Goal: Task Accomplishment & Management: Use online tool/utility

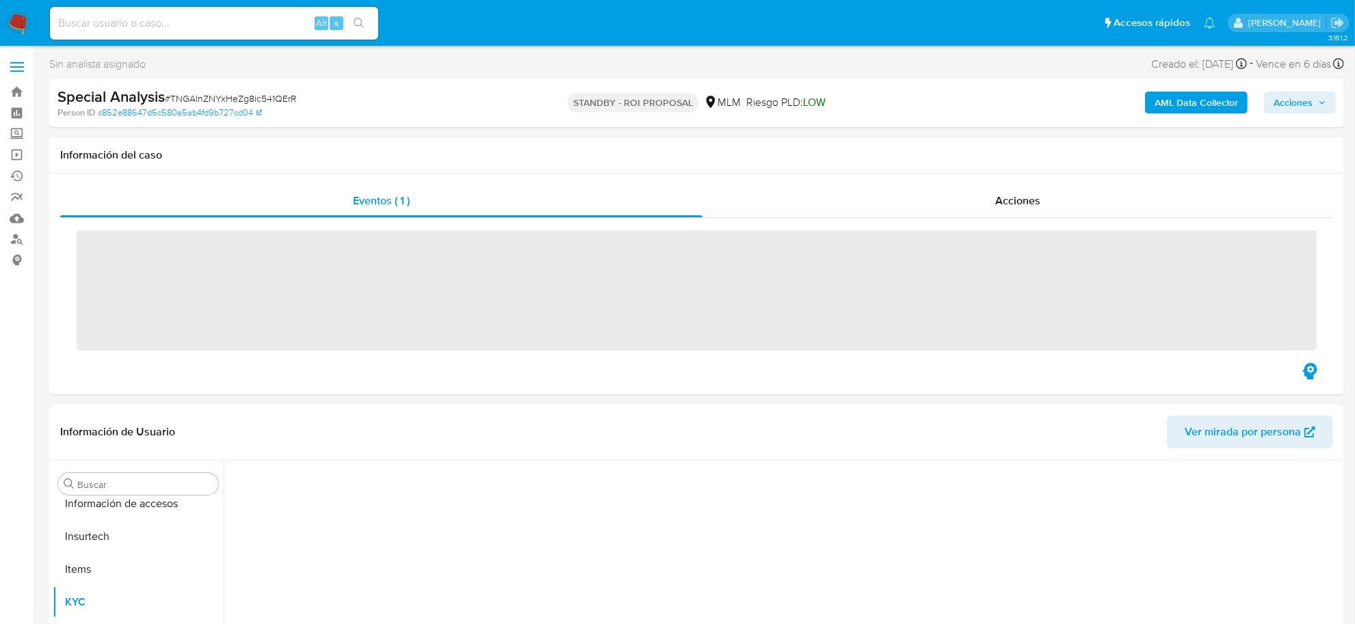
scroll to position [643, 0]
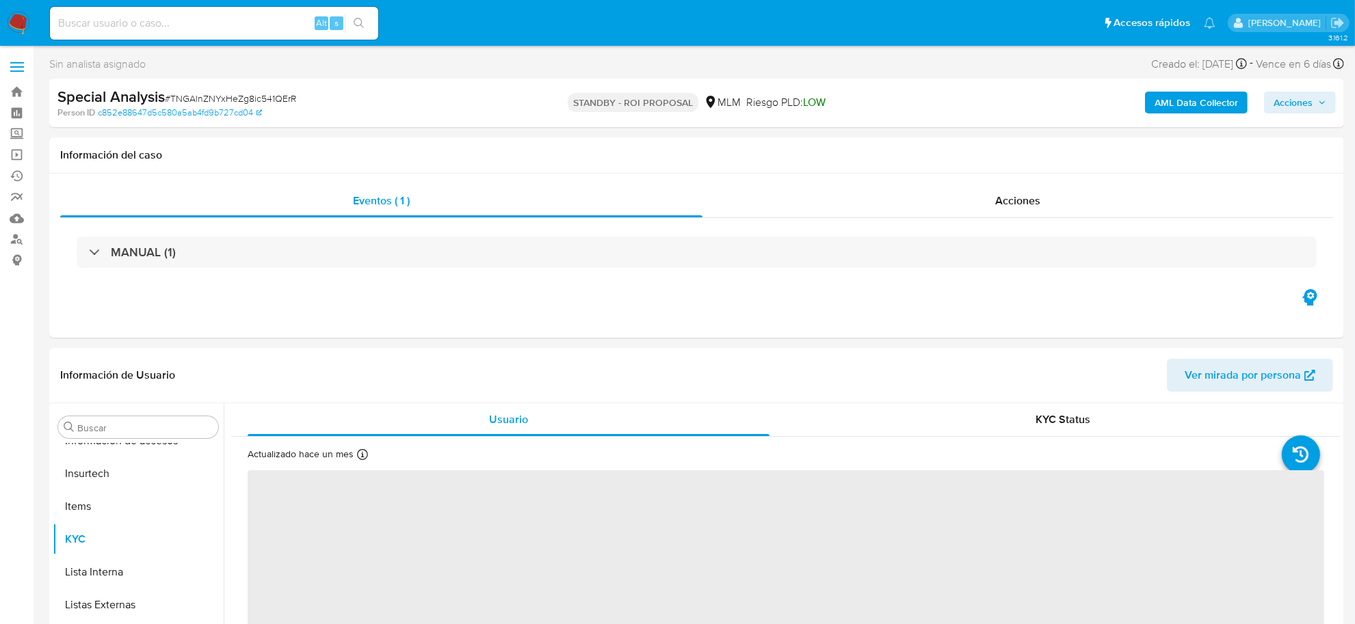
select select "10"
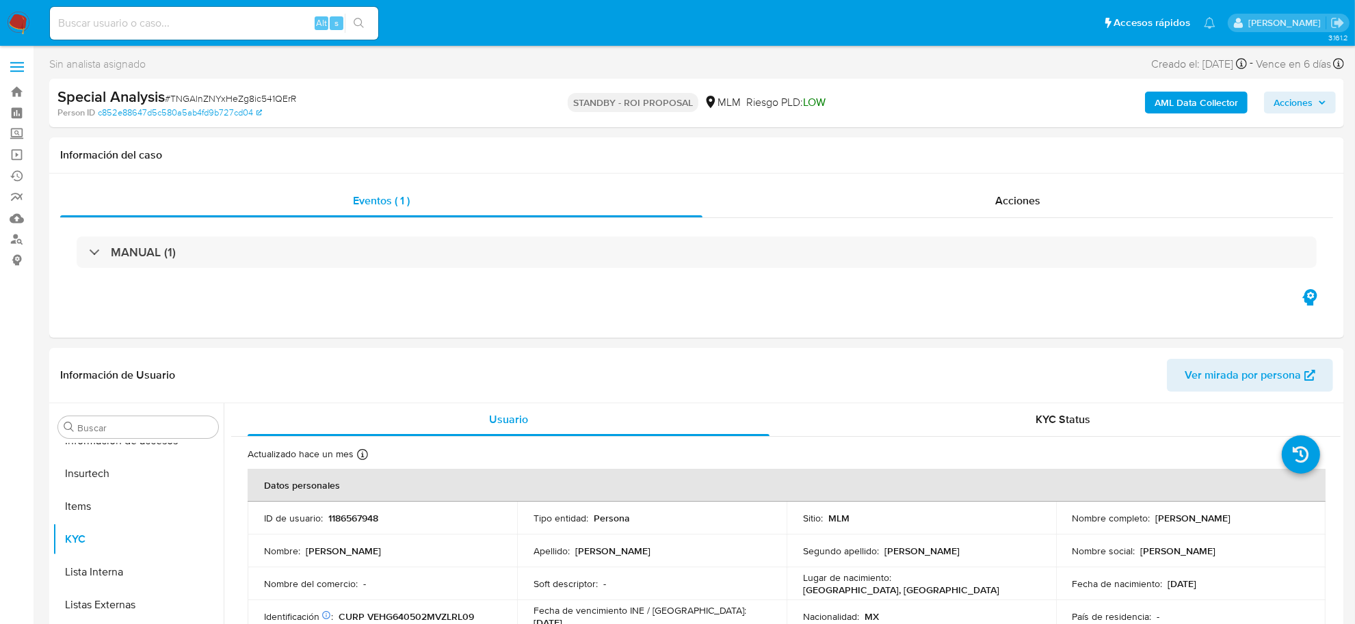
click at [12, 19] on img at bounding box center [18, 23] width 23 height 23
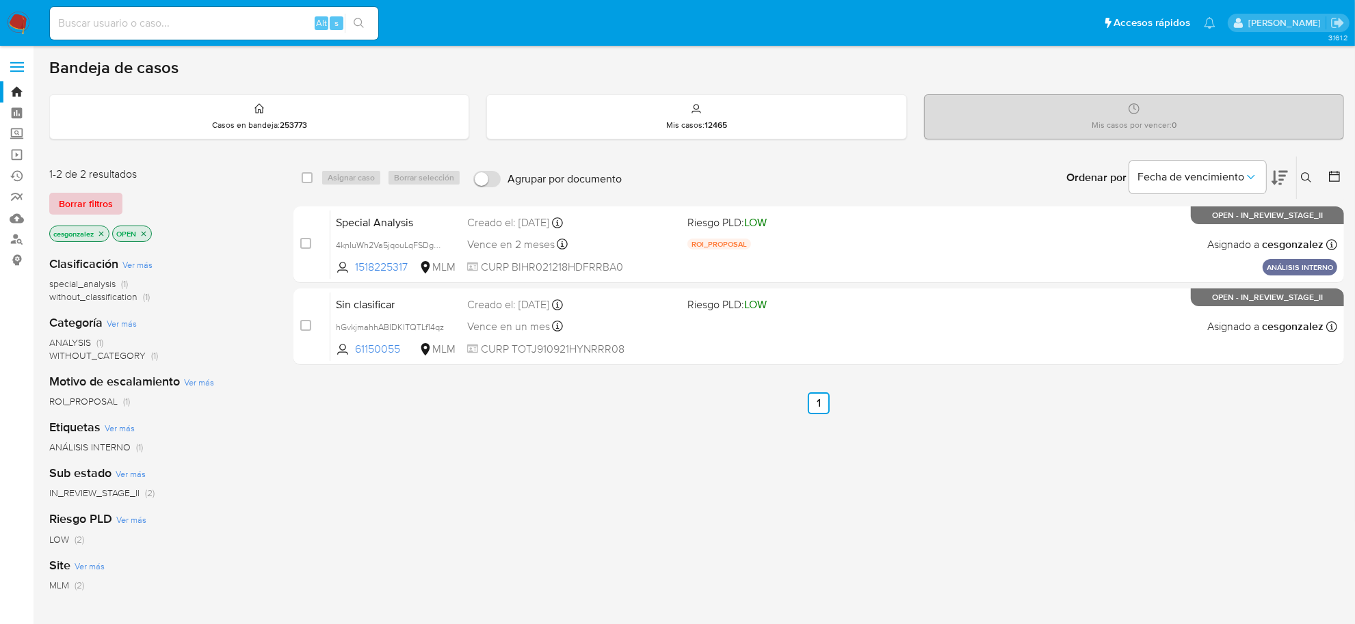
click at [107, 197] on span "Borrar filtros" at bounding box center [86, 203] width 54 height 19
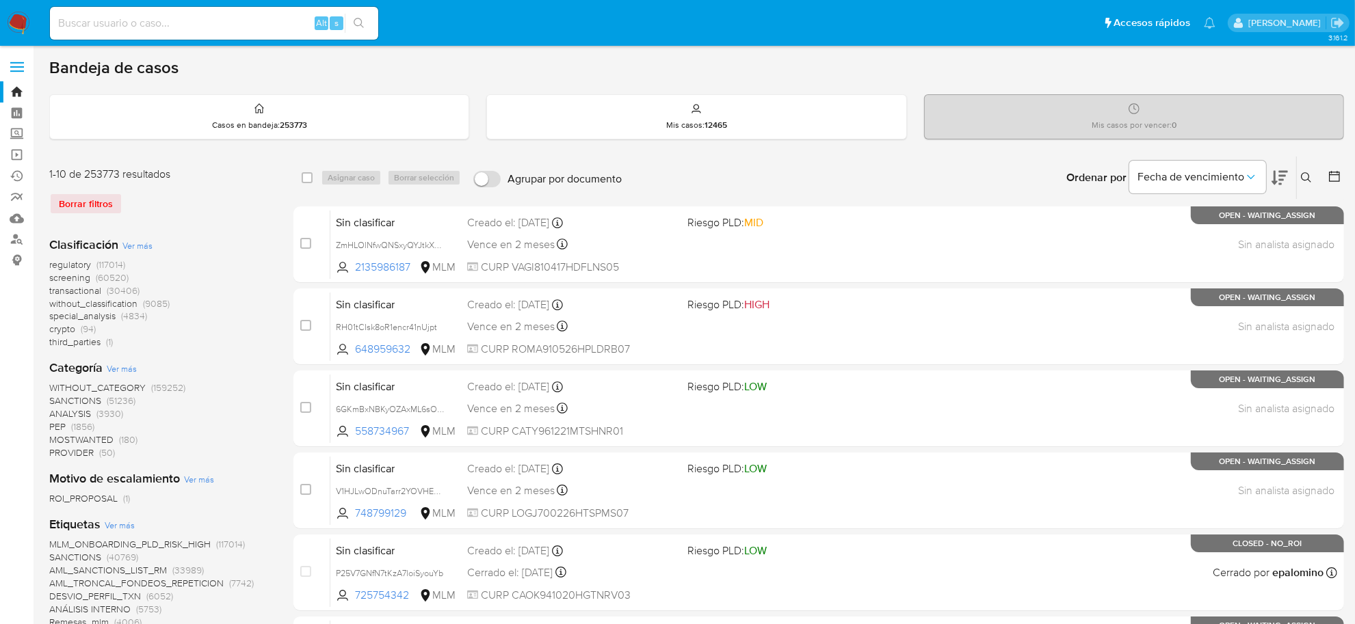
click at [62, 278] on span "screening" at bounding box center [69, 278] width 41 height 14
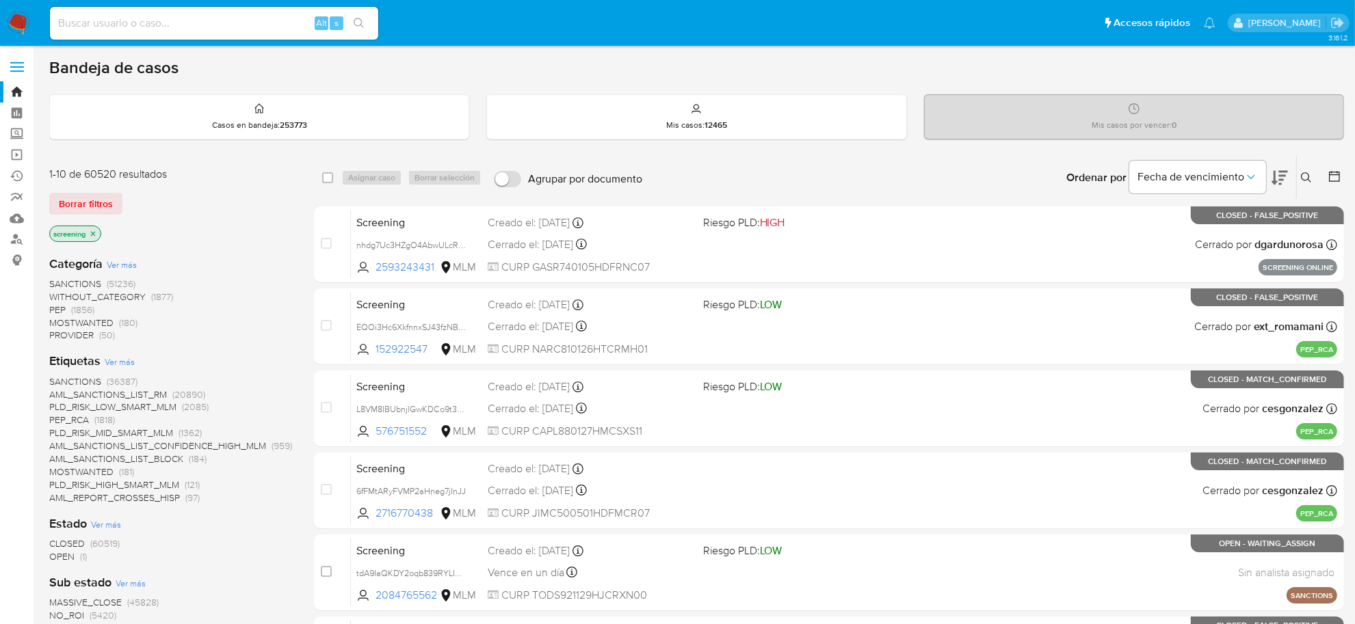
click at [64, 553] on span "OPEN" at bounding box center [61, 557] width 25 height 14
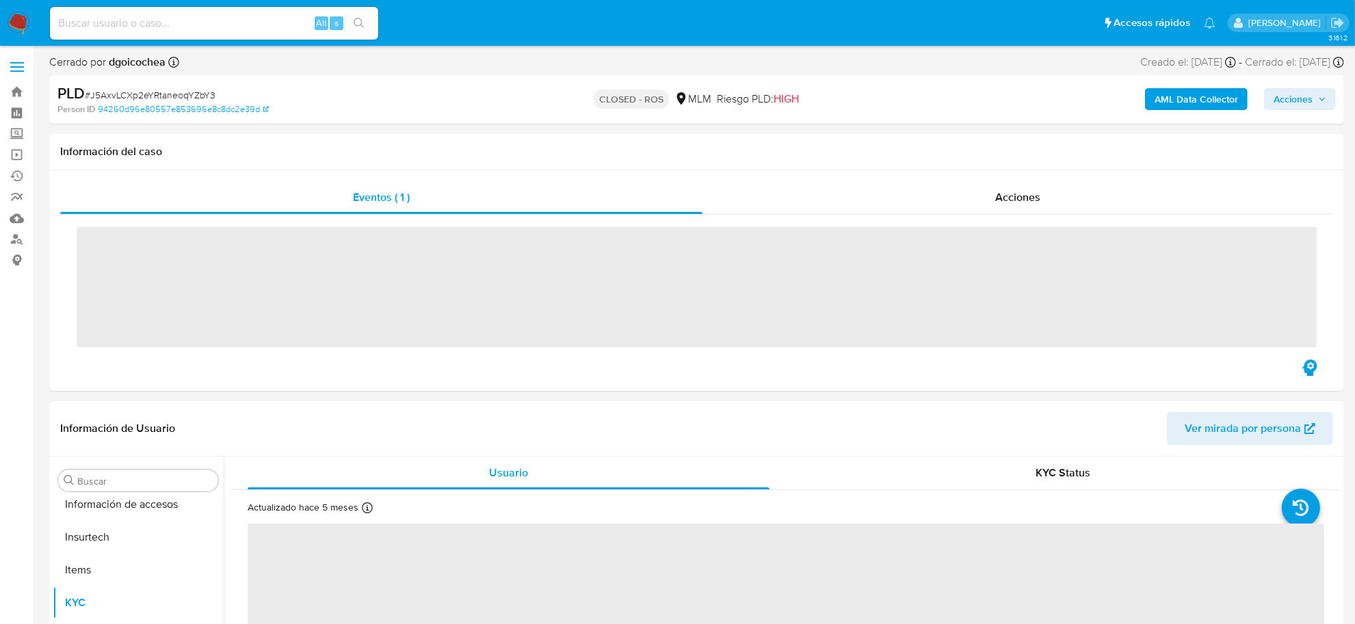
scroll to position [643, 0]
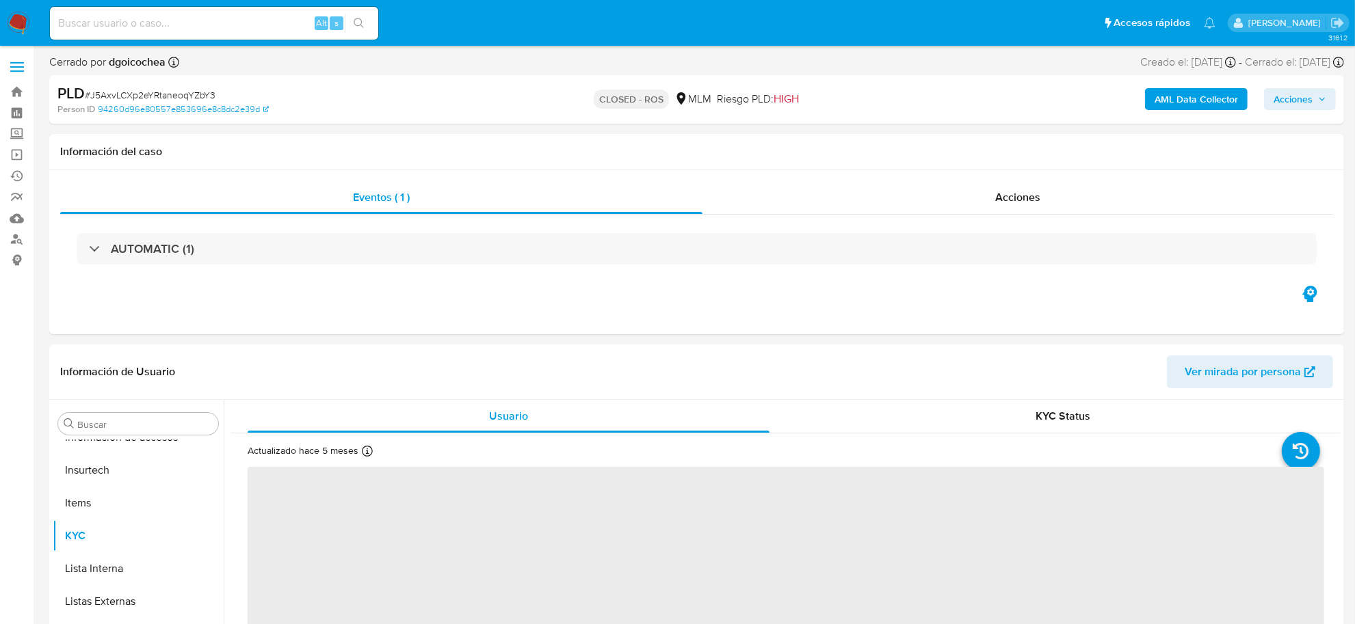
select select "10"
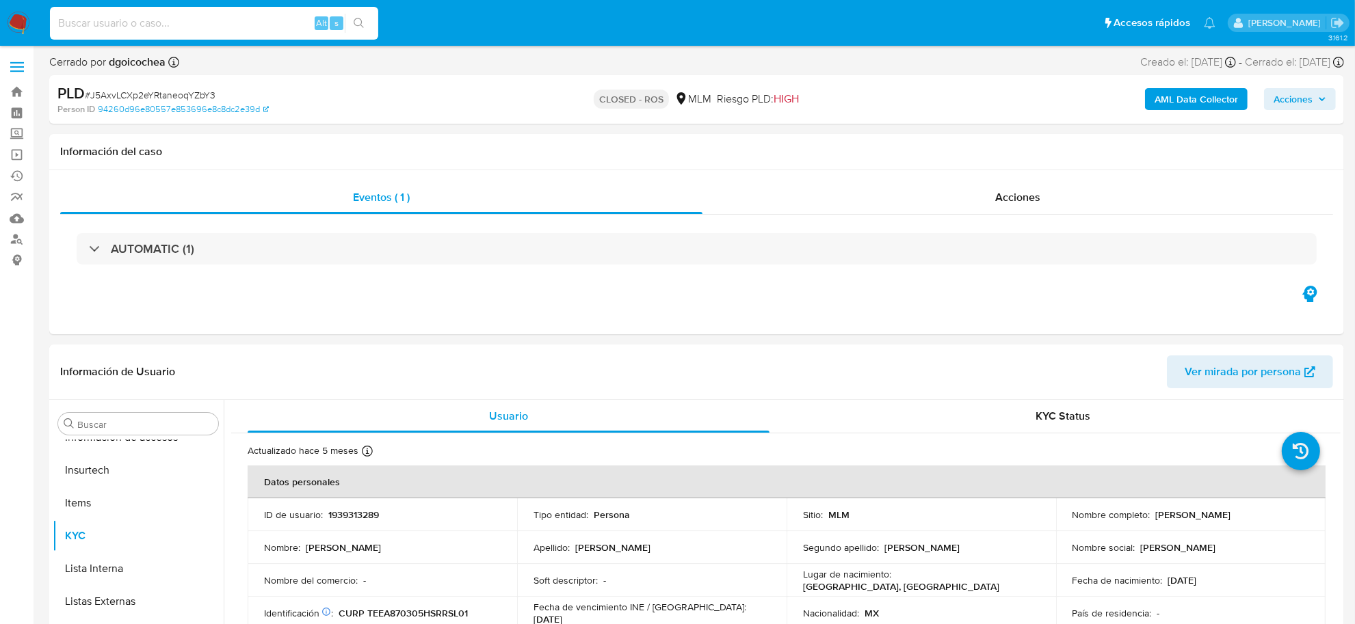
click at [214, 29] on input at bounding box center [214, 23] width 328 height 18
click at [212, 22] on input at bounding box center [214, 23] width 328 height 18
paste input "J5AxvLCXp2eYRtaneoqYZbY3"
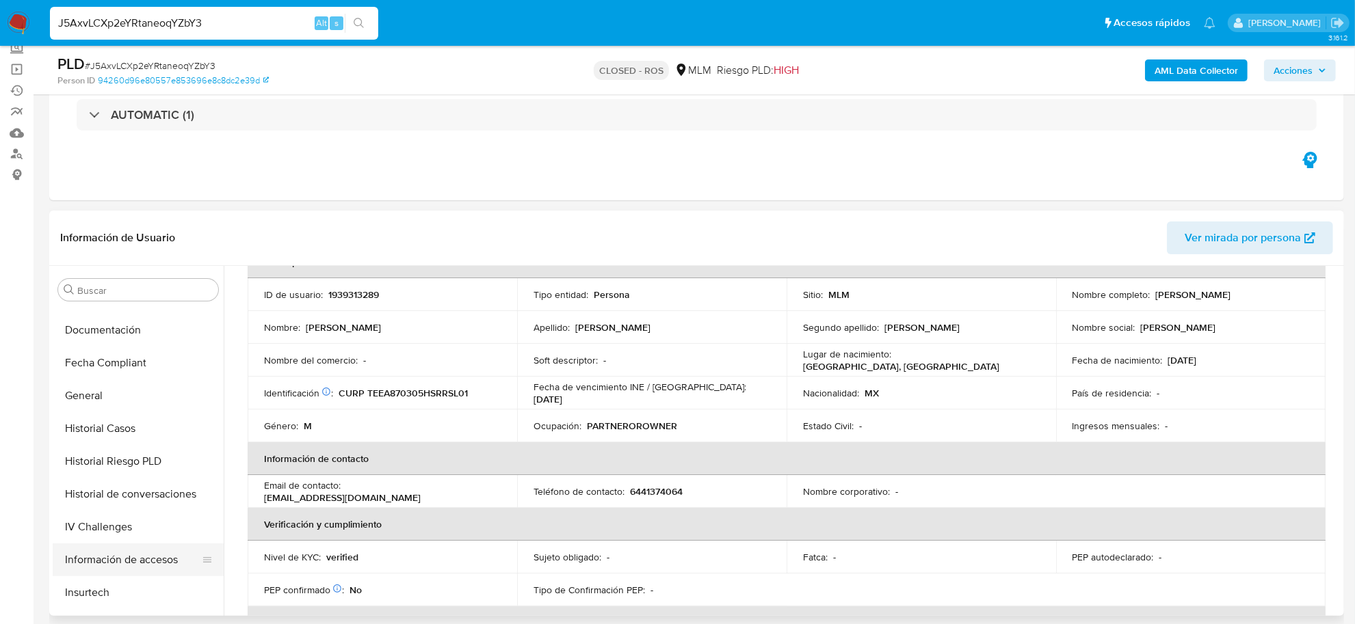
scroll to position [0, 0]
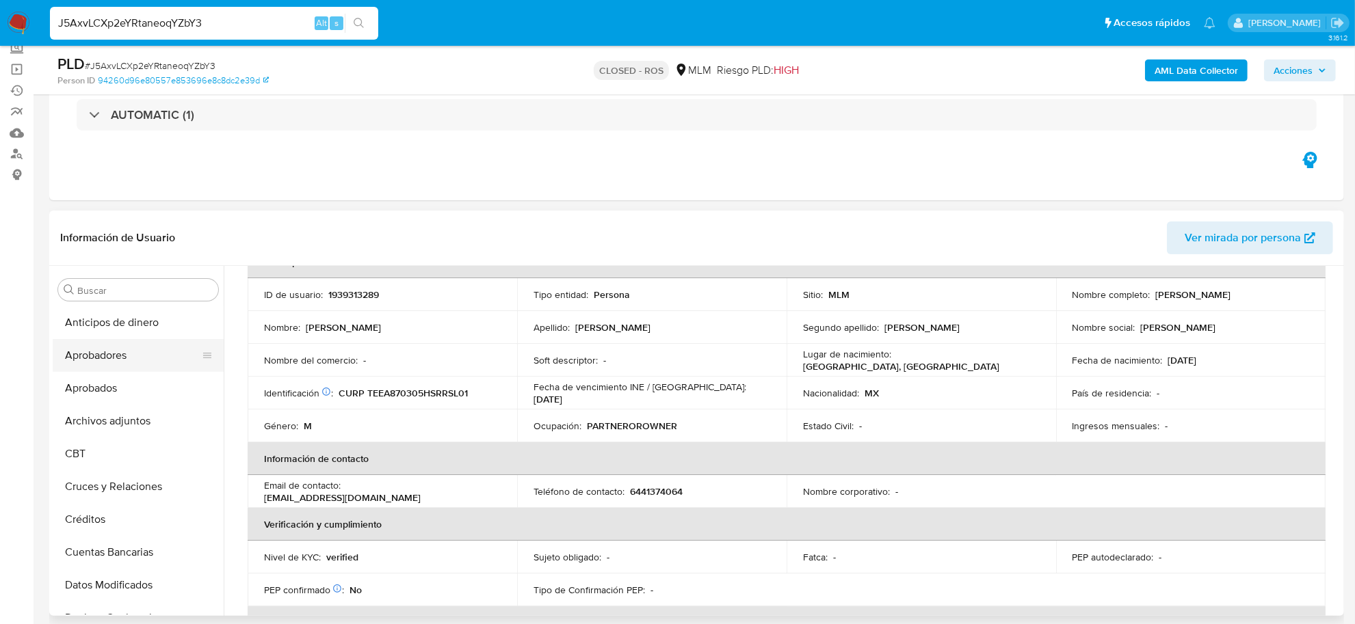
click at [86, 344] on button "Aprobadores" at bounding box center [133, 355] width 160 height 33
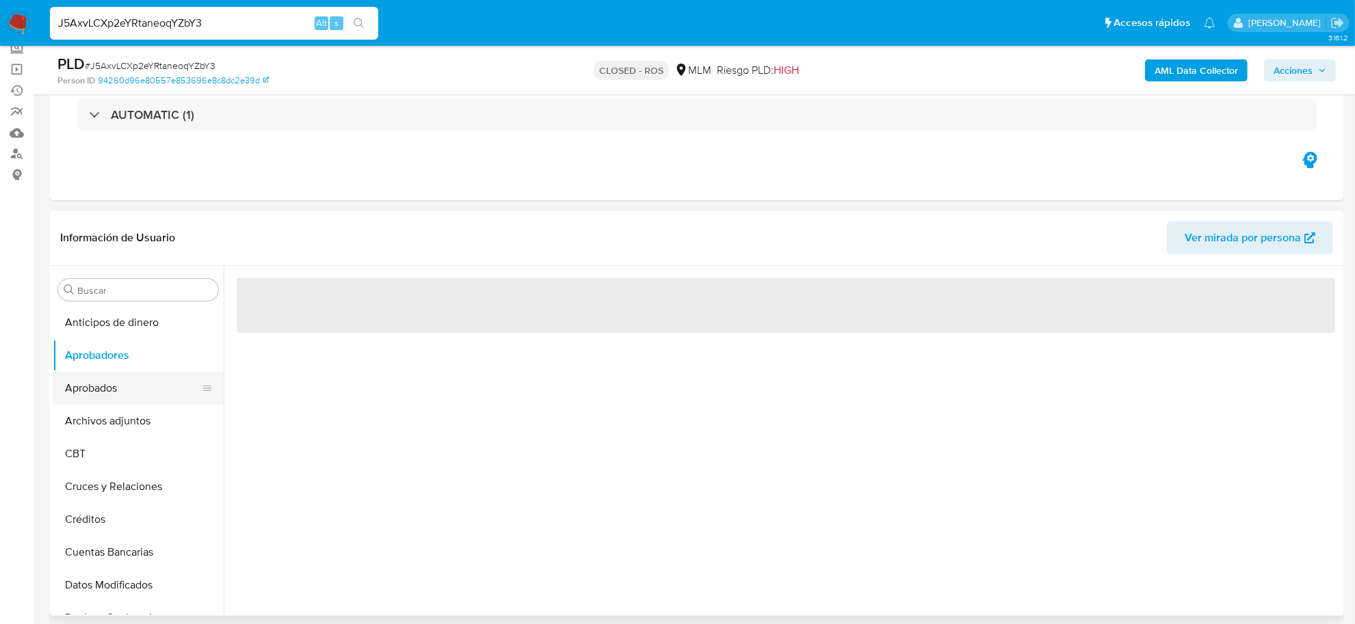
click at [87, 380] on button "Aprobados" at bounding box center [133, 388] width 160 height 33
click at [84, 436] on button "Archivos adjuntos" at bounding box center [133, 421] width 160 height 33
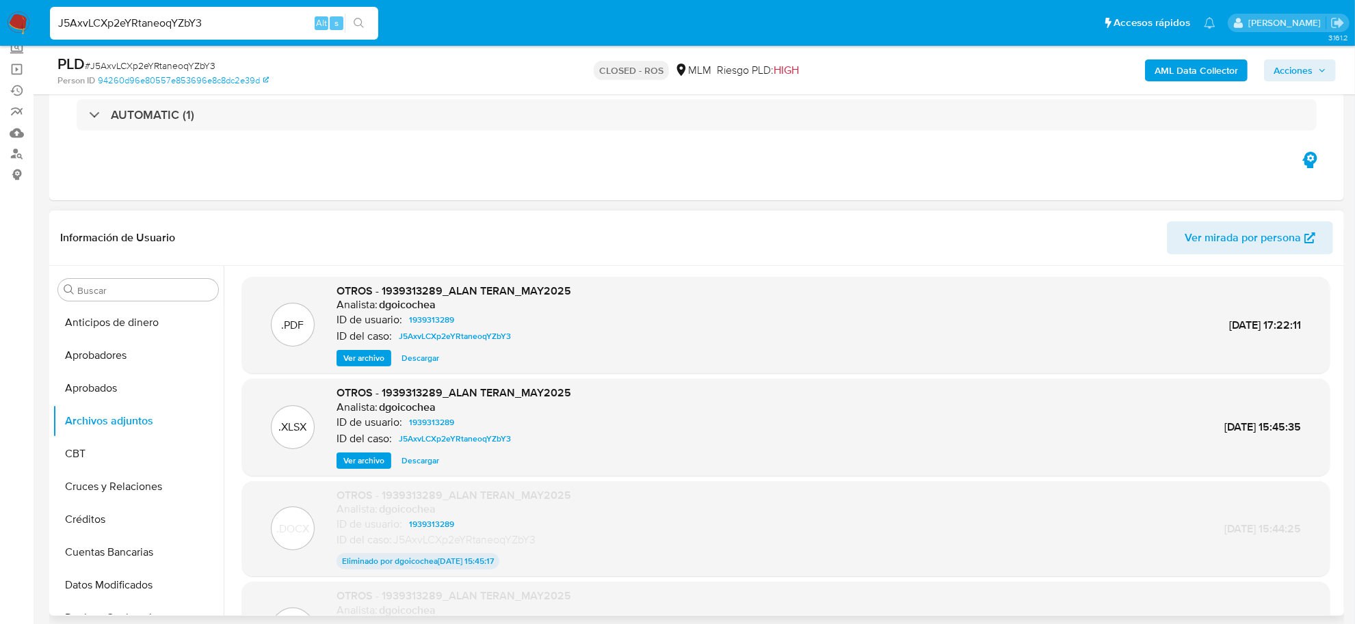
click at [421, 465] on span "Descargar" at bounding box center [420, 461] width 38 height 14
click at [370, 352] on span "Ver archivo" at bounding box center [363, 359] width 41 height 14
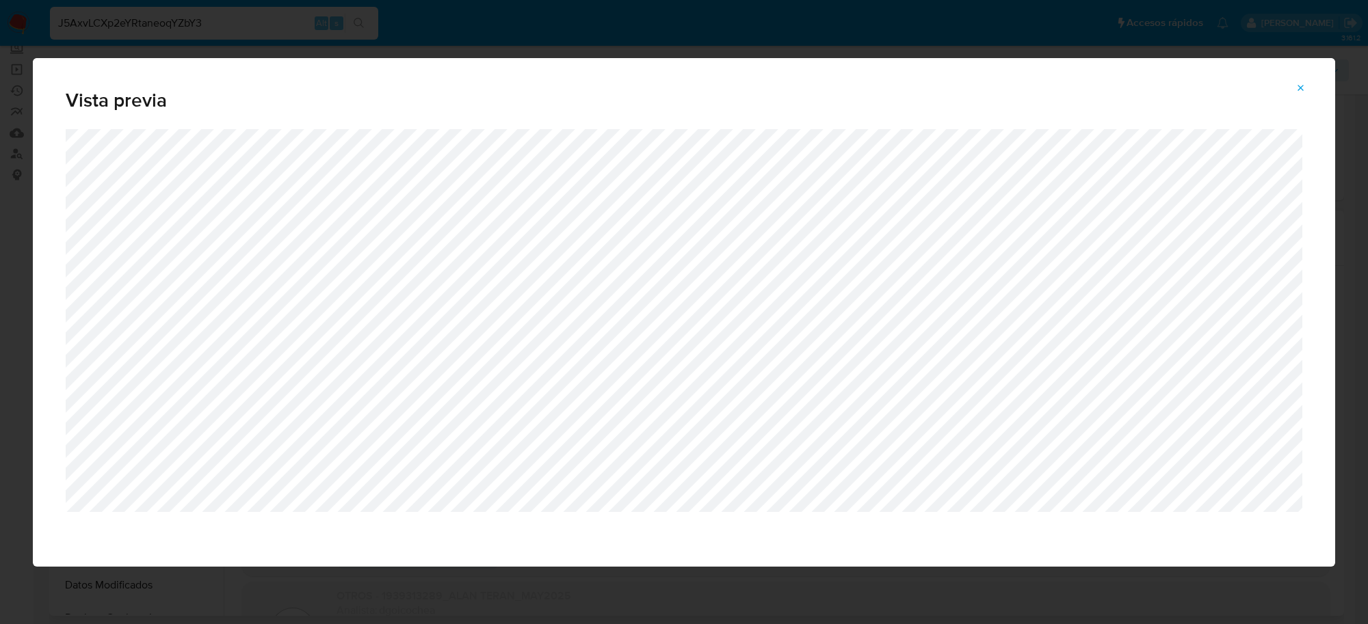
drag, startPoint x: 220, startPoint y: 33, endPoint x: 189, endPoint y: 10, distance: 37.6
click at [219, 31] on div "Vista previa" at bounding box center [684, 312] width 1368 height 624
drag, startPoint x: 1303, startPoint y: 90, endPoint x: 1106, endPoint y: 72, distance: 197.1
click at [1301, 90] on icon "Attachment preview" at bounding box center [1300, 88] width 11 height 11
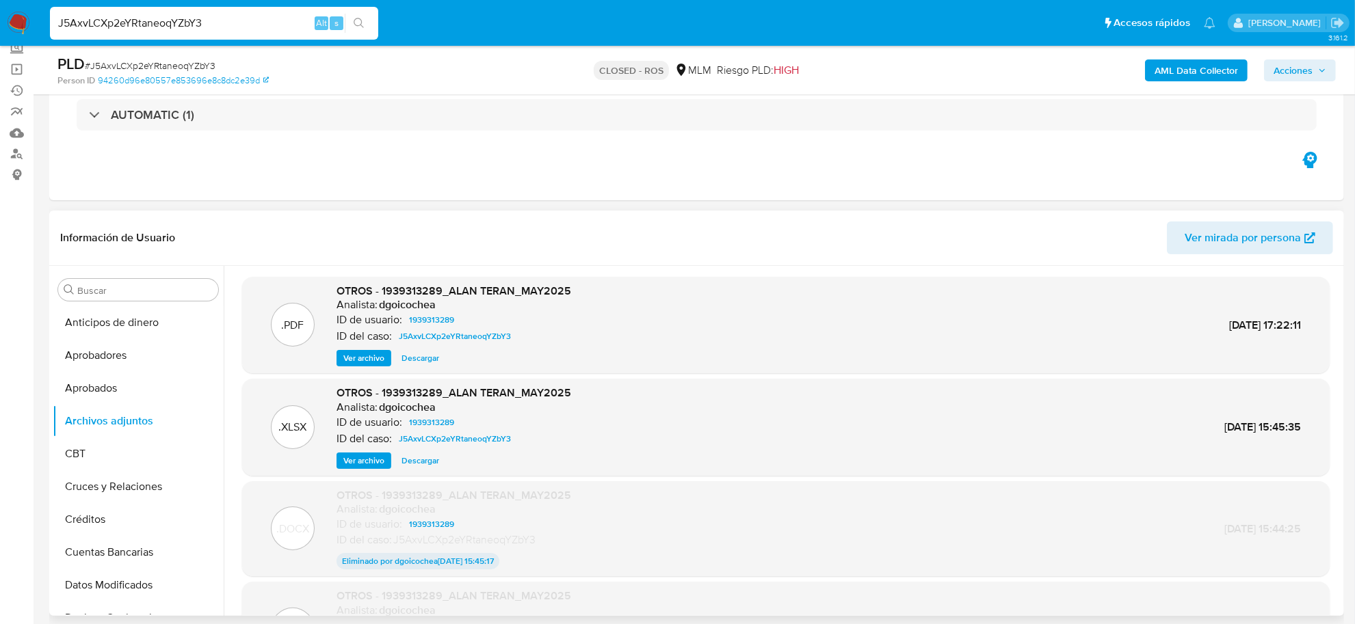
click at [196, 25] on input "J5AxvLCXp2eYRtaneoqYZbY3" at bounding box center [214, 23] width 328 height 18
paste input "dZXFjFdGHuEyDMCUZUyHxtpa"
type input "dZXFjFdGHuEyDMCUZUyHxtpa"
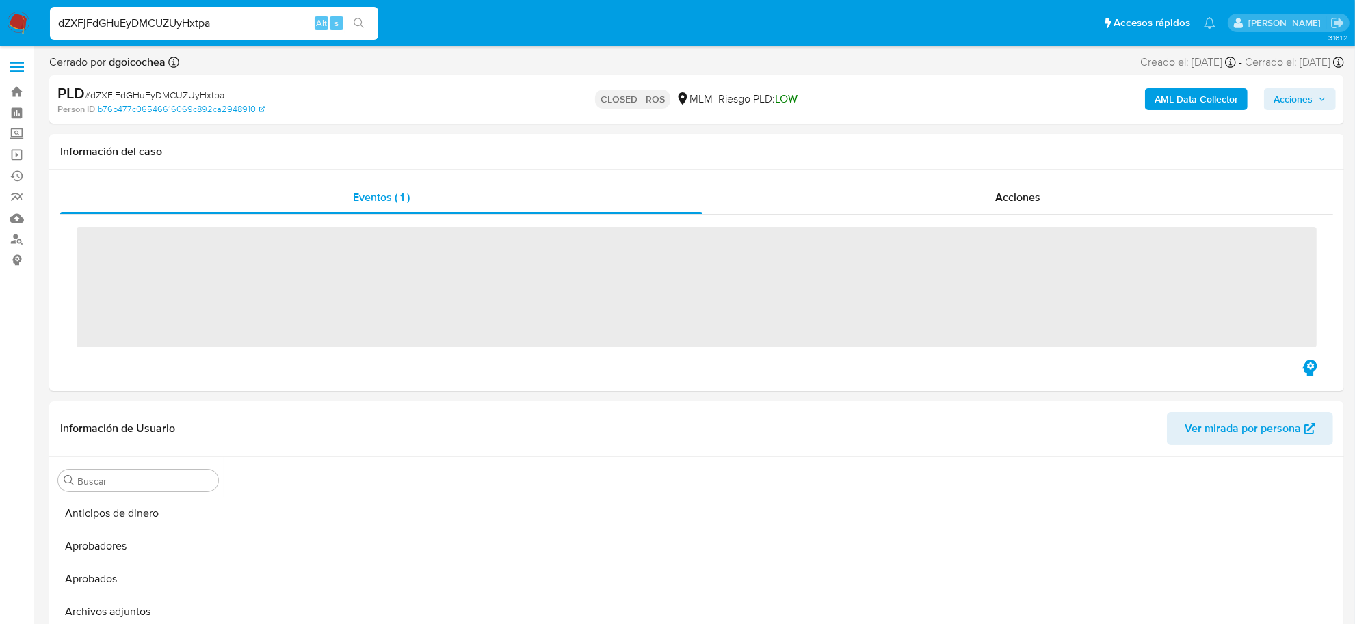
scroll to position [490, 0]
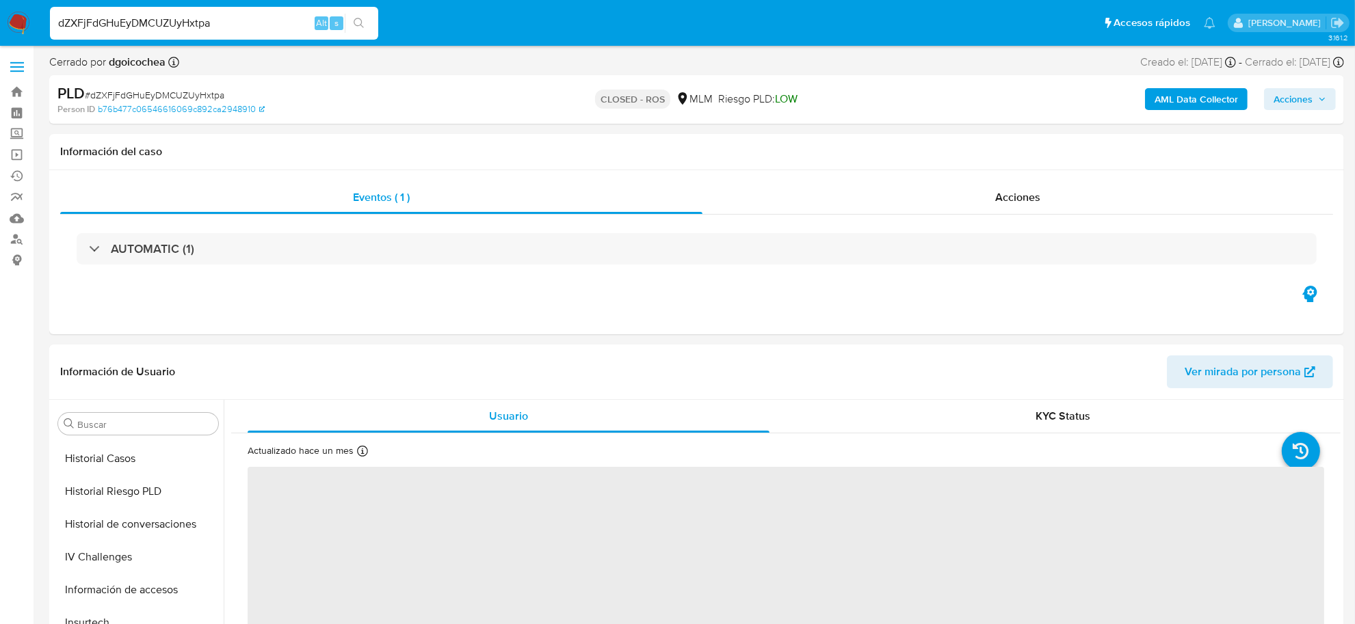
select select "10"
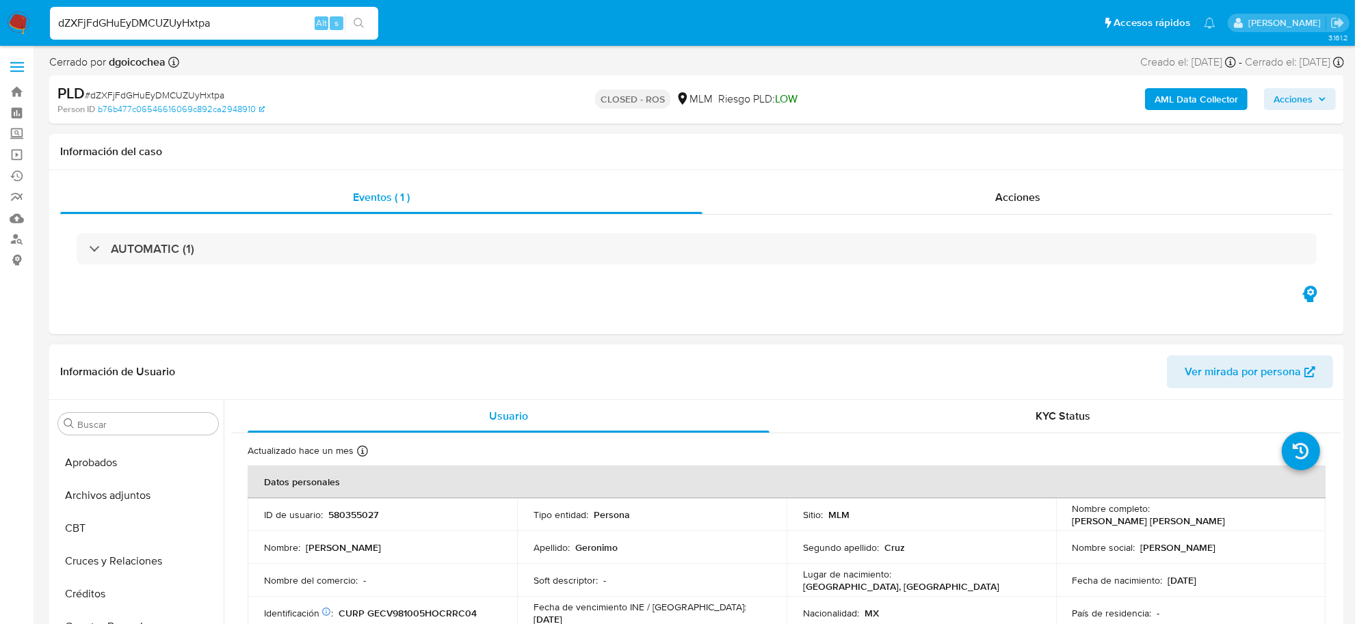
scroll to position [44, 0]
click at [118, 511] on button "Archivos adjuntos" at bounding box center [133, 510] width 160 height 33
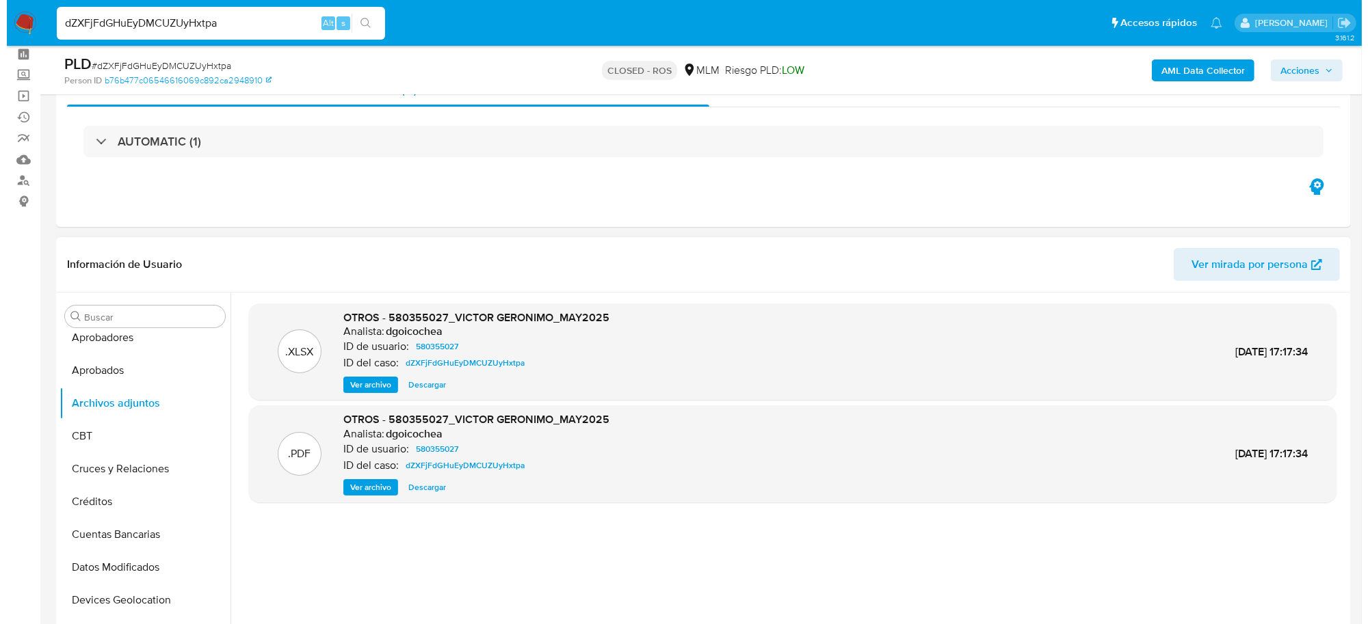
scroll to position [85, 0]
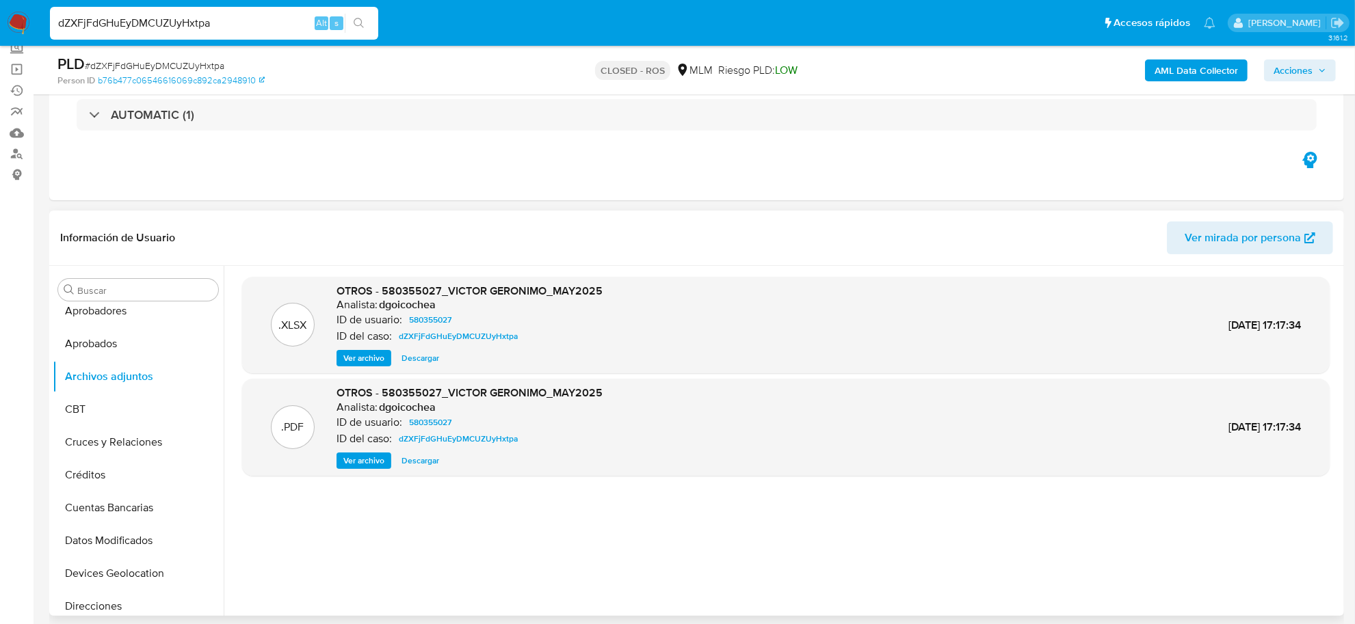
click at [419, 359] on span "Descargar" at bounding box center [420, 359] width 38 height 14
click at [373, 463] on span "Ver archivo" at bounding box center [363, 461] width 41 height 14
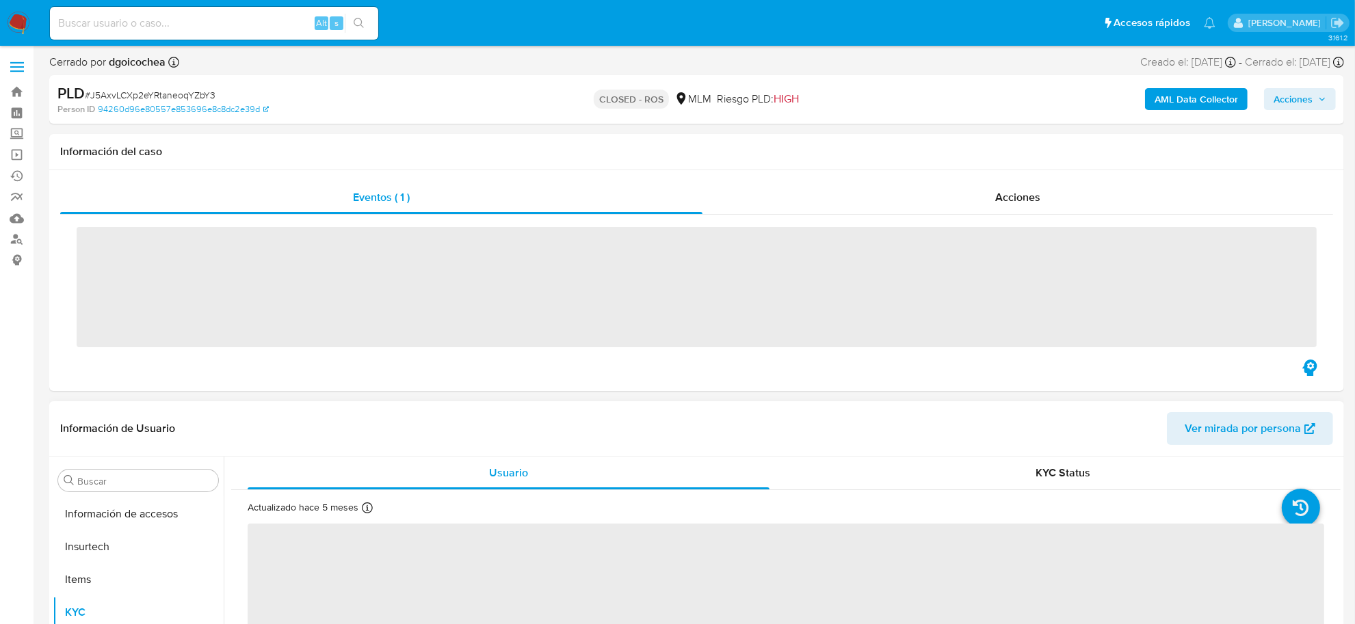
scroll to position [643, 0]
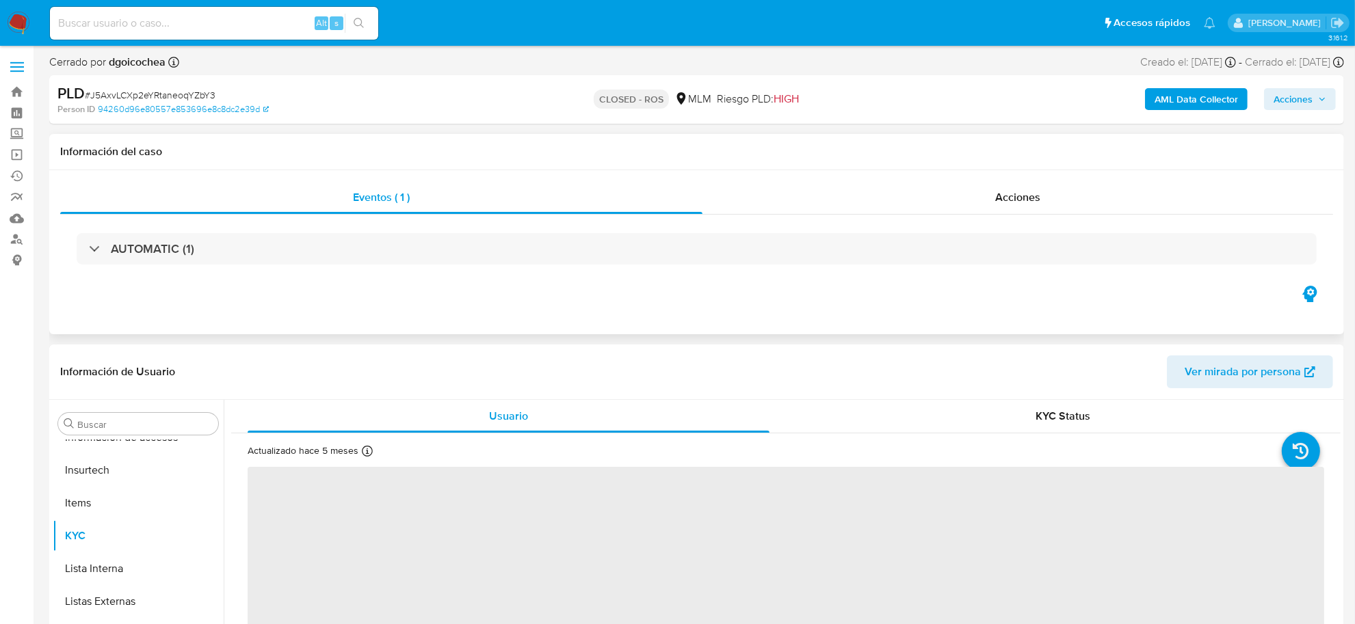
click at [250, 230] on div "AUTOMATIC (1)" at bounding box center [696, 249] width 1273 height 68
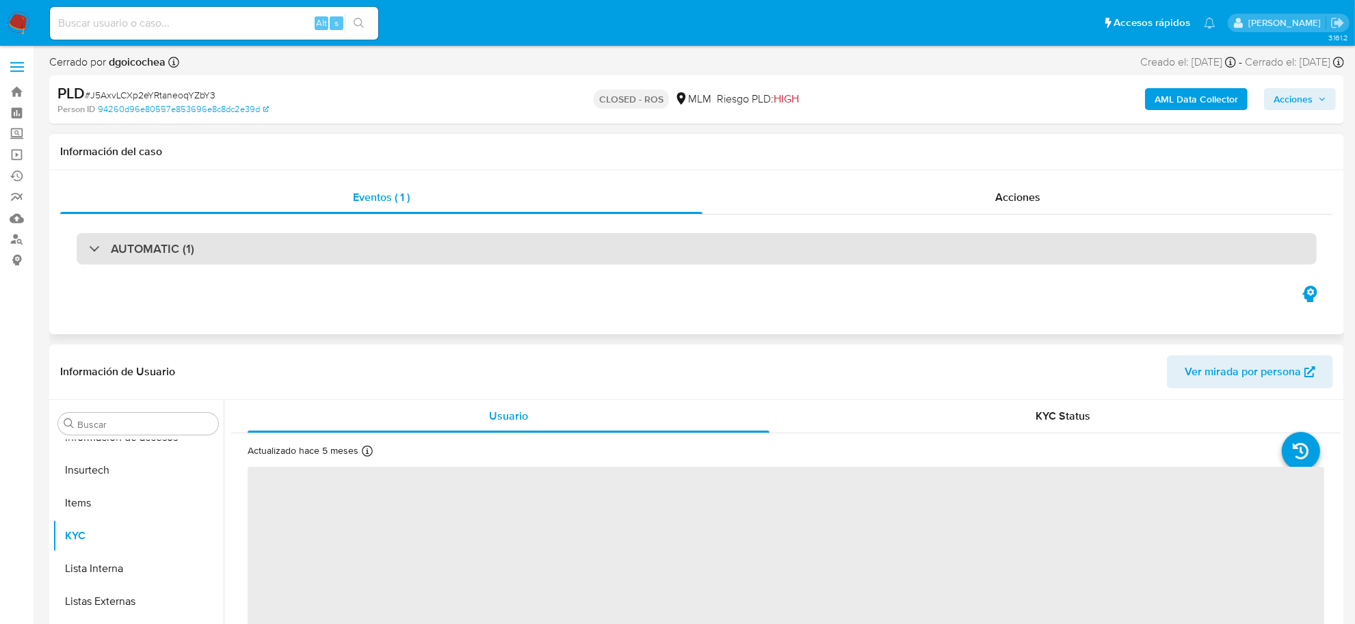
select select "10"
click at [243, 241] on div "AUTOMATIC (1)" at bounding box center [697, 248] width 1240 height 31
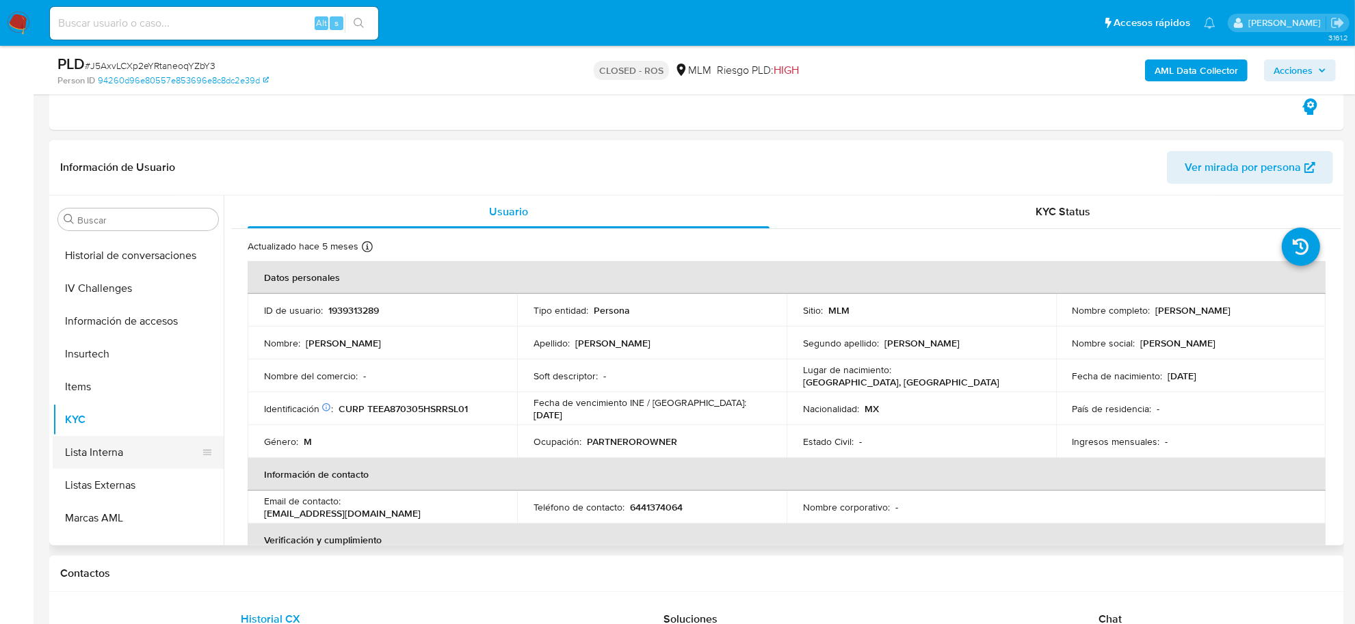
scroll to position [472, 0]
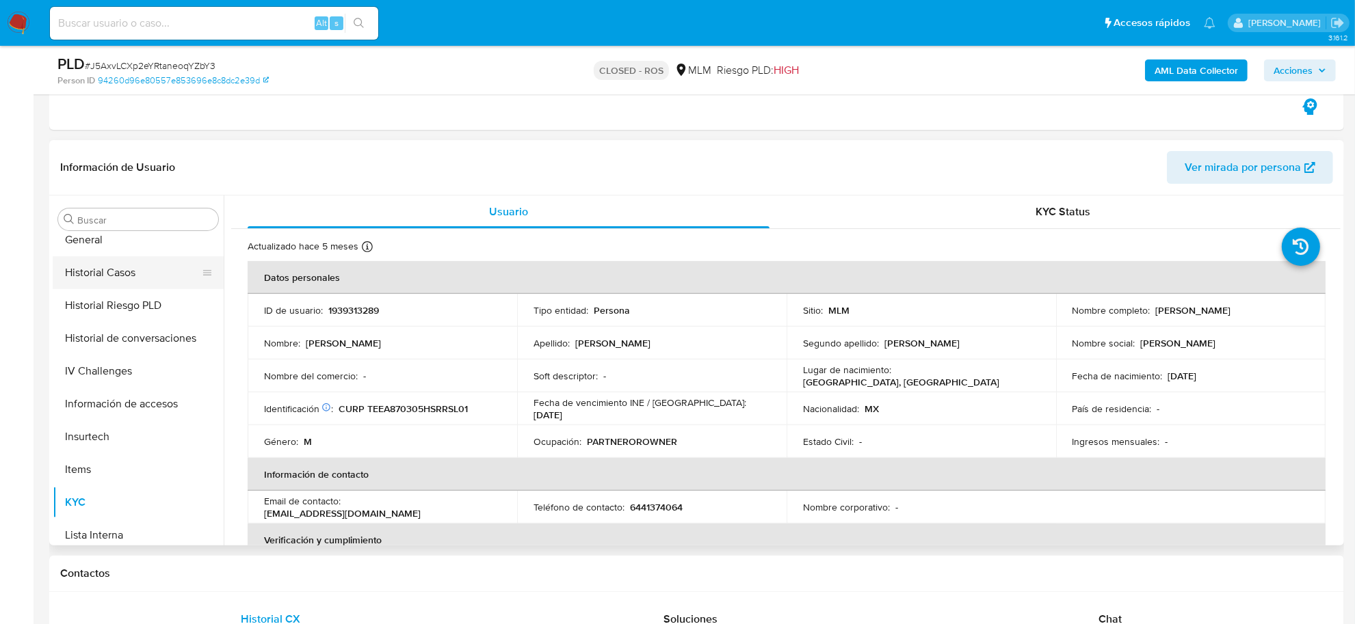
click at [137, 284] on button "Historial Casos" at bounding box center [133, 272] width 160 height 33
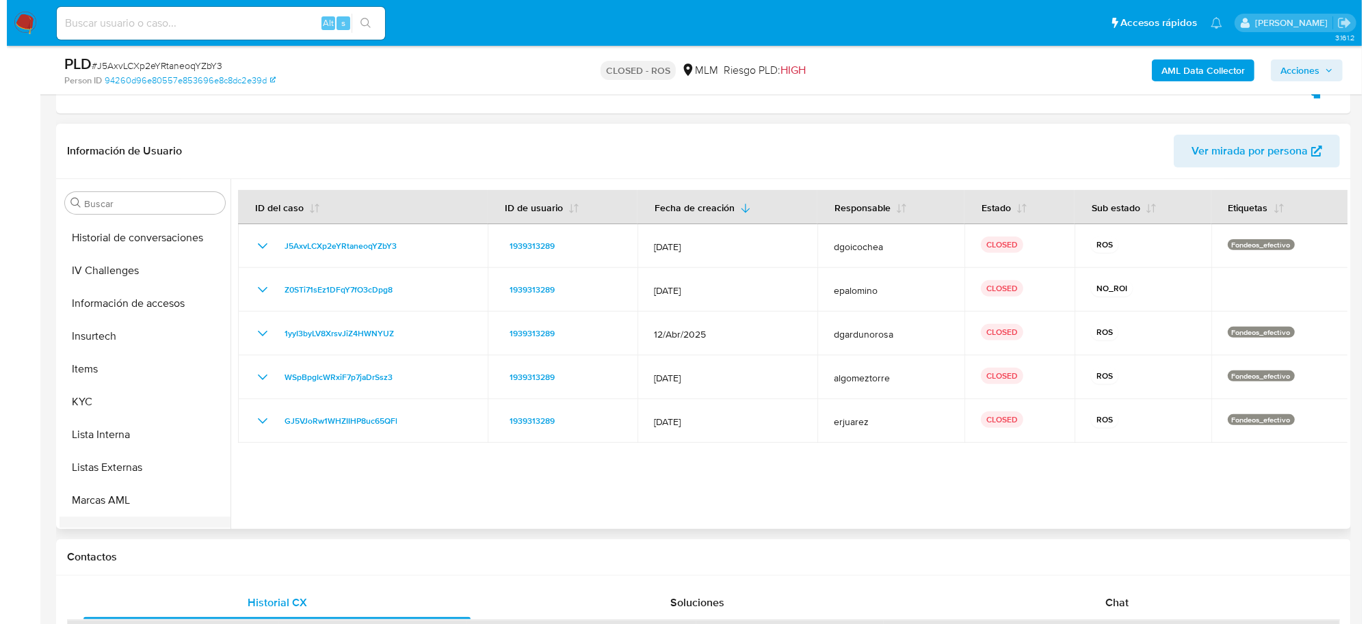
scroll to position [473, 0]
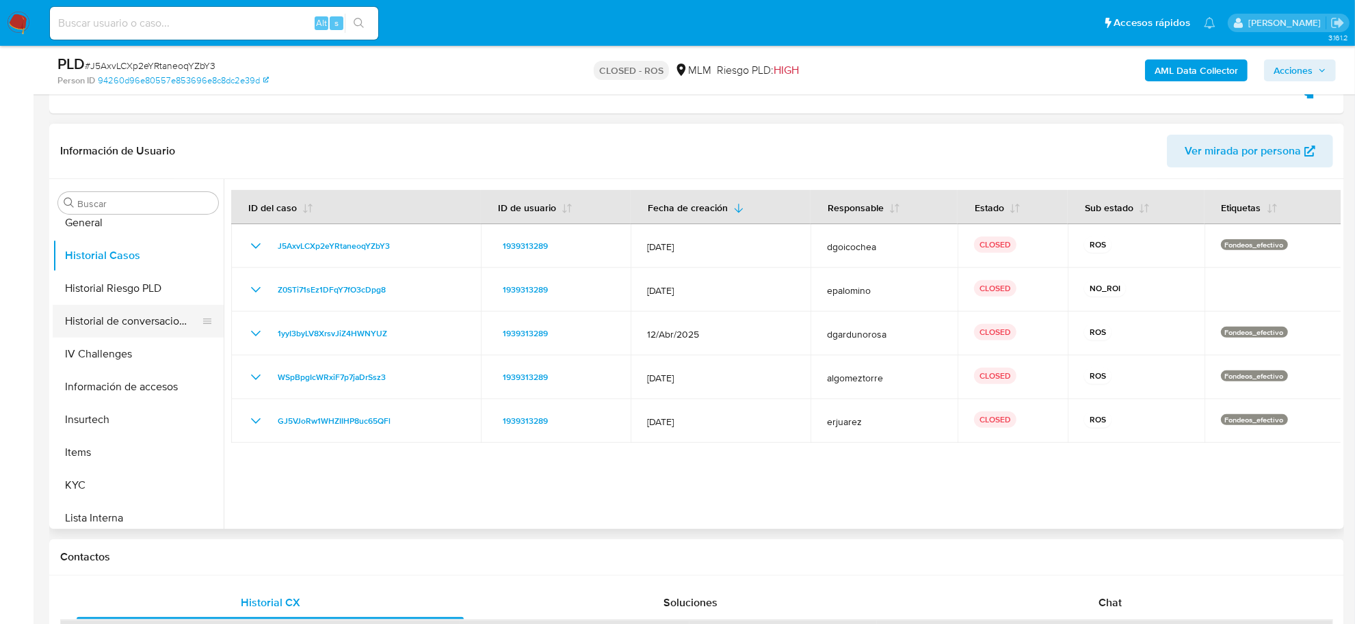
click at [129, 320] on button "Historial de conversaciones" at bounding box center [133, 321] width 160 height 33
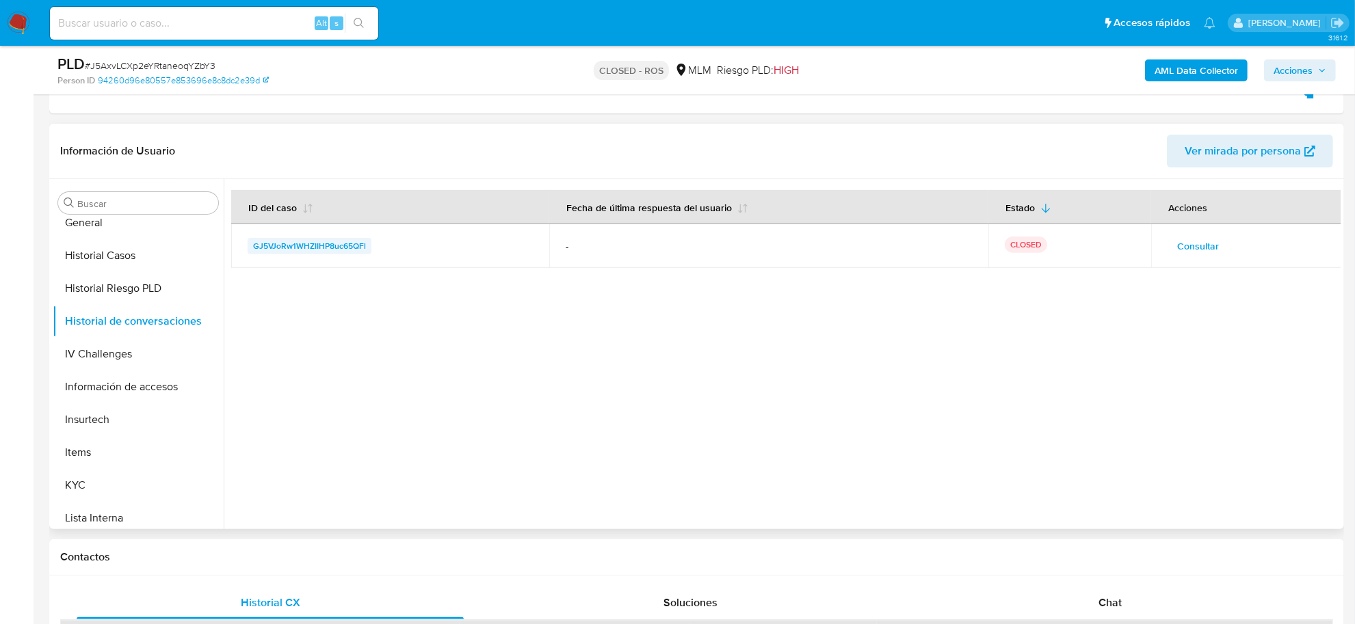
click at [275, 245] on span "GJ5VJoRw1WHZIIHP8uc65QFl" at bounding box center [309, 246] width 113 height 16
click at [1177, 250] on span "Consultar" at bounding box center [1198, 246] width 42 height 19
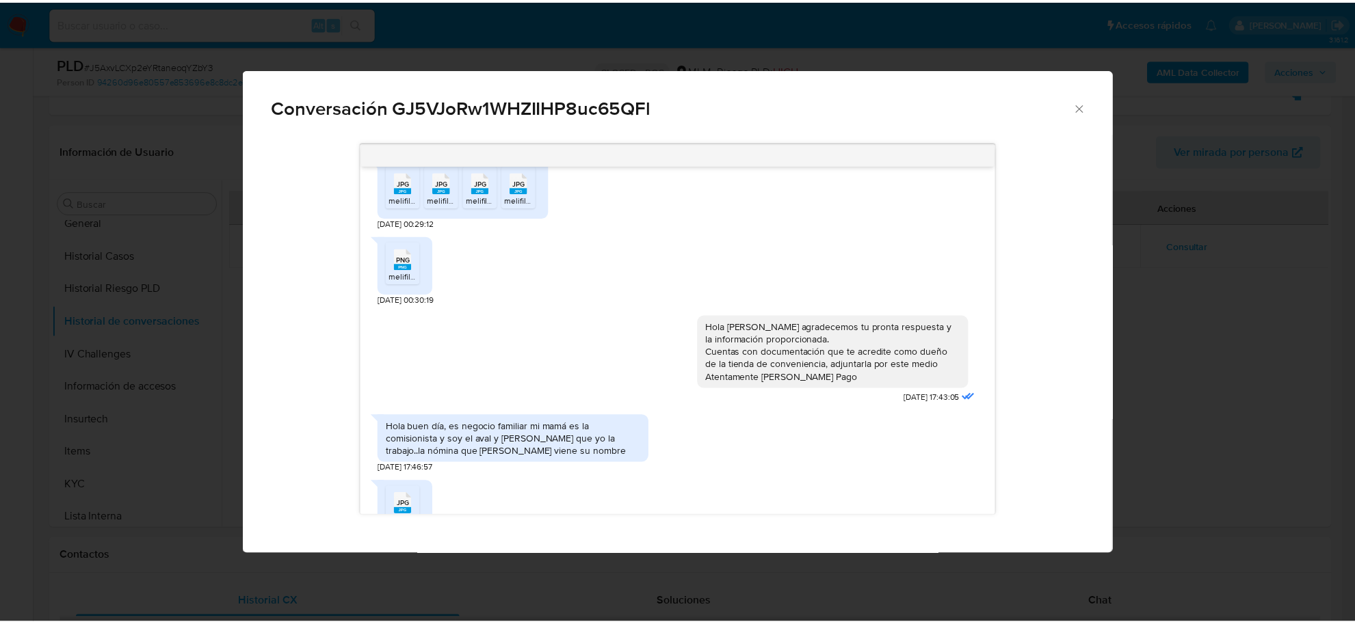
scroll to position [342, 0]
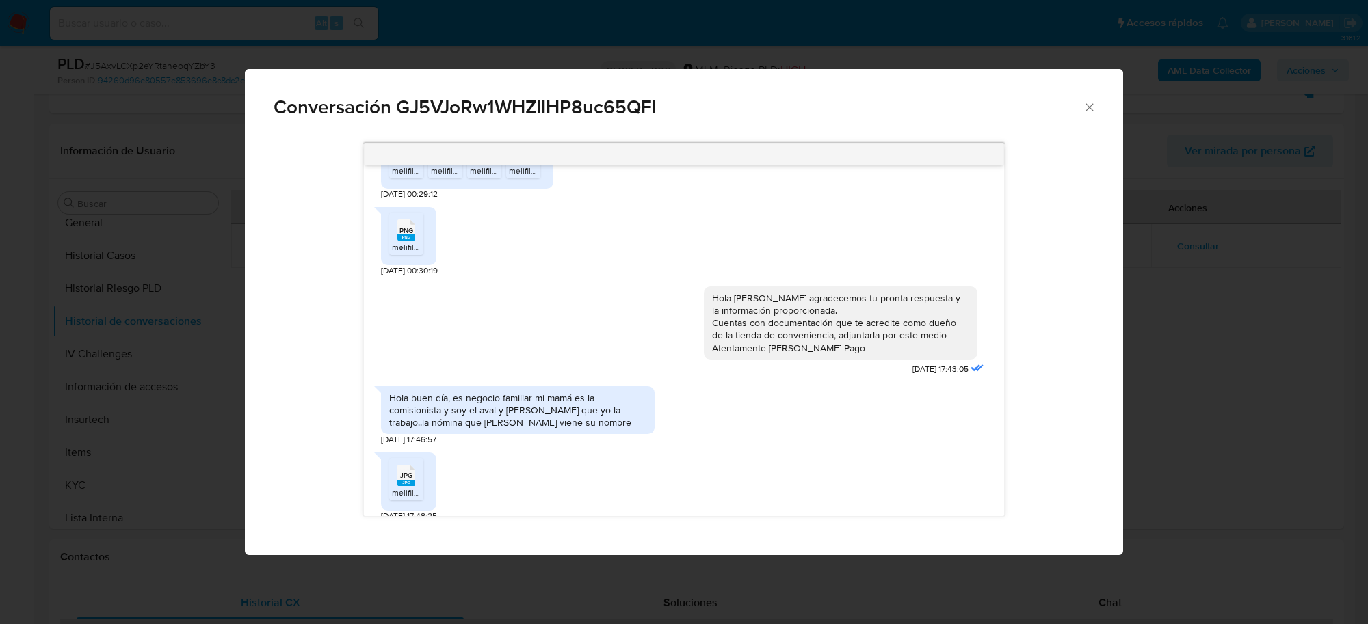
click at [410, 475] on span "JPG" at bounding box center [406, 475] width 12 height 9
click at [1083, 104] on icon "Cerrar" at bounding box center [1090, 108] width 14 height 14
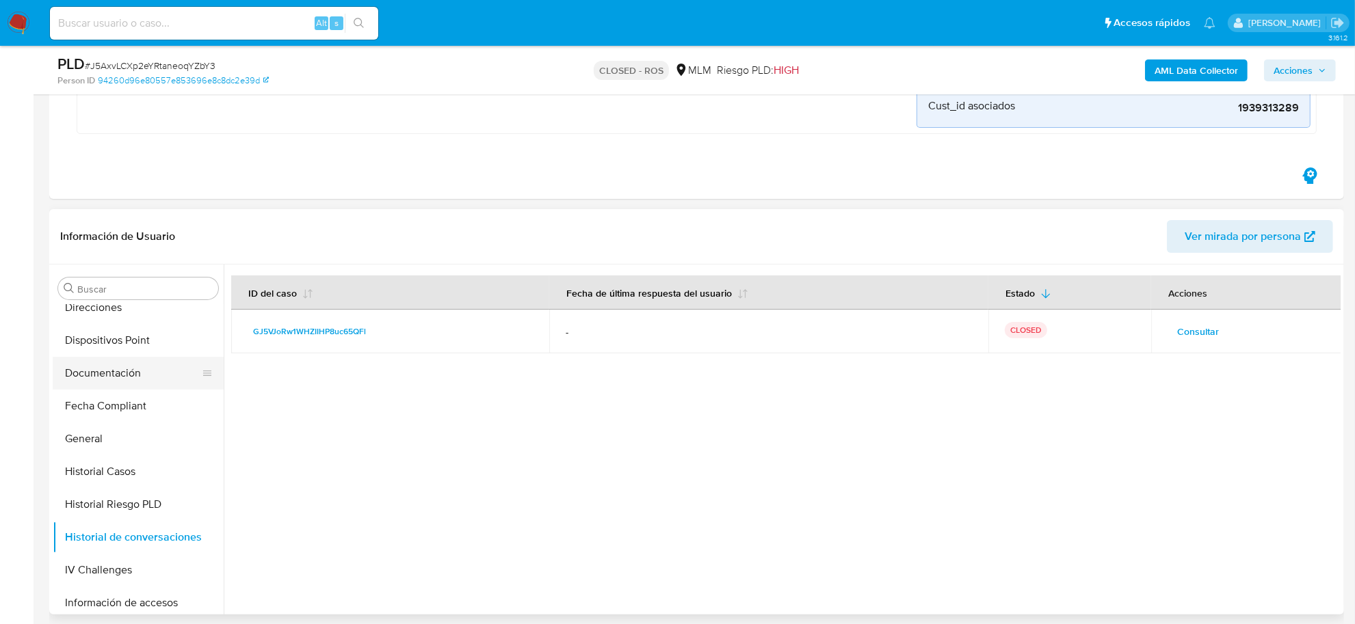
click at [134, 384] on button "Documentación" at bounding box center [133, 373] width 160 height 33
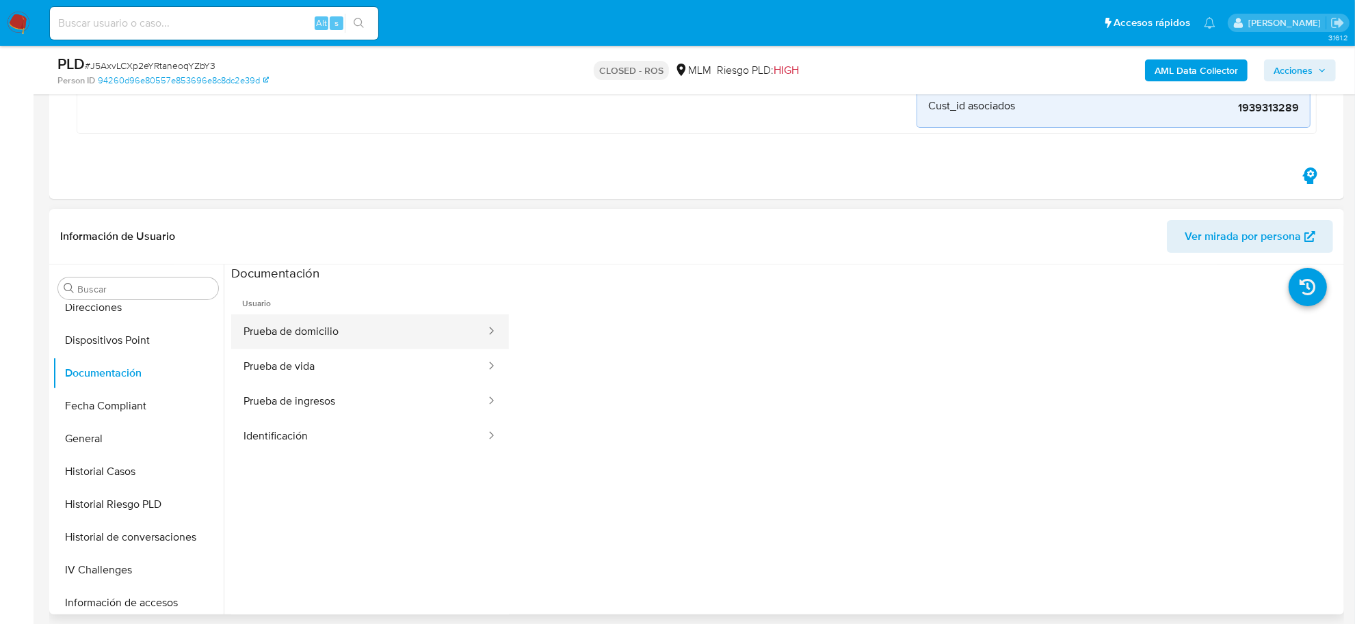
click at [313, 342] on button "Prueba de domicilio" at bounding box center [359, 332] width 256 height 35
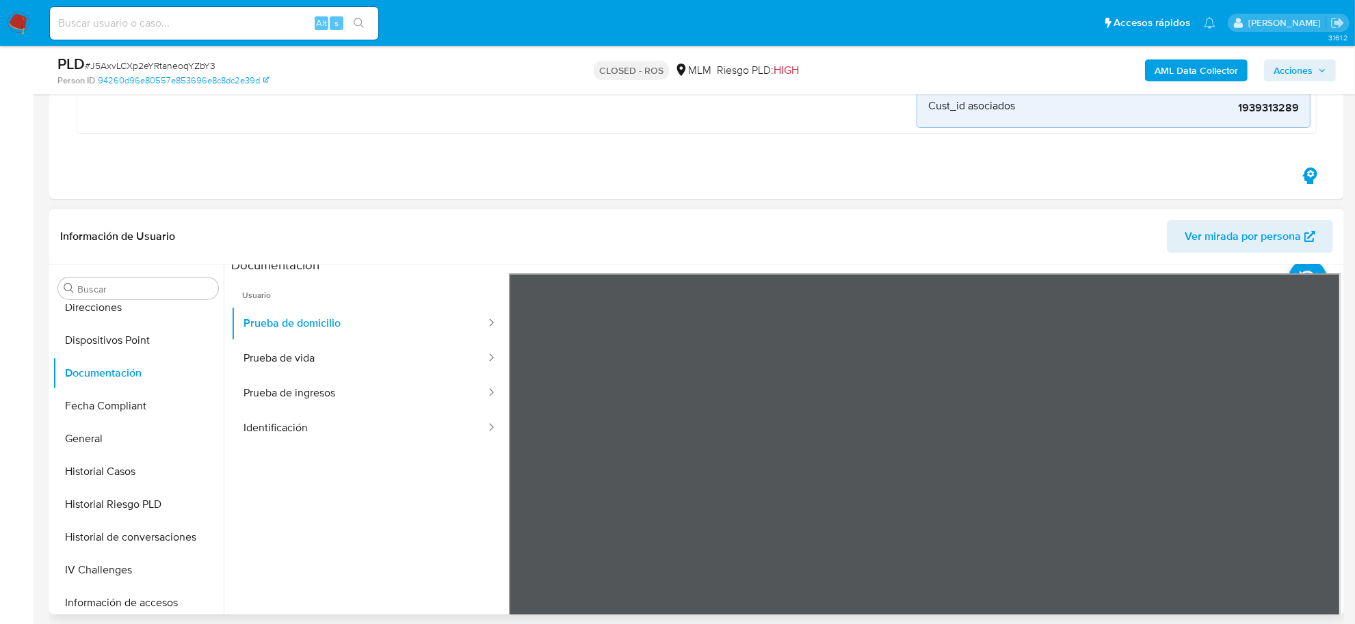
scroll to position [0, 0]
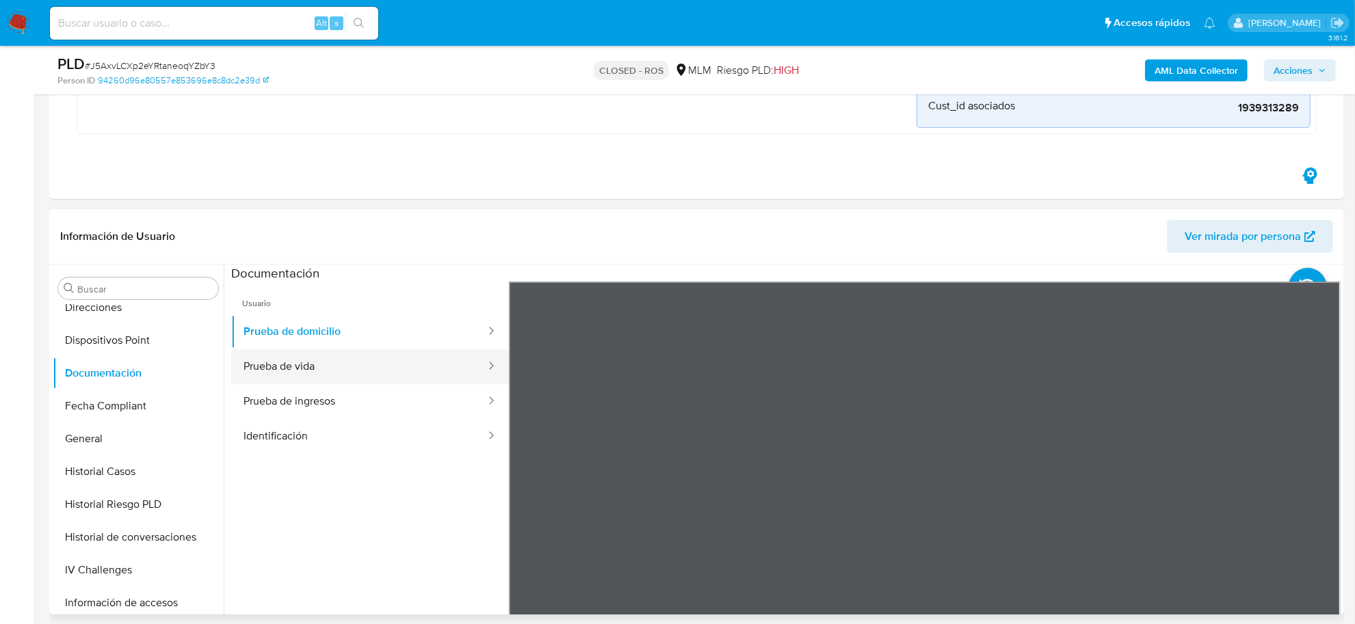
click at [310, 361] on button "Prueba de vida" at bounding box center [359, 366] width 256 height 35
click at [325, 414] on button "Prueba de ingresos" at bounding box center [359, 401] width 256 height 35
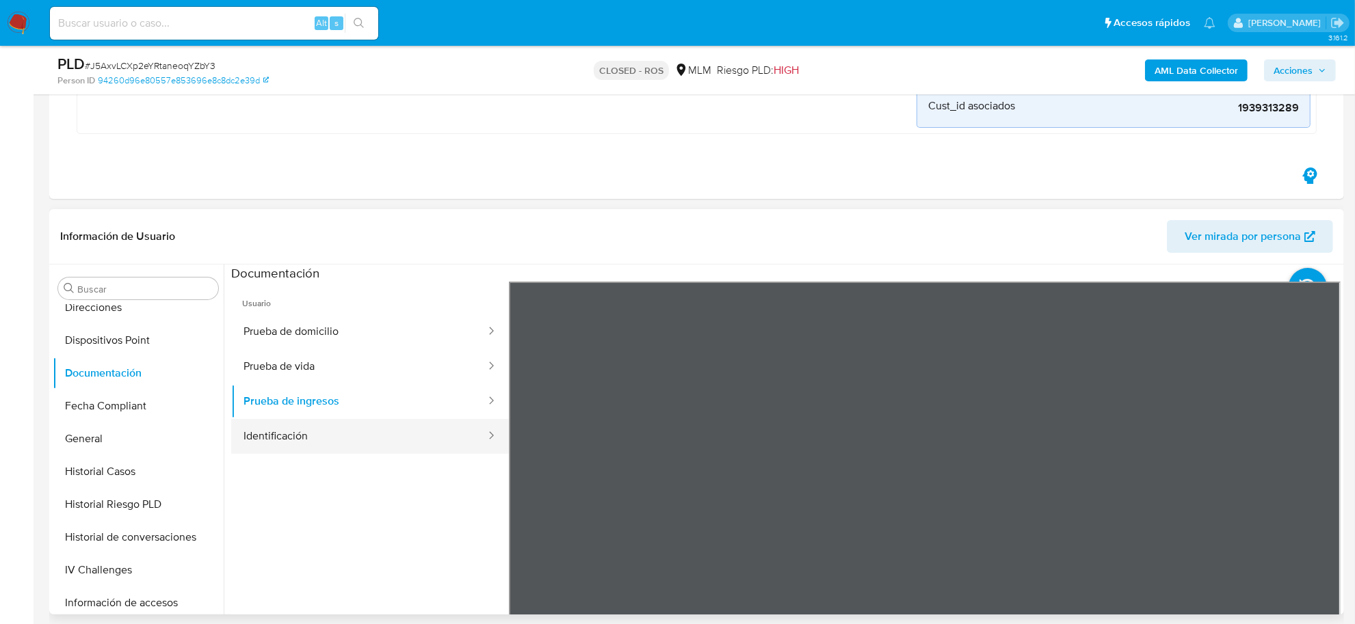
click at [282, 433] on button "Identificación" at bounding box center [359, 436] width 256 height 35
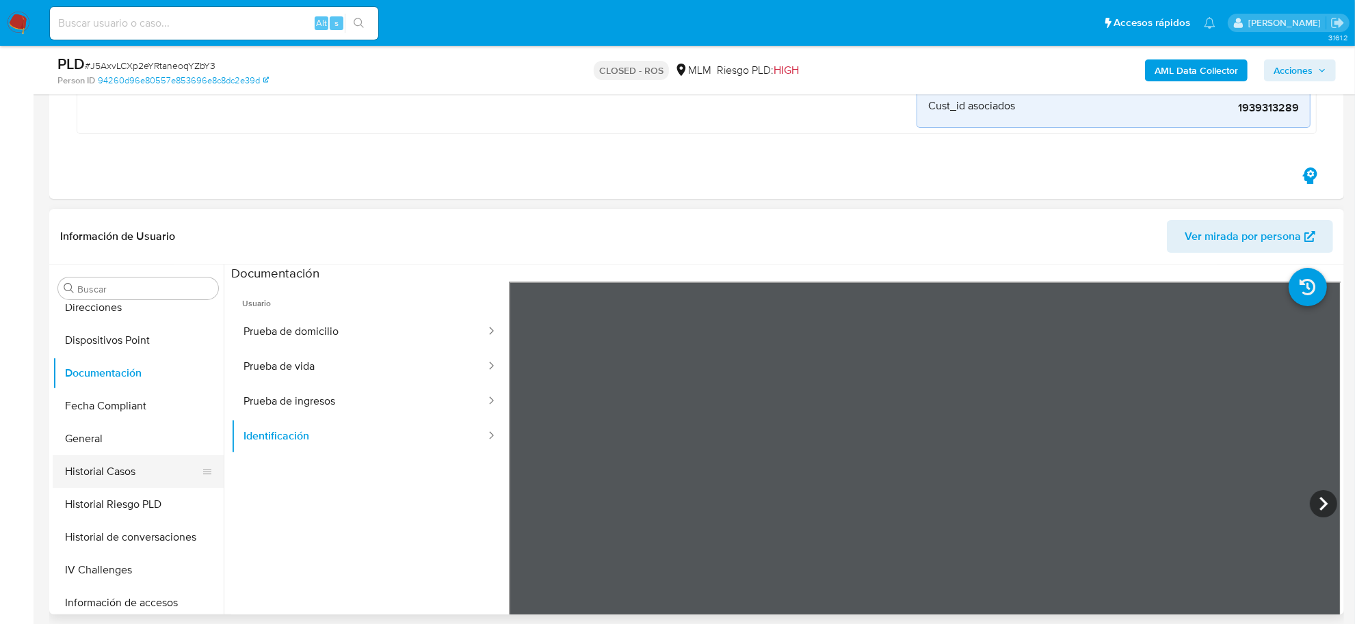
click at [144, 472] on button "Historial Casos" at bounding box center [133, 471] width 160 height 33
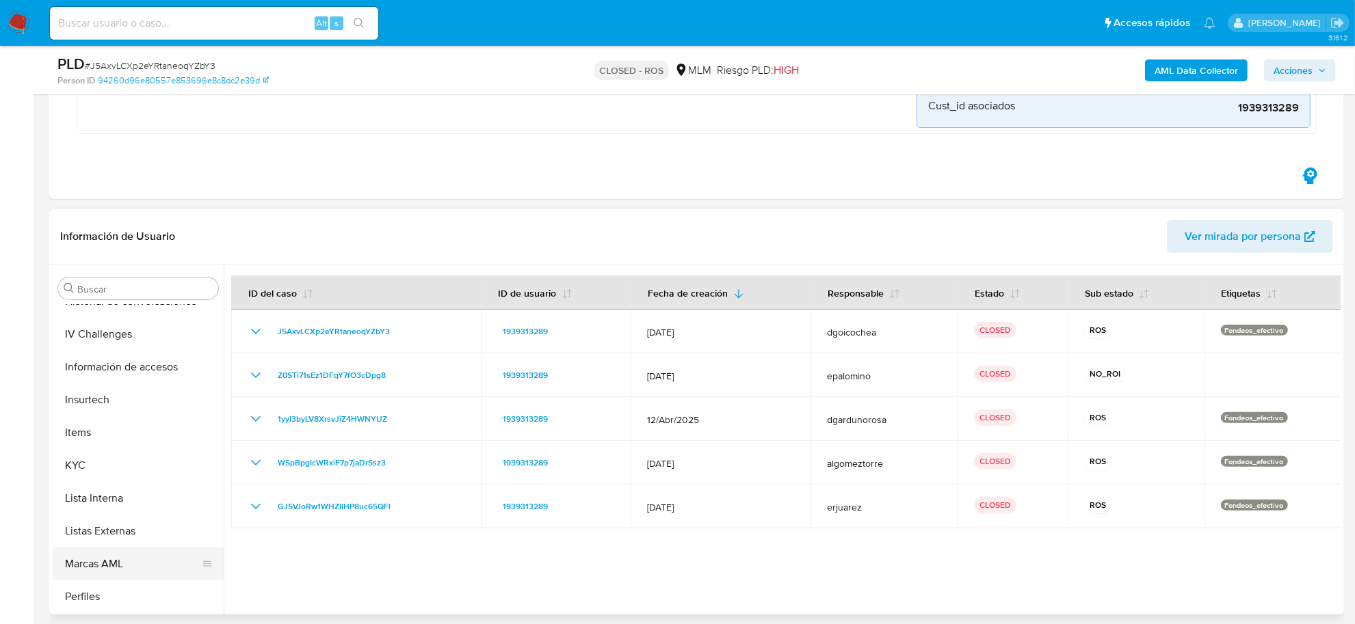
scroll to position [643, 0]
click at [131, 557] on button "Restricciones Nuevo Mundo" at bounding box center [133, 564] width 160 height 33
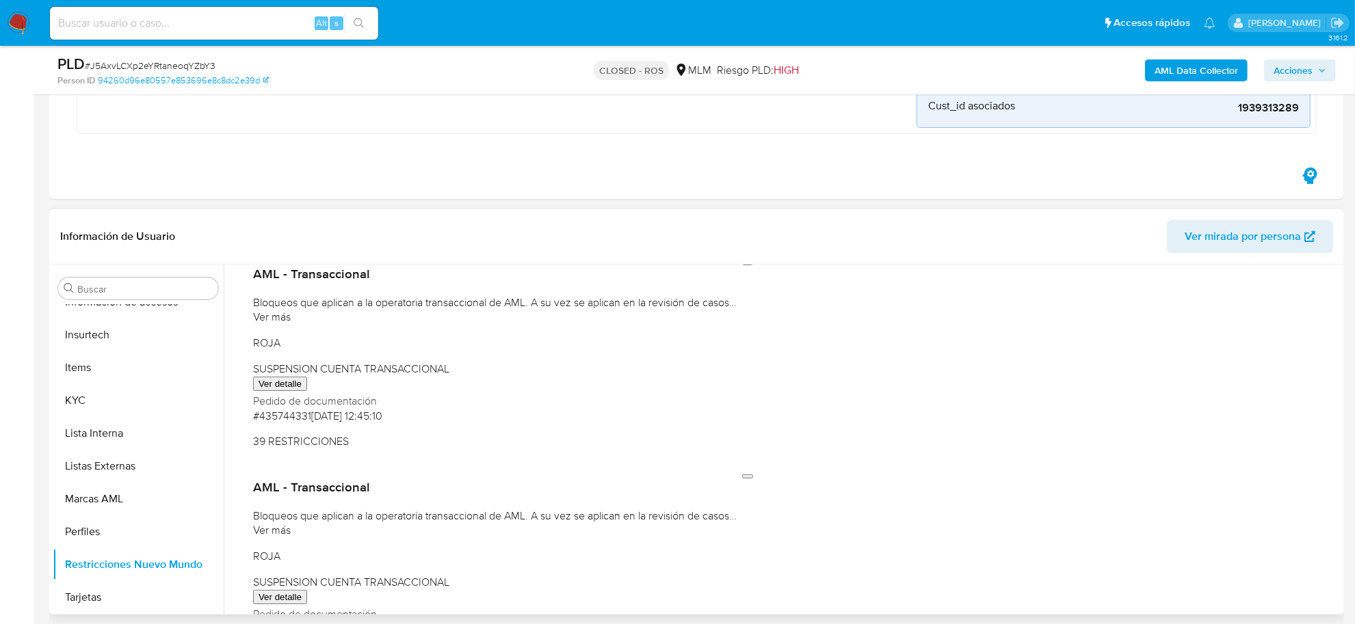
scroll to position [171, 0]
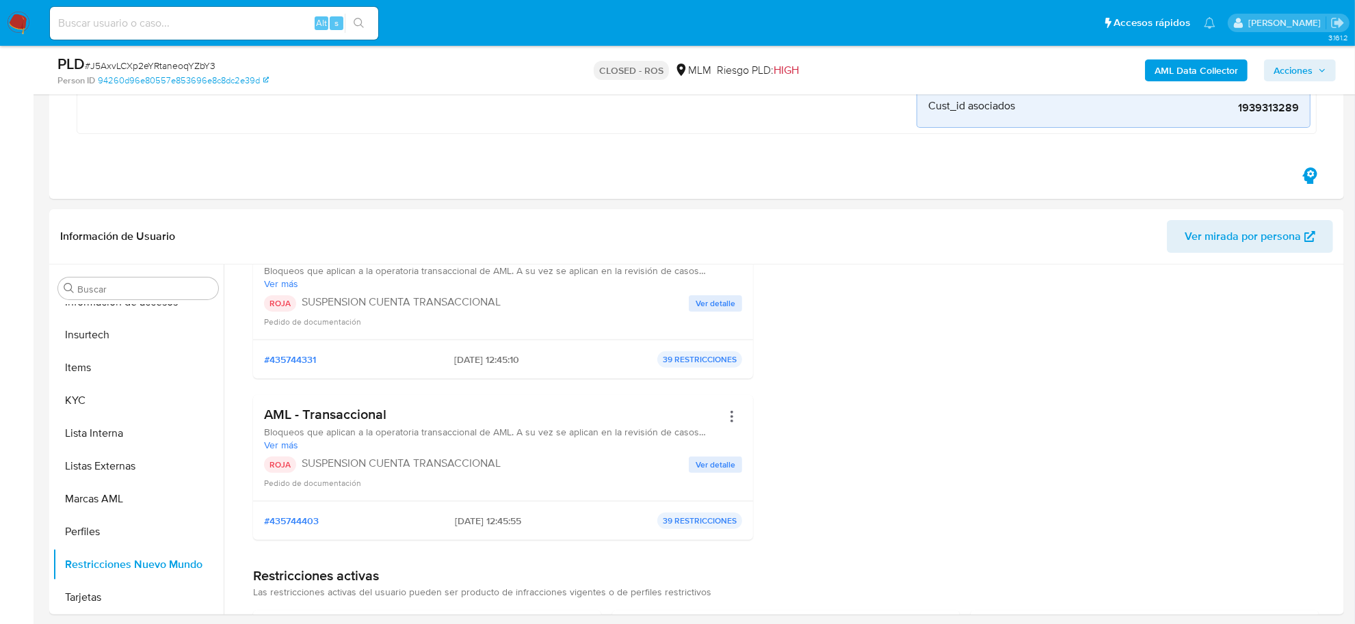
click at [202, 21] on input at bounding box center [214, 23] width 328 height 18
paste input "dZXFjFdGHuEyDMCUZUyHxtpa"
type input "dZXFjFdGHuEyDMCUZUyHxtpa"
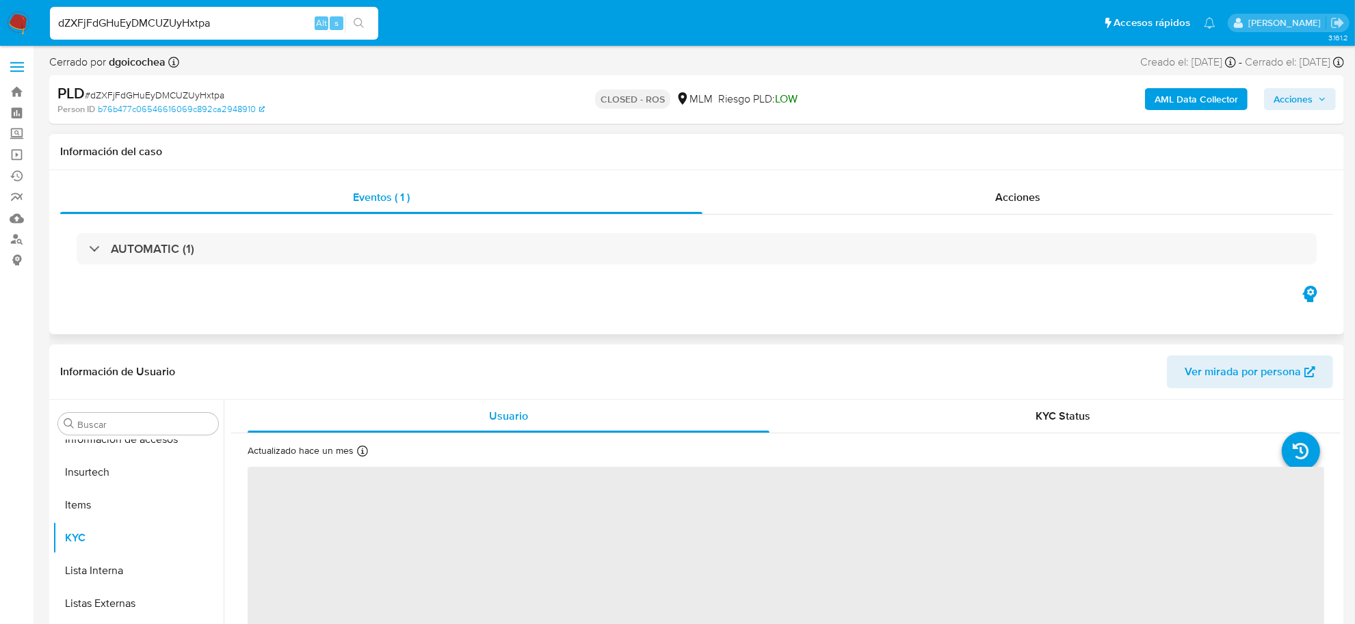
scroll to position [643, 0]
select select "10"
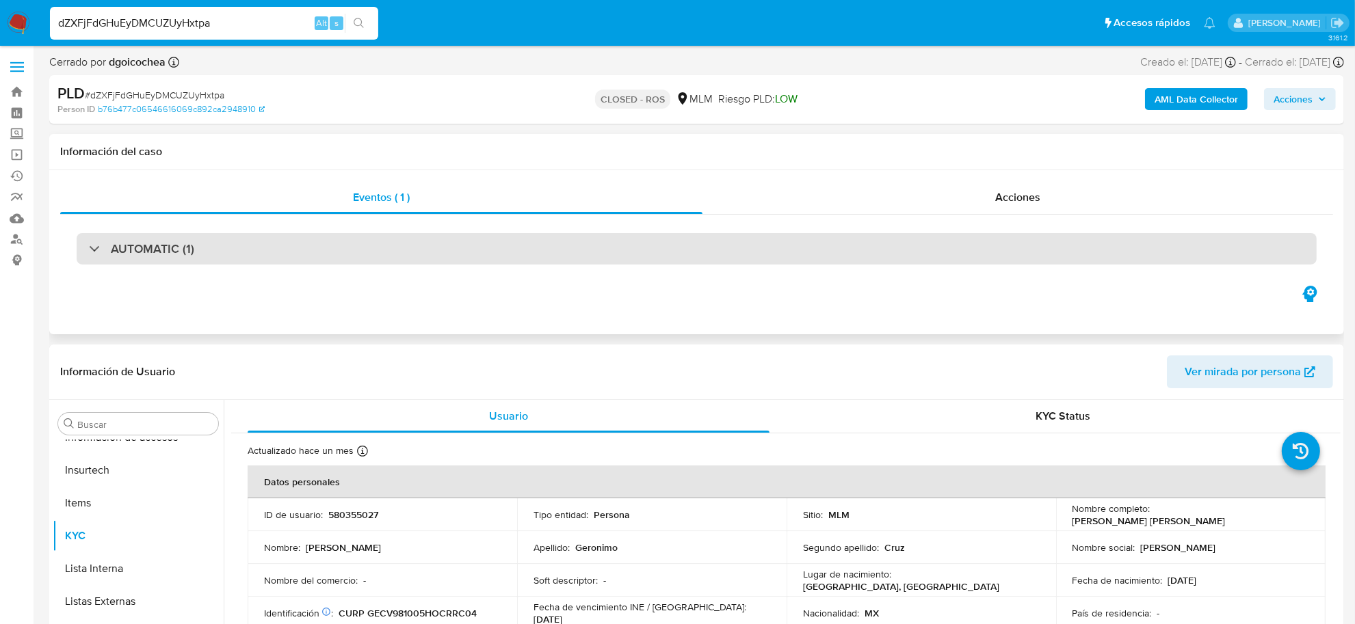
click at [135, 254] on h3 "AUTOMATIC (1)" at bounding box center [152, 248] width 83 height 15
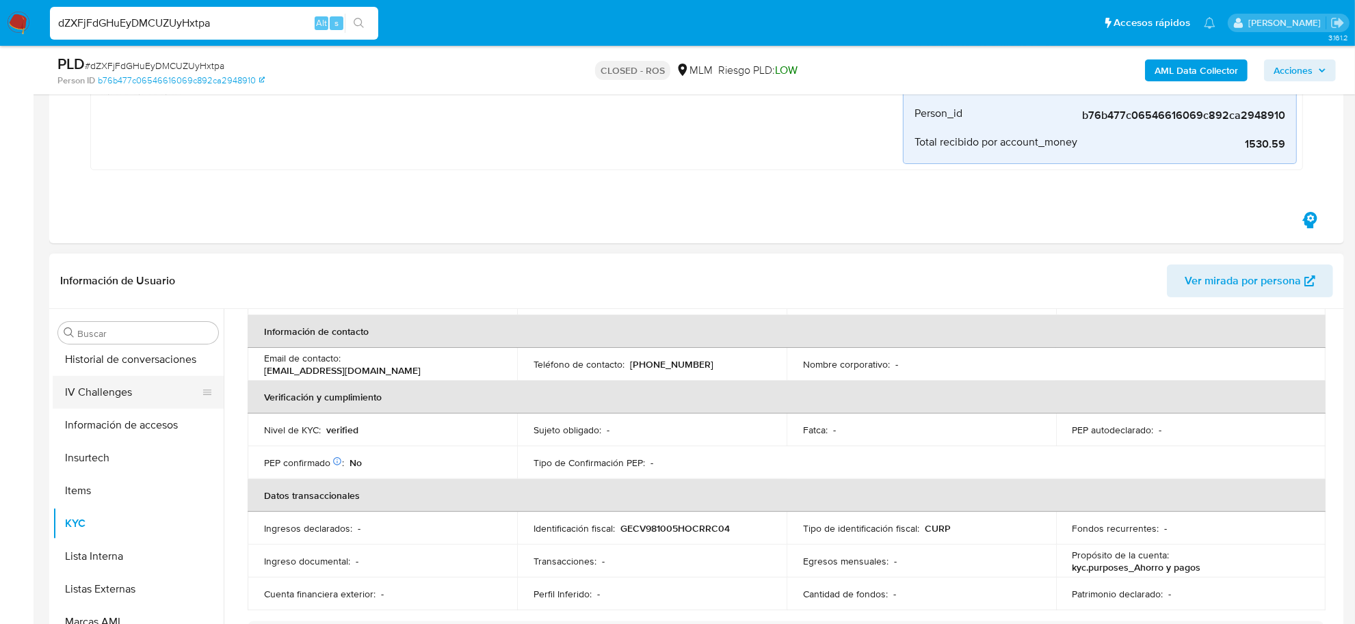
scroll to position [472, 0]
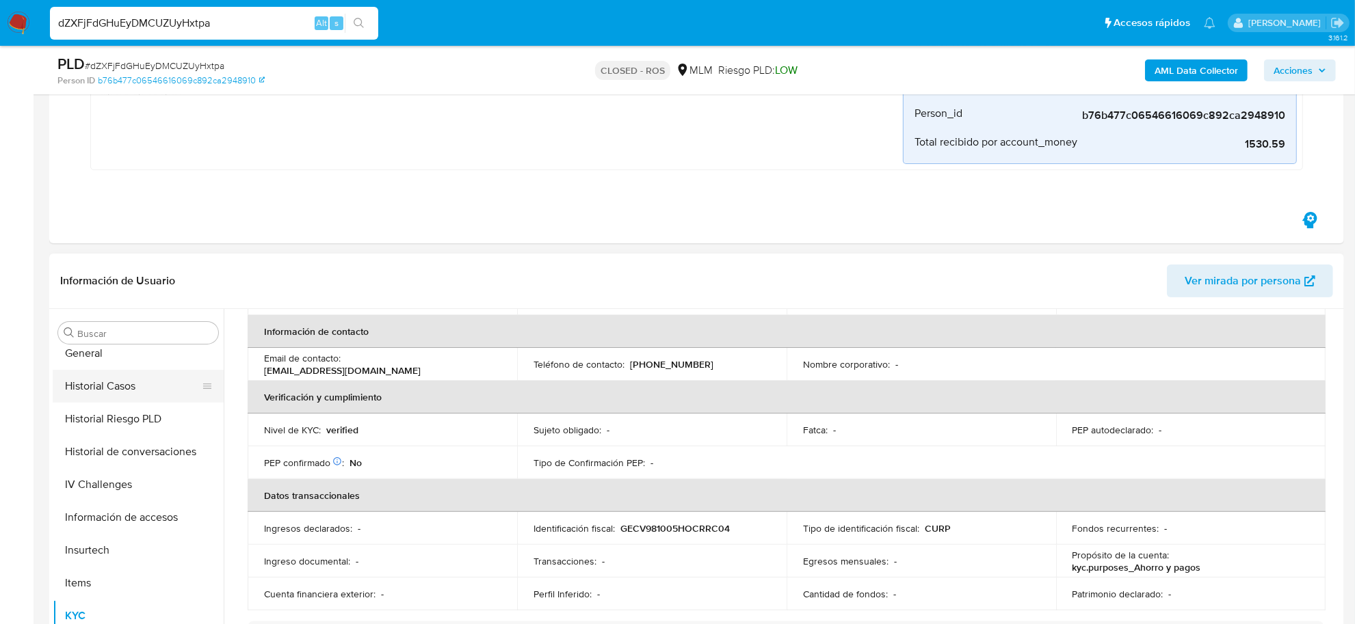
click at [141, 393] on button "Historial Casos" at bounding box center [133, 386] width 160 height 33
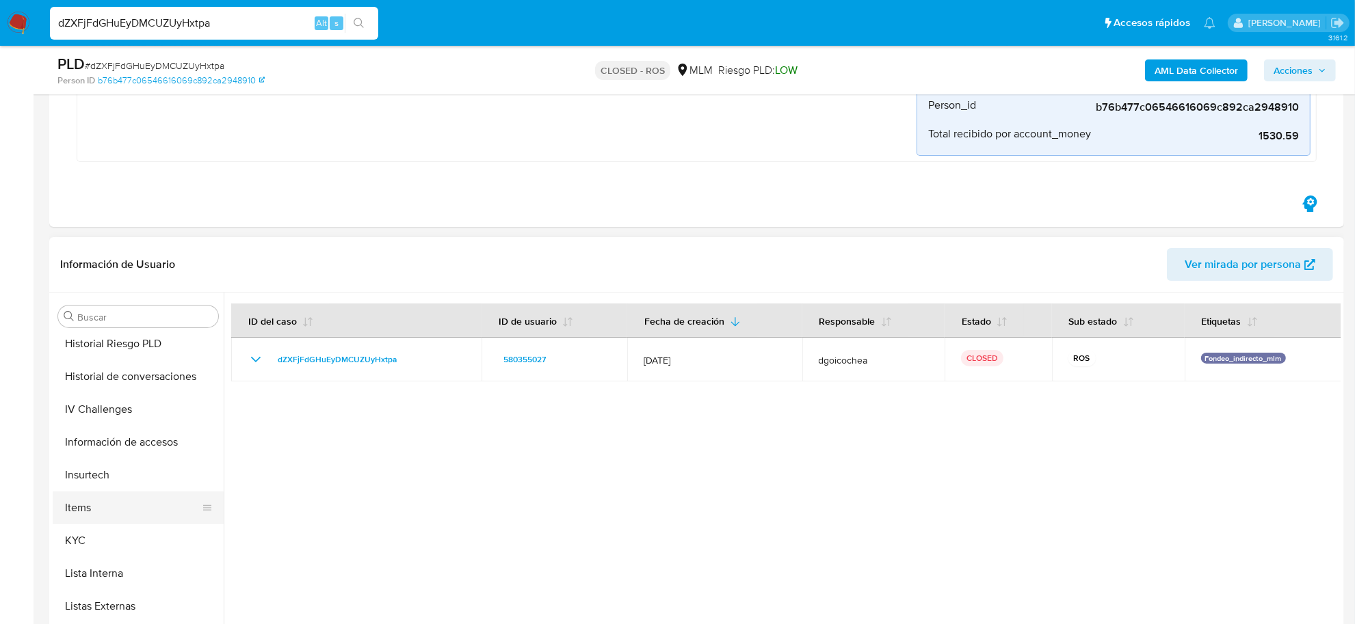
scroll to position [557, 0]
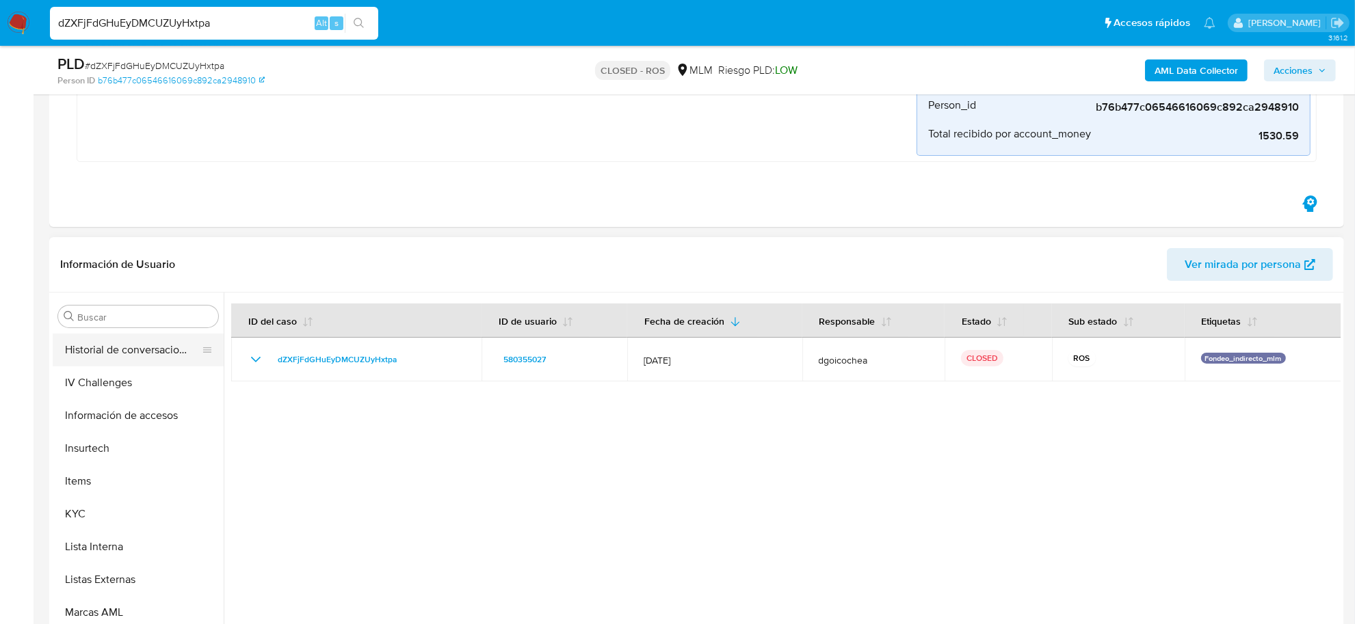
click at [142, 345] on button "Historial de conversaciones" at bounding box center [133, 350] width 160 height 33
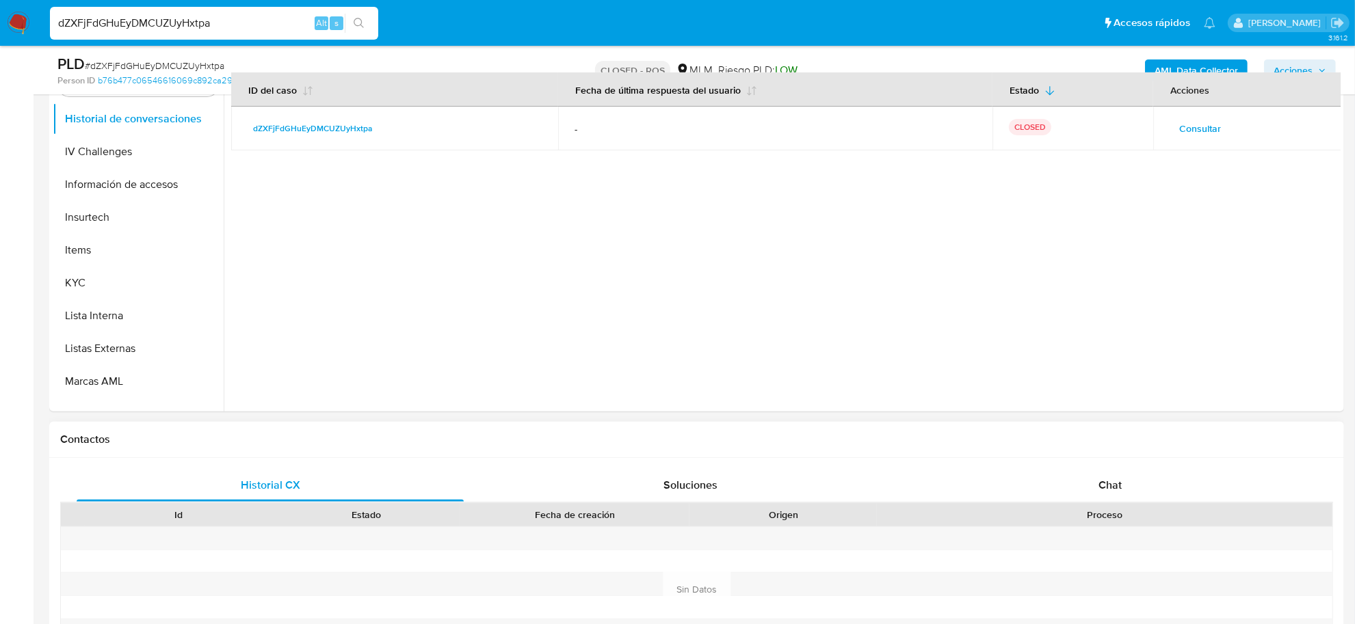
scroll to position [513, 0]
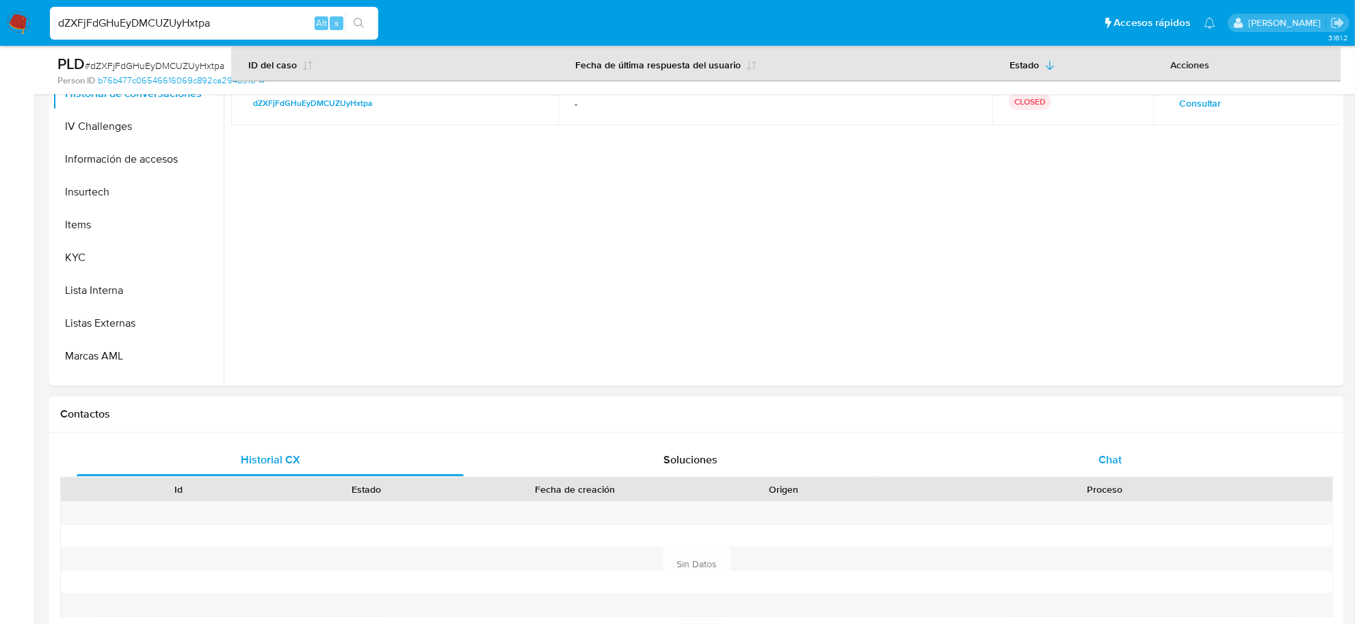
click at [1113, 458] on span "Chat" at bounding box center [1109, 460] width 23 height 16
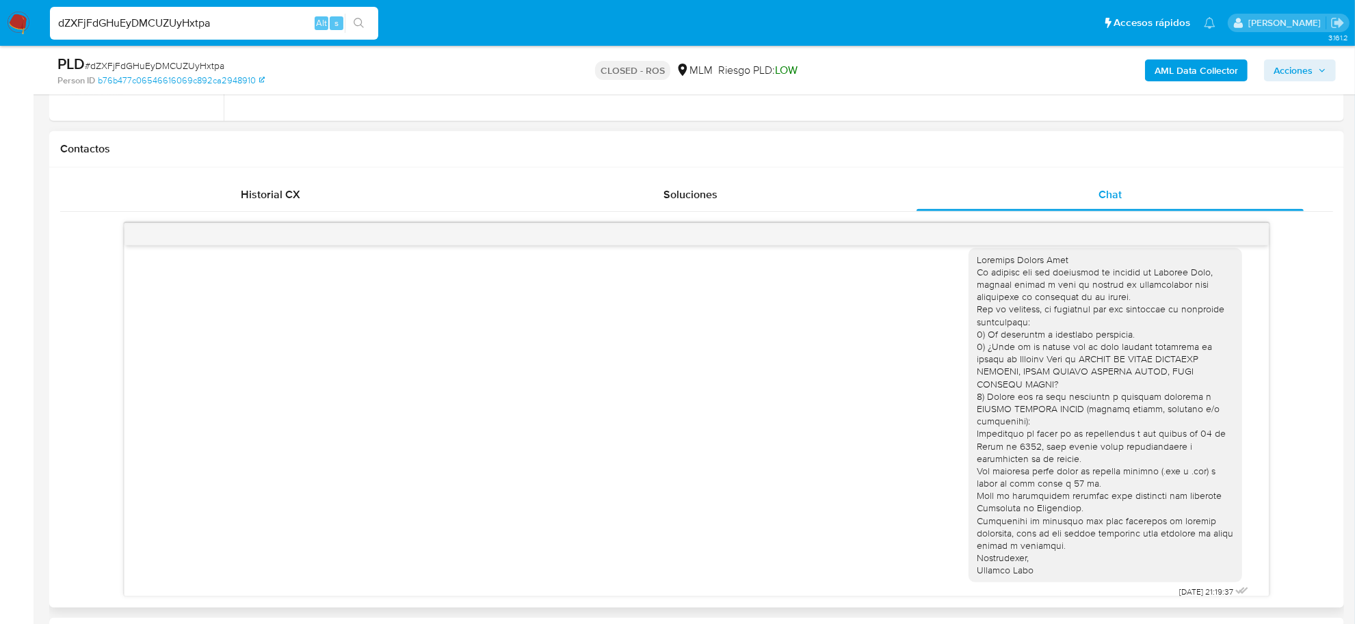
scroll to position [855, 0]
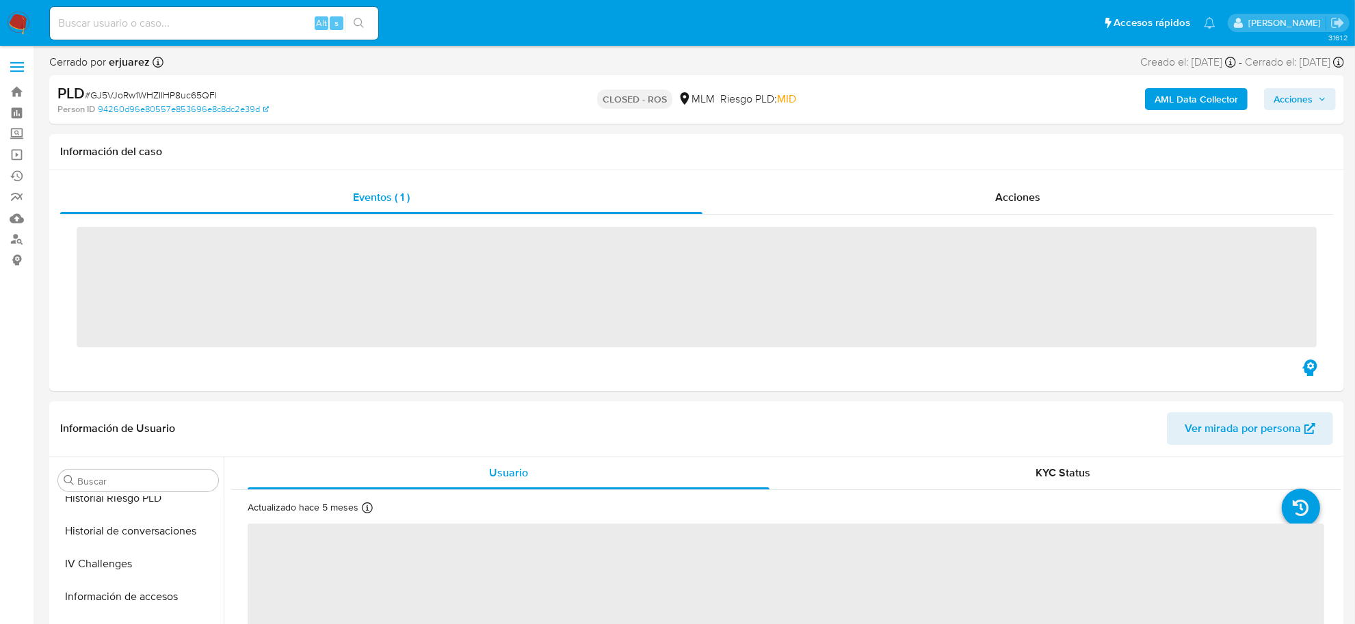
scroll to position [643, 0]
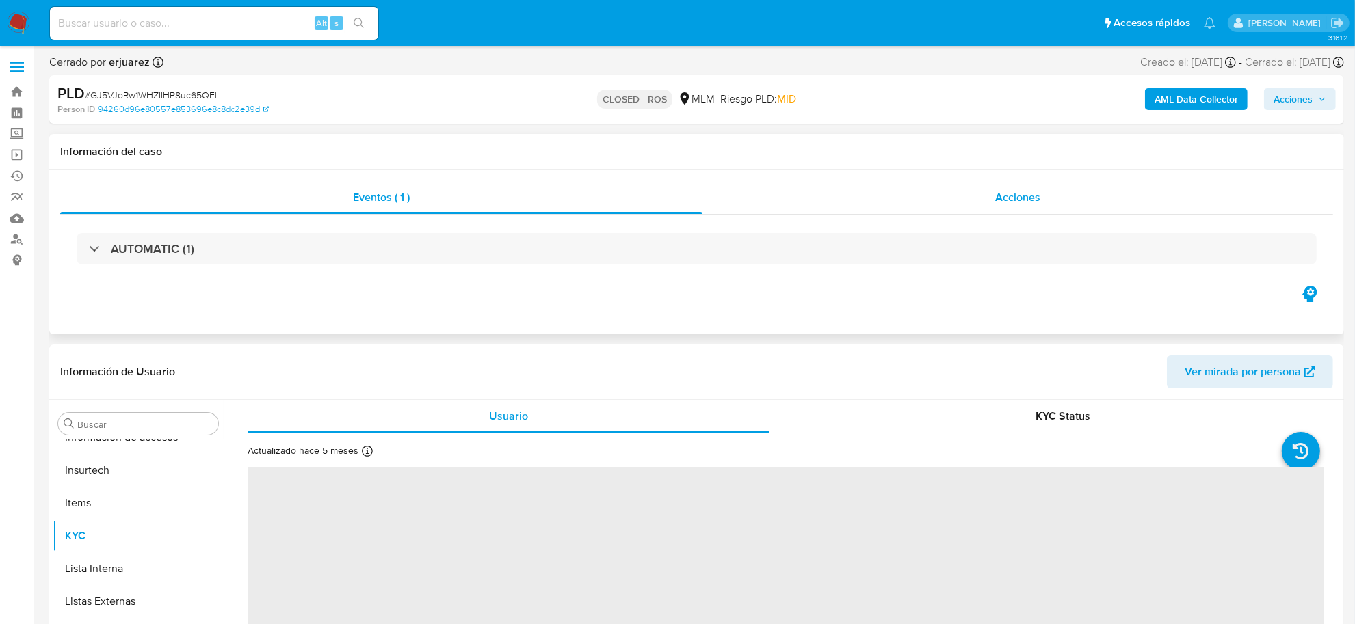
click at [995, 200] on span "Acciones" at bounding box center [1017, 197] width 45 height 16
select select "10"
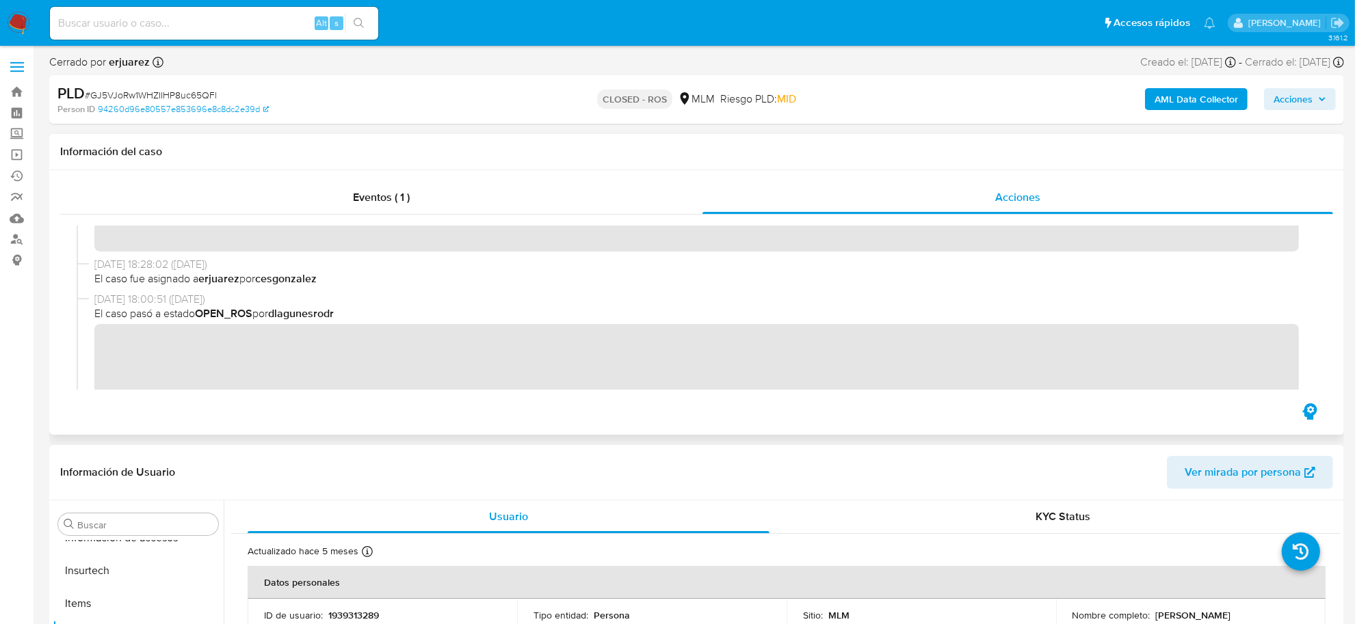
scroll to position [342, 0]
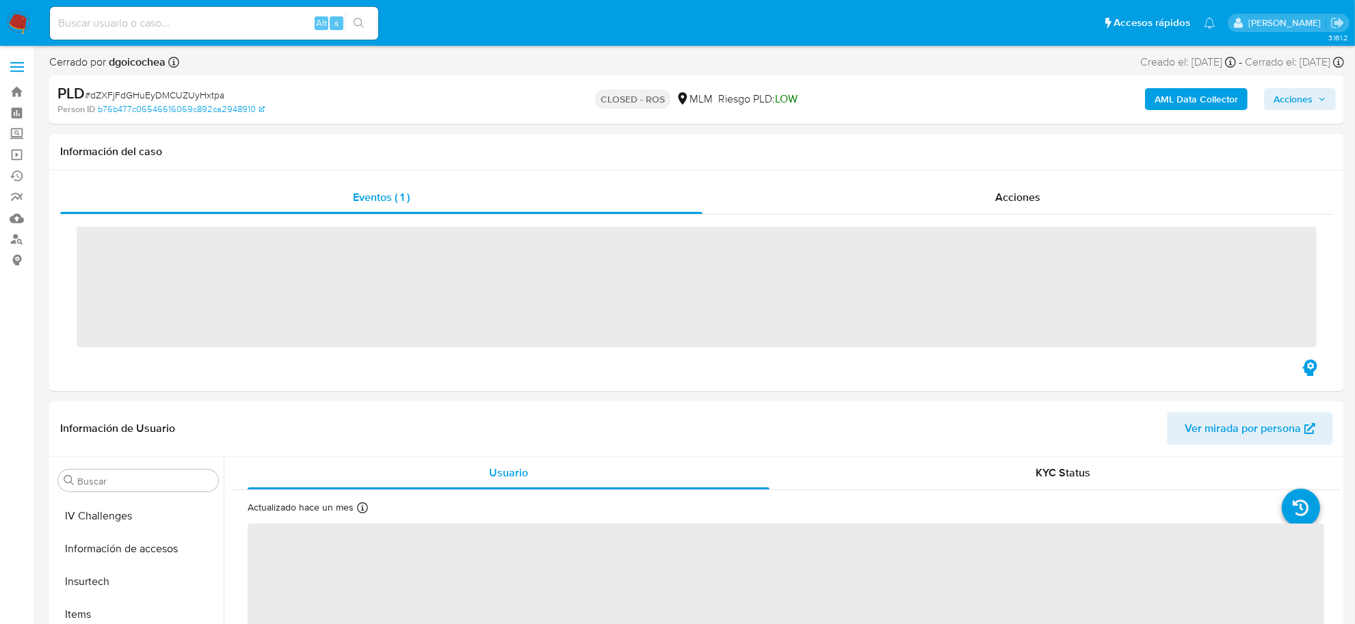
scroll to position [643, 0]
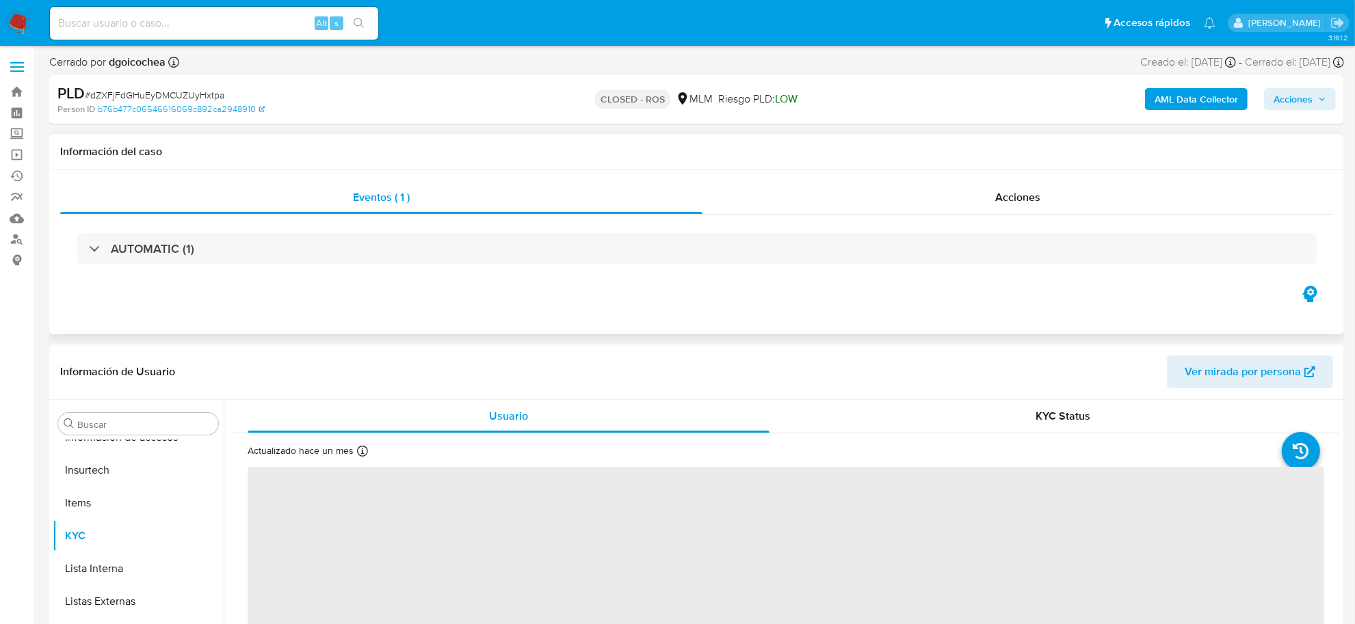
select select "10"
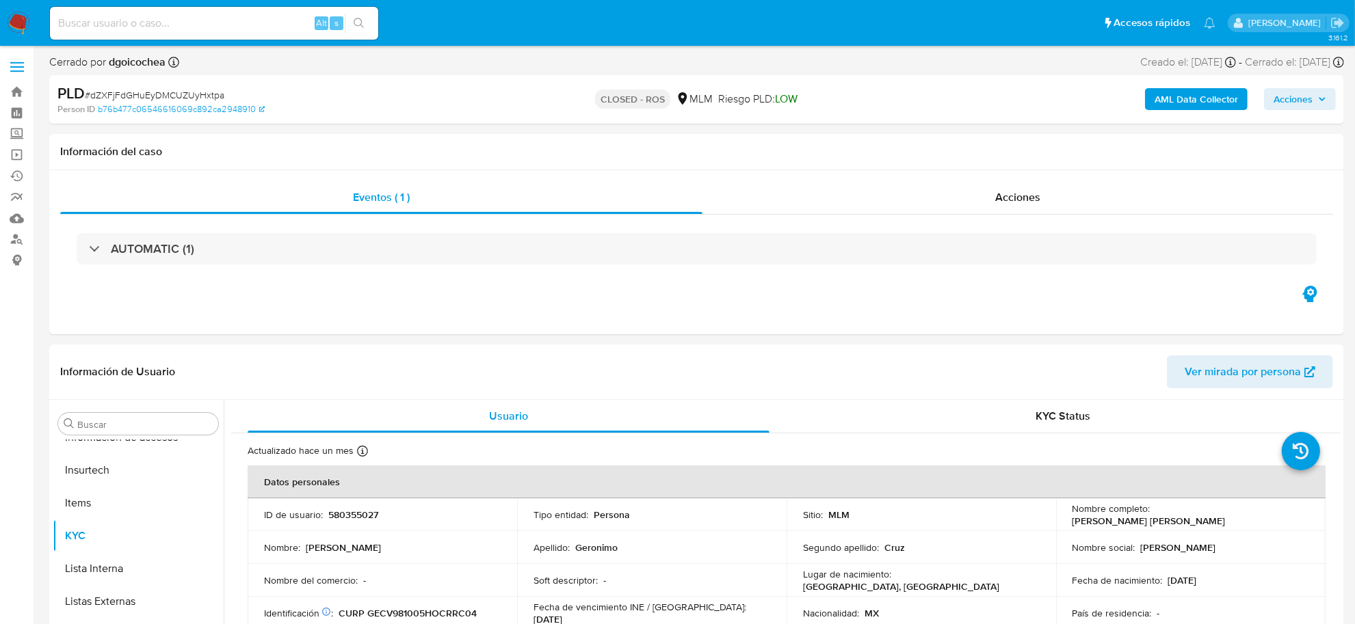
click at [94, 34] on div "Alt s" at bounding box center [214, 23] width 328 height 33
drag, startPoint x: 94, startPoint y: 32, endPoint x: 90, endPoint y: 25, distance: 8.6
click at [93, 29] on div "Alt s" at bounding box center [214, 23] width 328 height 33
click at [90, 25] on input at bounding box center [214, 23] width 328 height 18
paste input "2450529742"
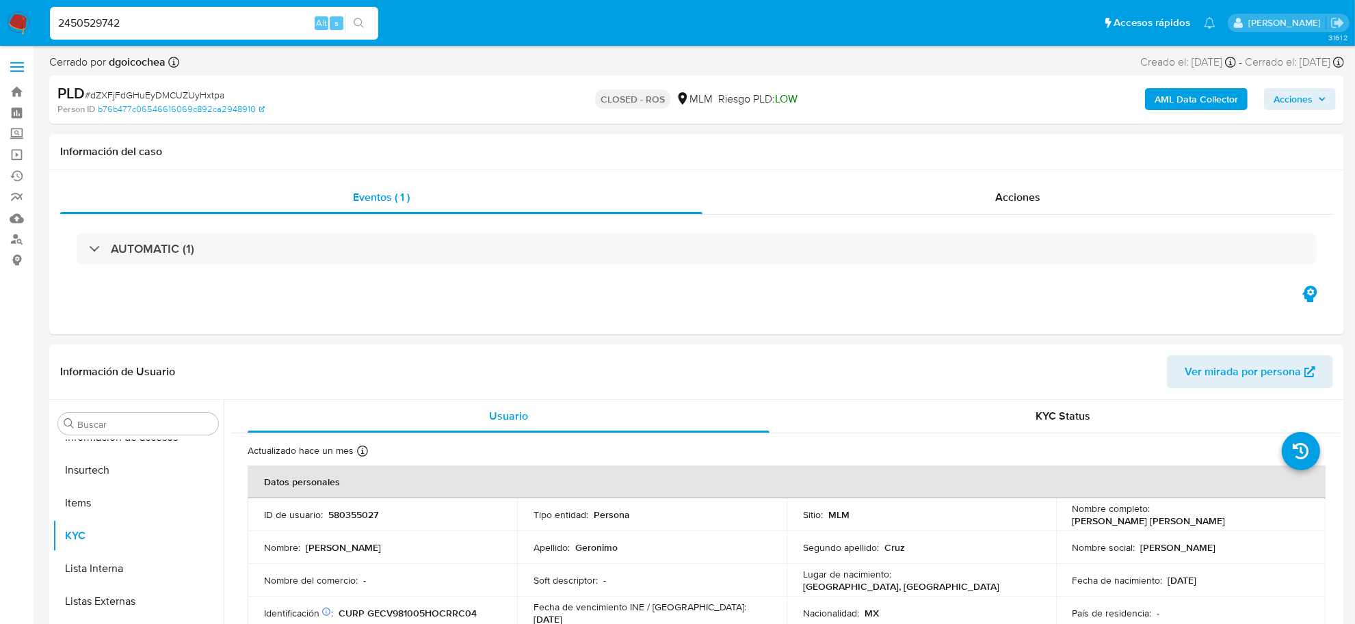
type input "2450529742"
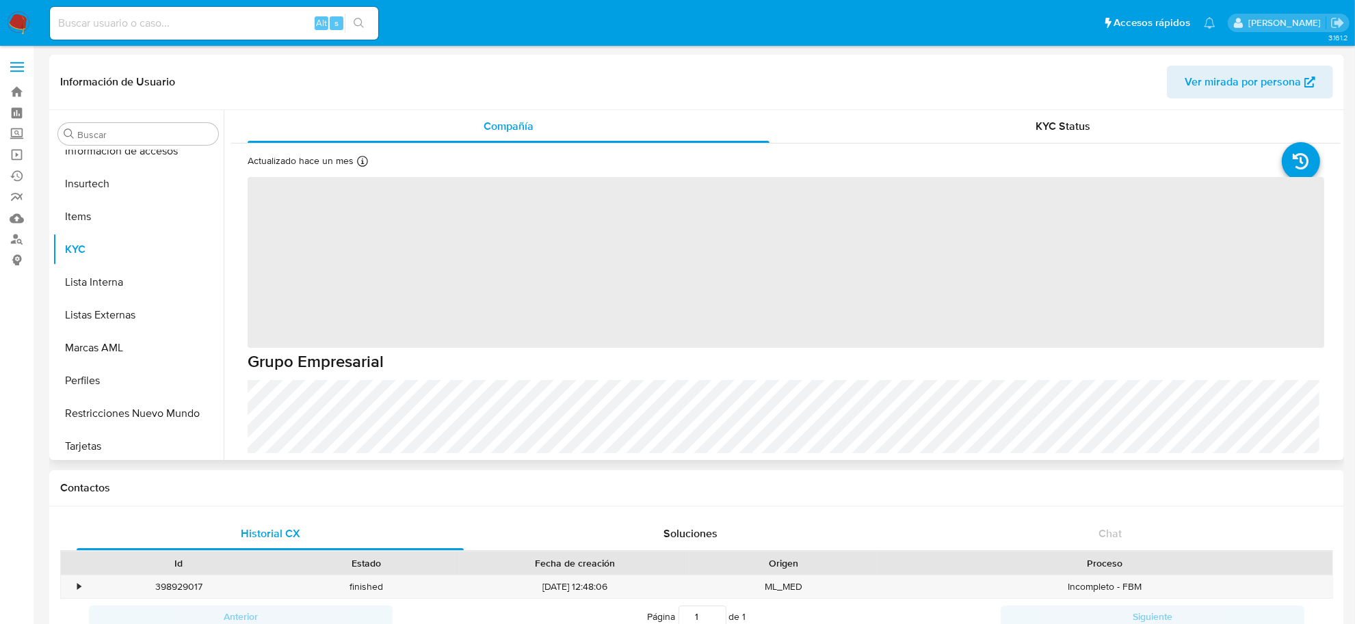
scroll to position [643, 0]
select select "10"
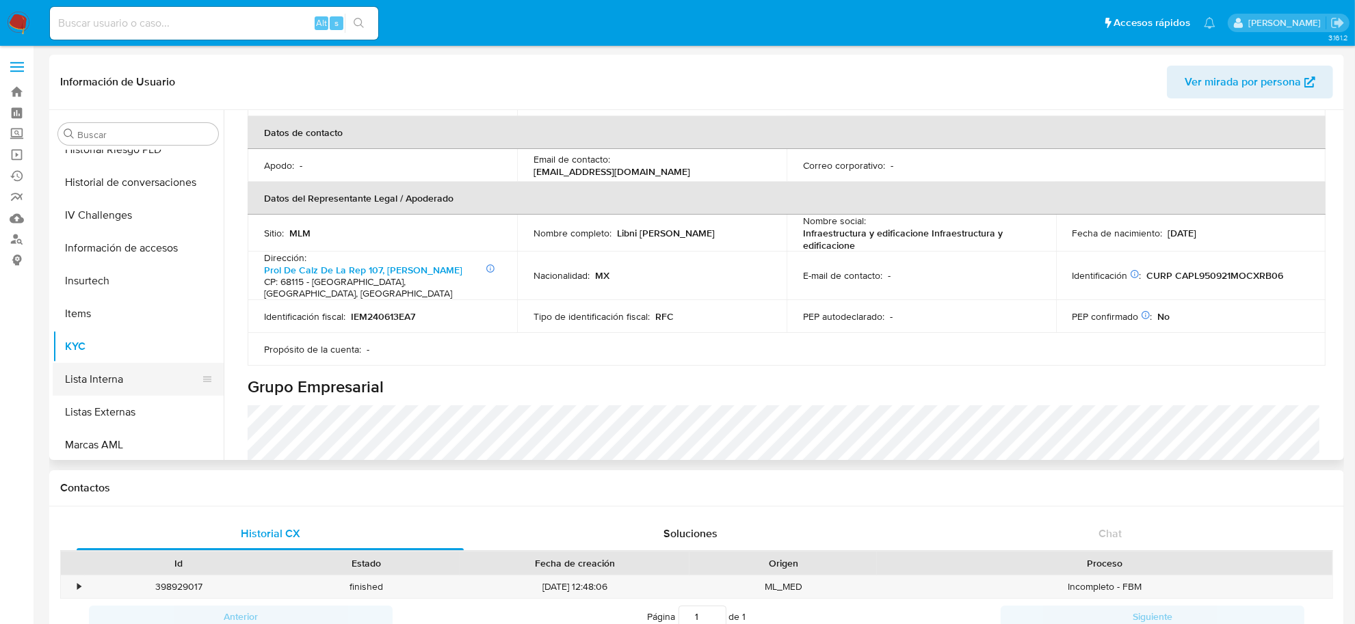
scroll to position [386, 0]
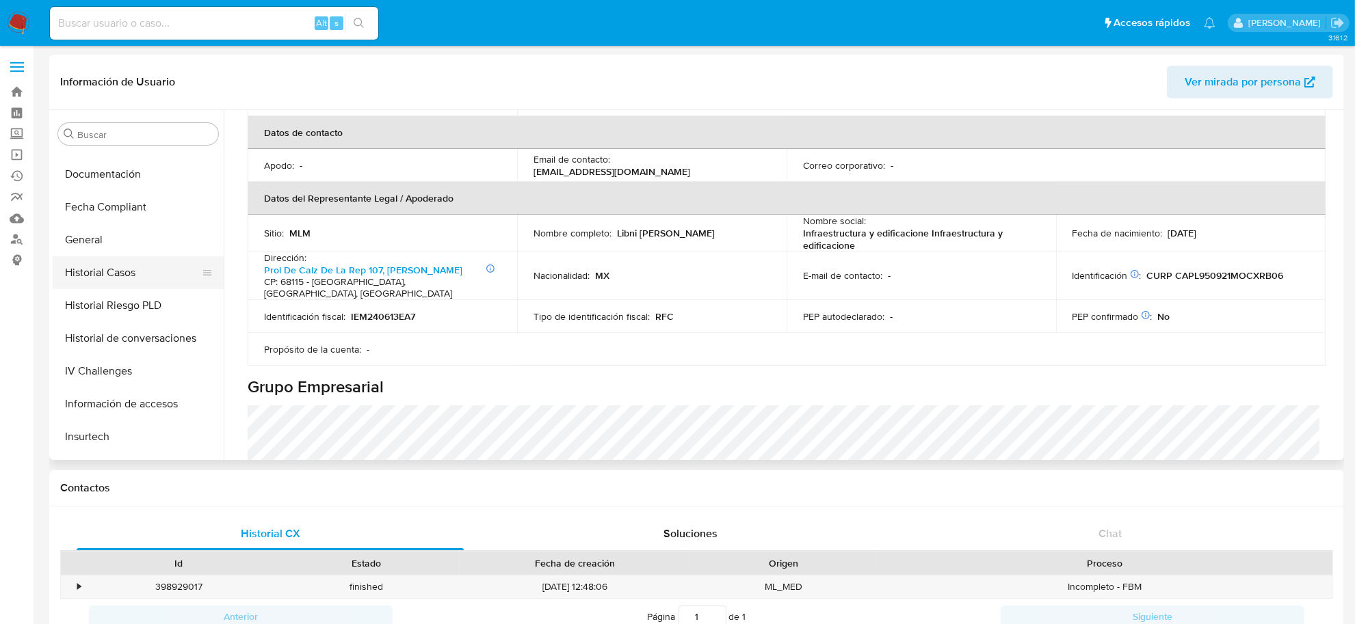
click at [140, 278] on button "Historial Casos" at bounding box center [133, 272] width 160 height 33
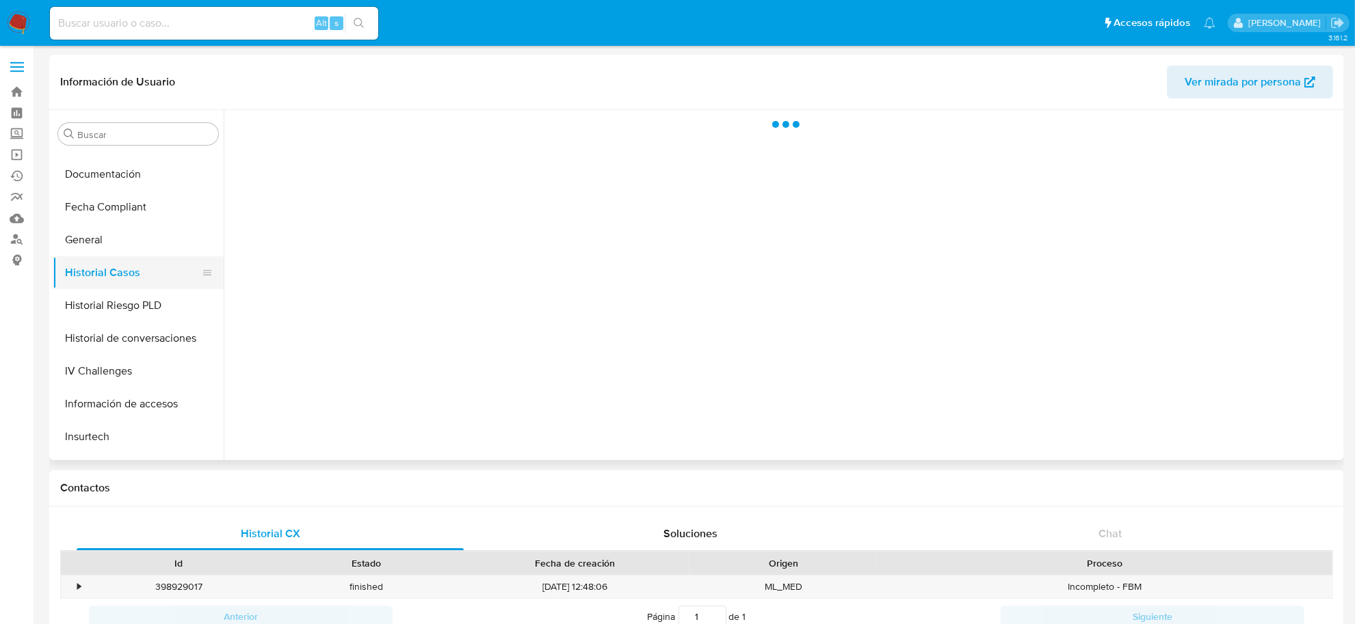
scroll to position [0, 0]
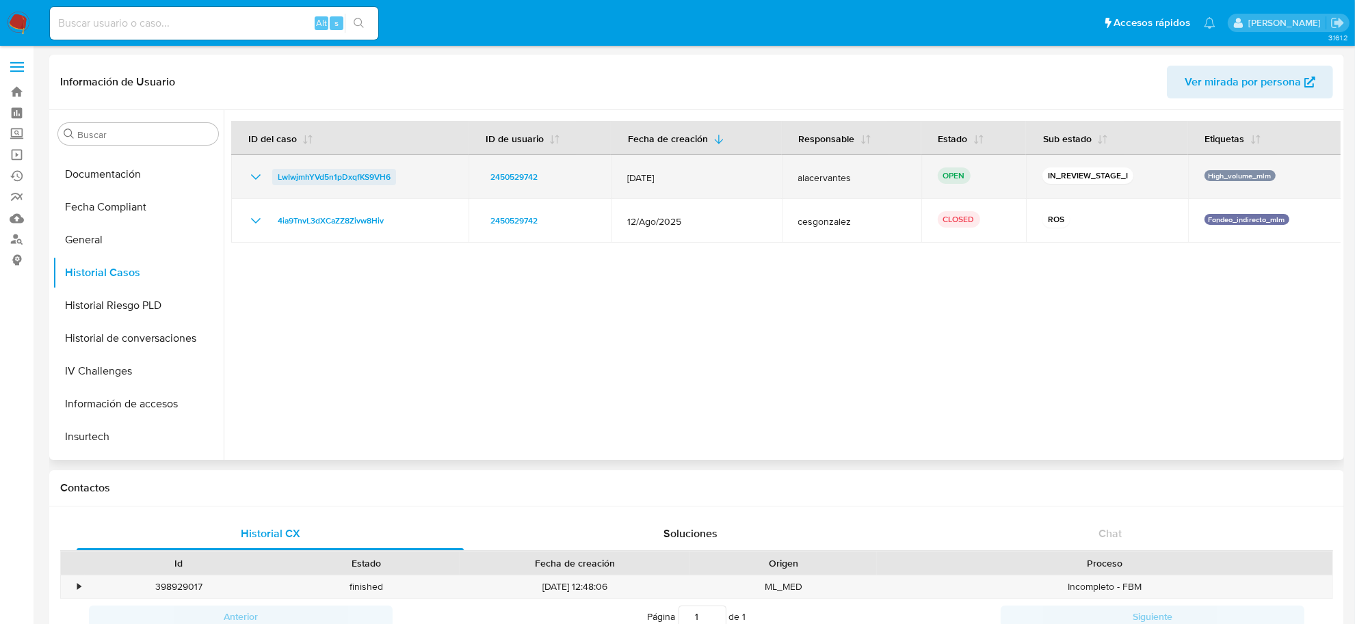
drag, startPoint x: 406, startPoint y: 174, endPoint x: 275, endPoint y: 176, distance: 130.6
click at [275, 176] on div "LwIwjmhYVd5n1pDxqfKS9VH6" at bounding box center [350, 177] width 204 height 16
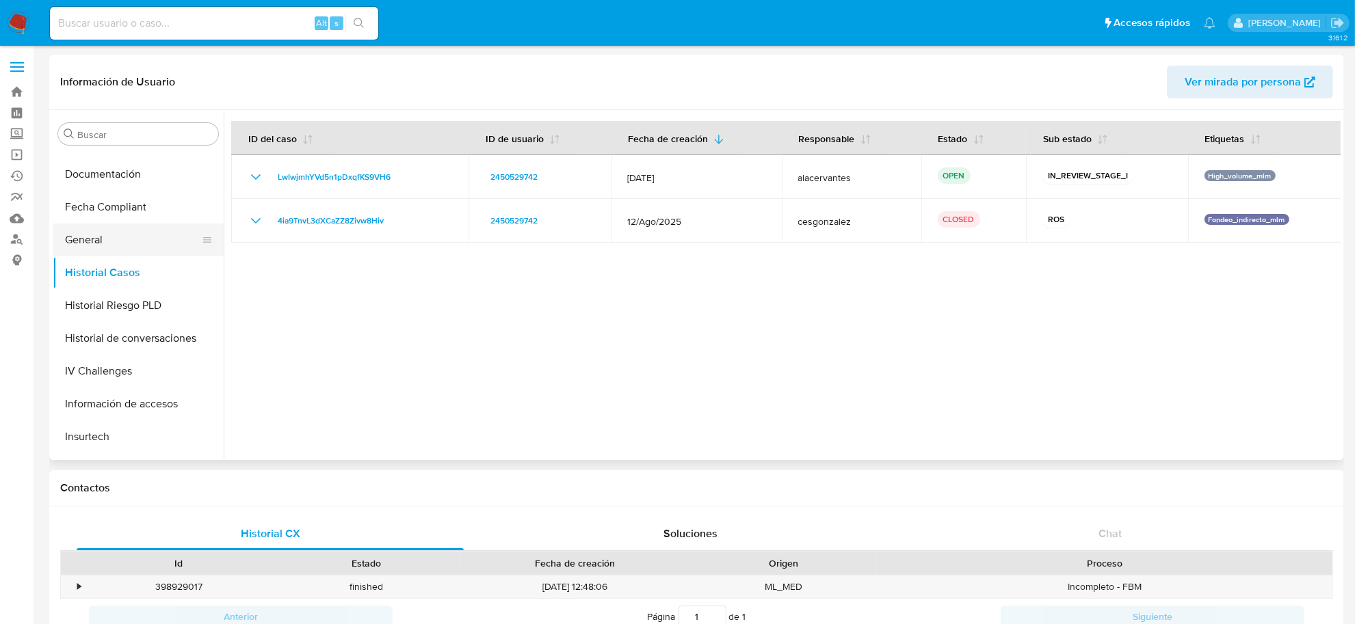
click at [117, 250] on button "General" at bounding box center [133, 240] width 160 height 33
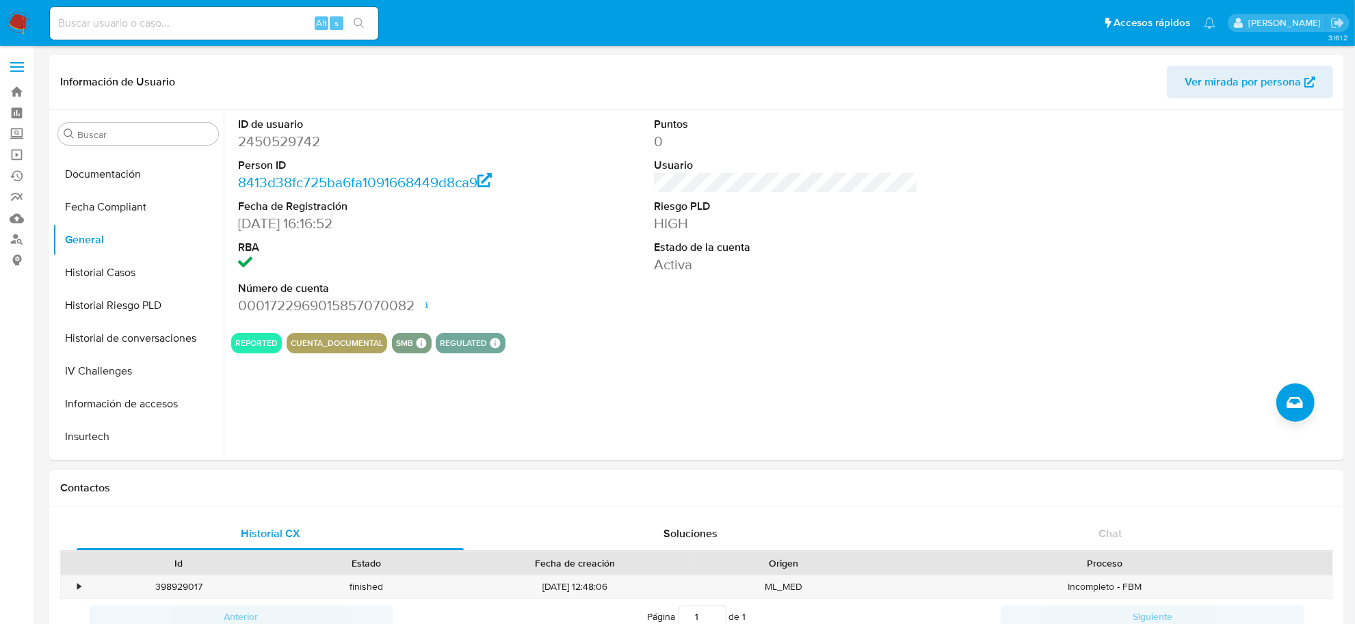
click at [17, 18] on img at bounding box center [18, 23] width 23 height 23
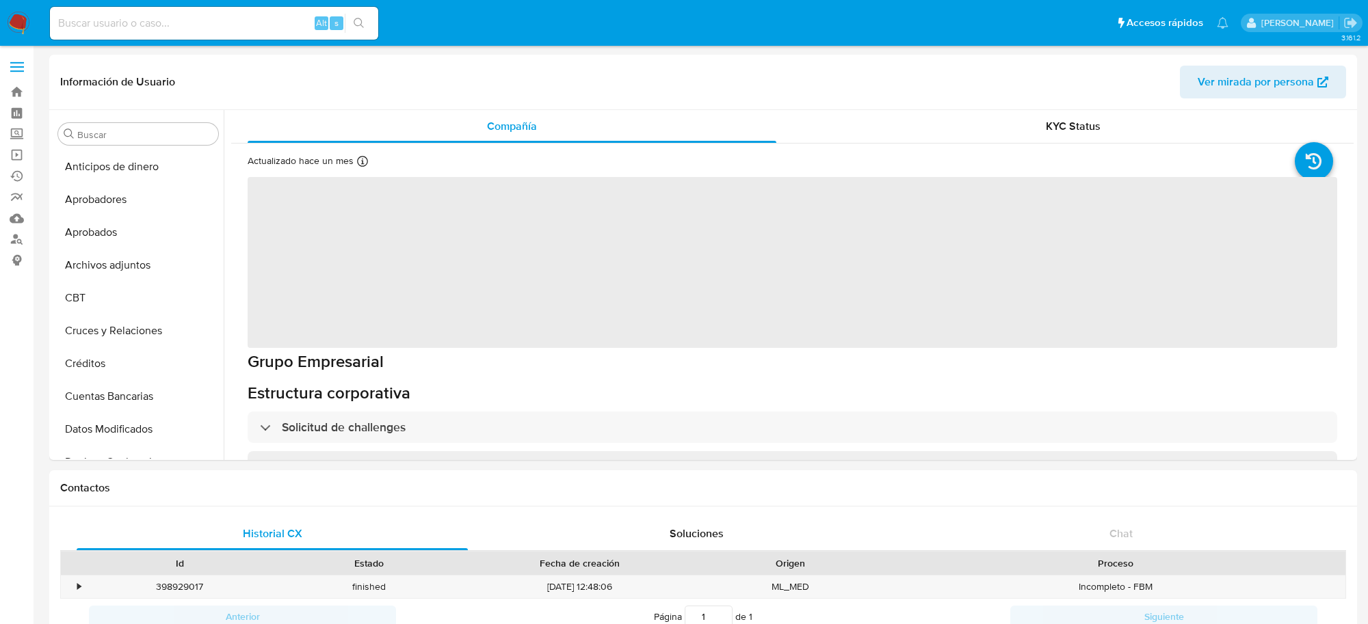
select select "10"
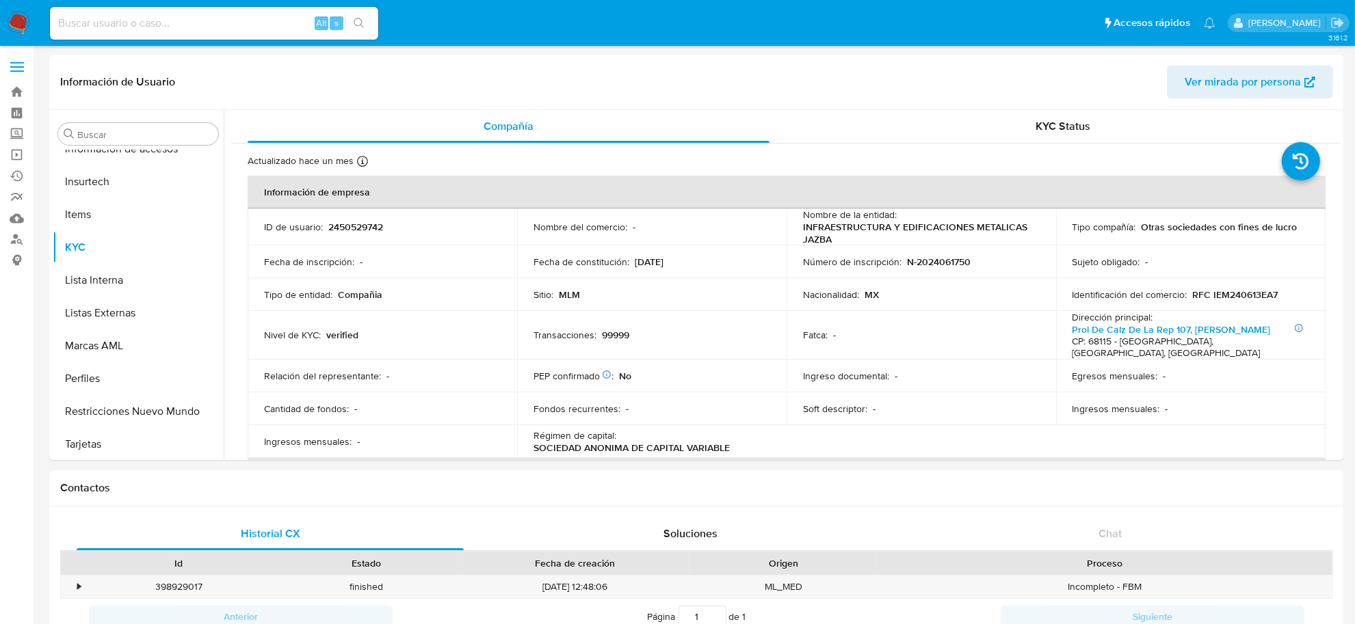
scroll to position [643, 0]
click at [92, 18] on input at bounding box center [214, 23] width 328 height 18
paste input "dZXFjFdGHuEyDMCUZUyHxtpa"
type input "dZXFjFdGHuEyDMCUZUyHxtpa"
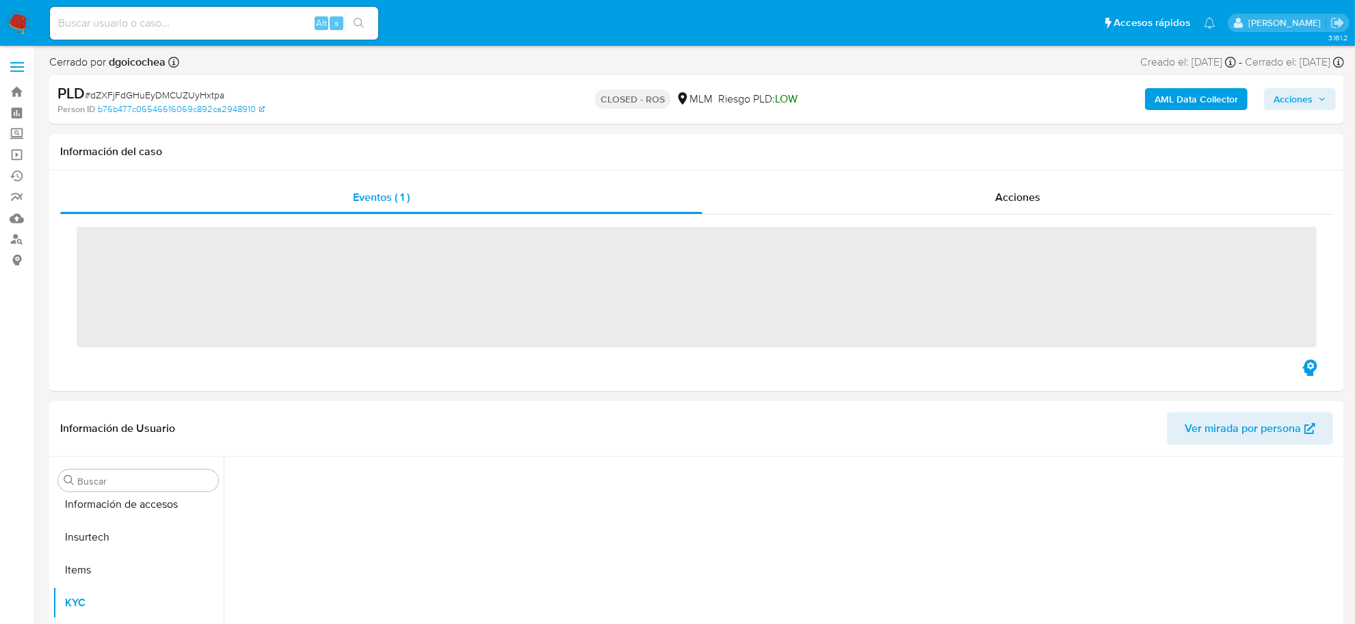
scroll to position [643, 0]
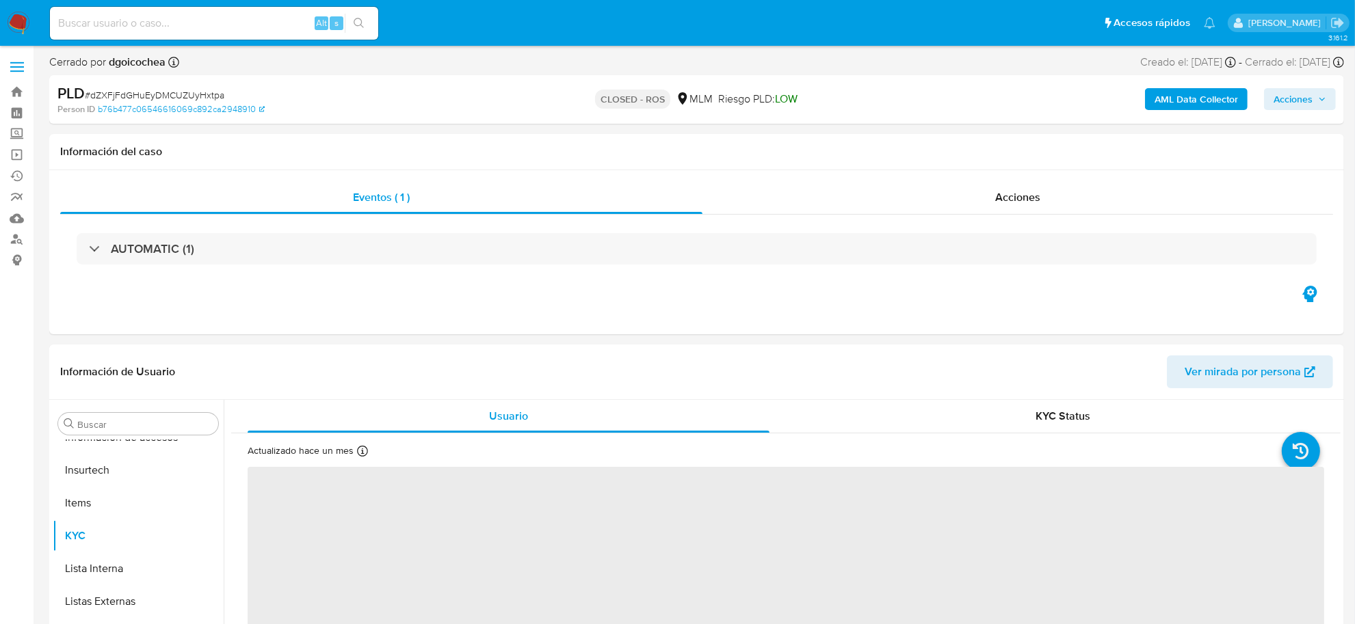
select select "10"
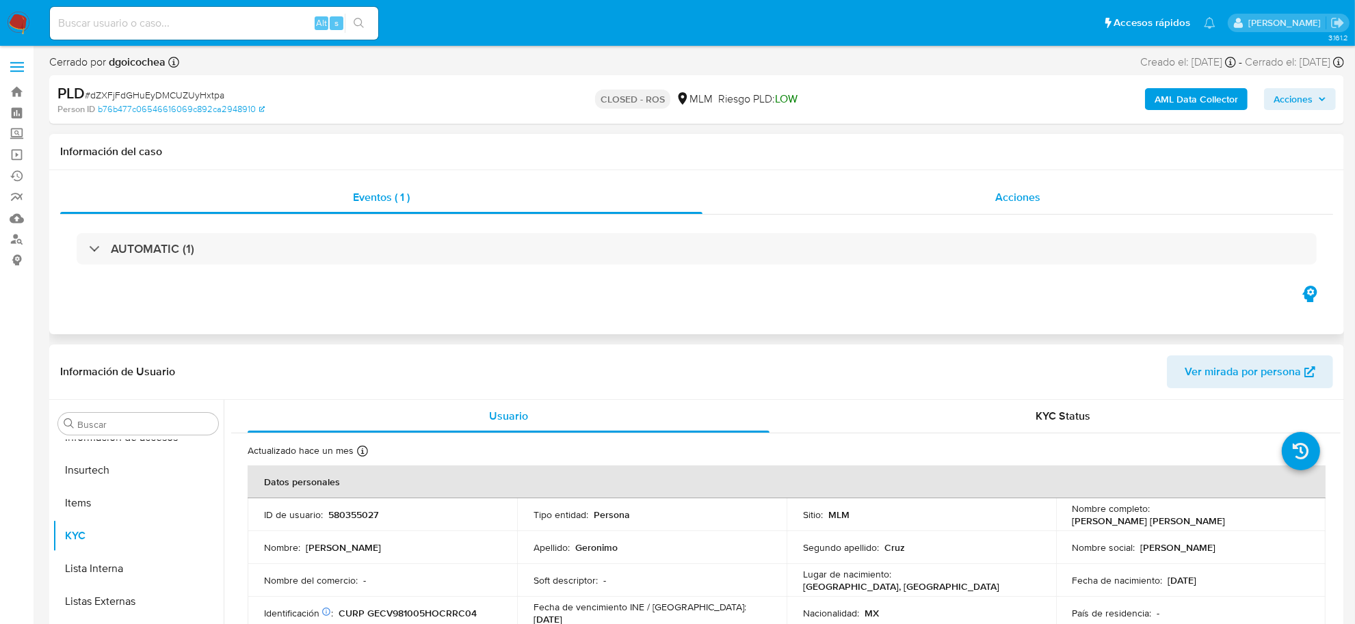
click at [1044, 191] on div "Acciones" at bounding box center [1017, 197] width 631 height 33
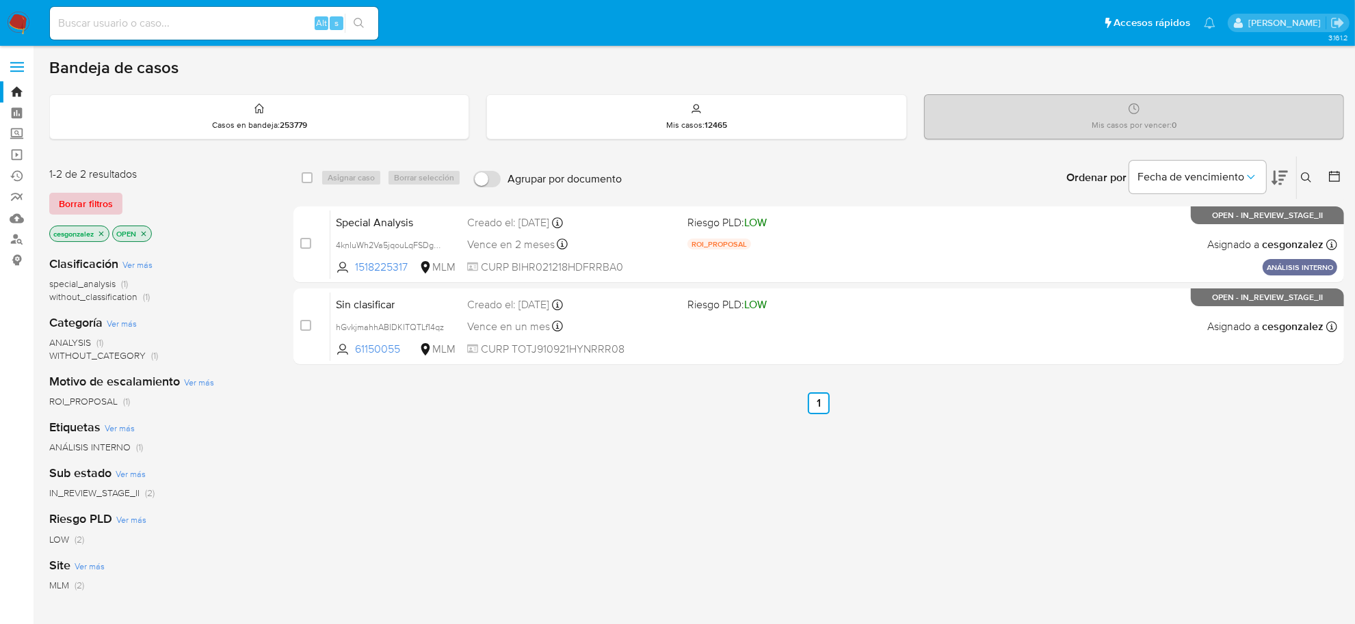
click at [67, 202] on span "Borrar filtros" at bounding box center [86, 203] width 54 height 19
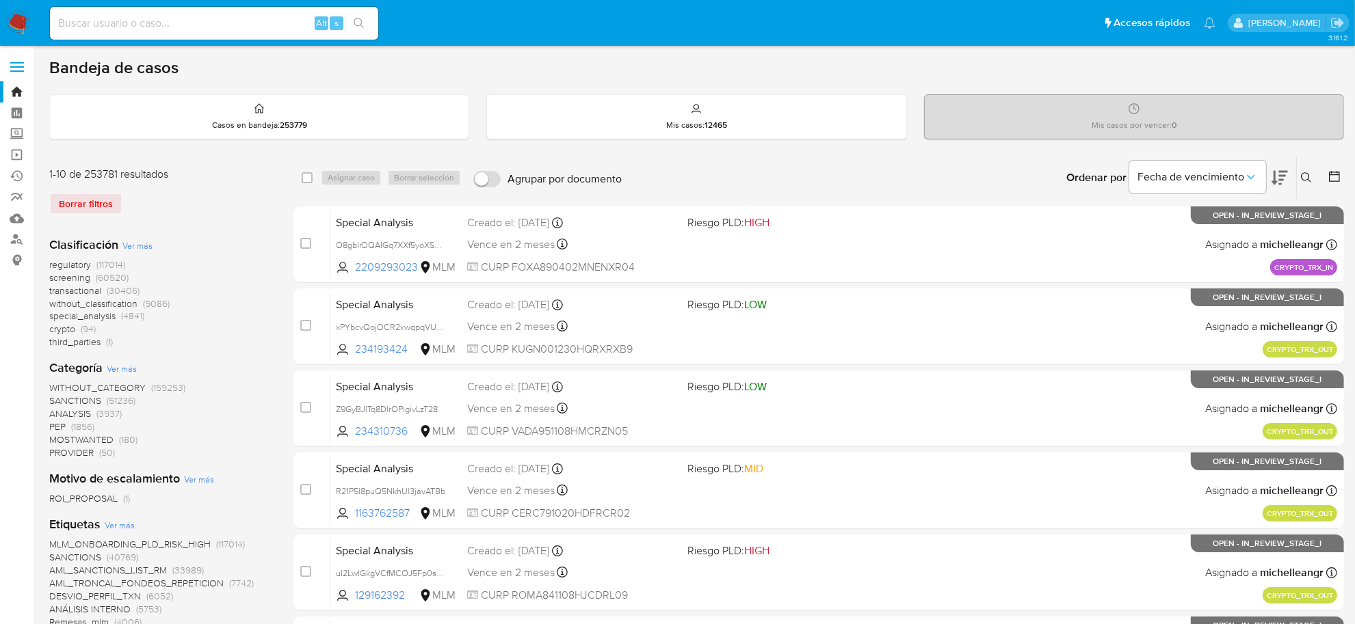
click at [1303, 178] on icon at bounding box center [1306, 177] width 11 height 11
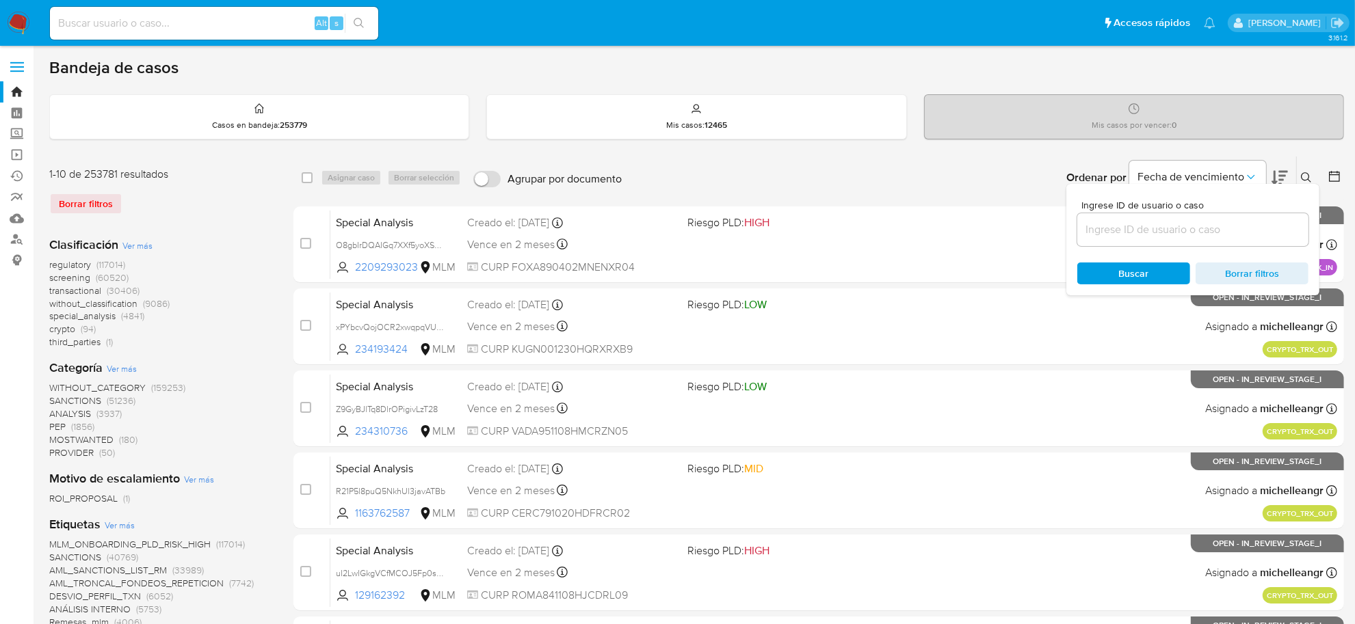
click at [1148, 213] on div at bounding box center [1192, 229] width 231 height 33
click at [1143, 228] on input at bounding box center [1192, 230] width 231 height 18
paste input "LwIwjmhYVd5n1pDxqfKS9VH6"
type input "LwIwjmhYVd5n1pDxqfKS9VH6"
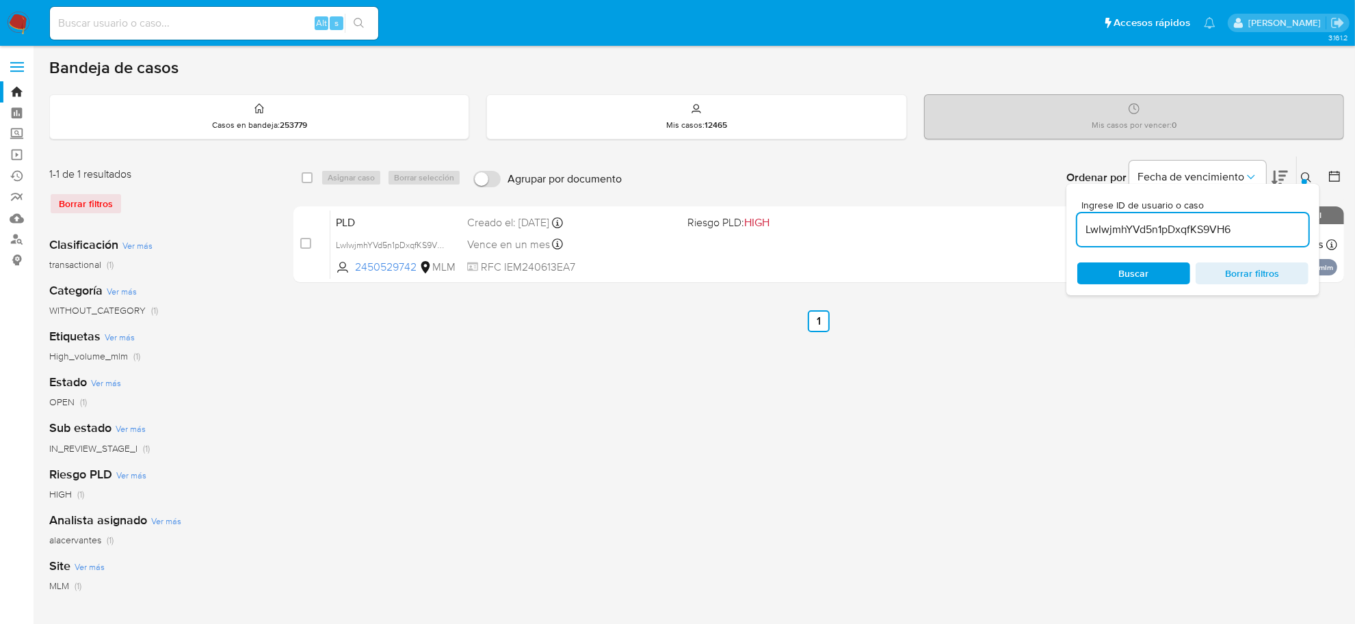
click at [1137, 279] on span "Buscar" at bounding box center [1134, 274] width 30 height 22
click at [1308, 173] on icon at bounding box center [1306, 177] width 11 height 11
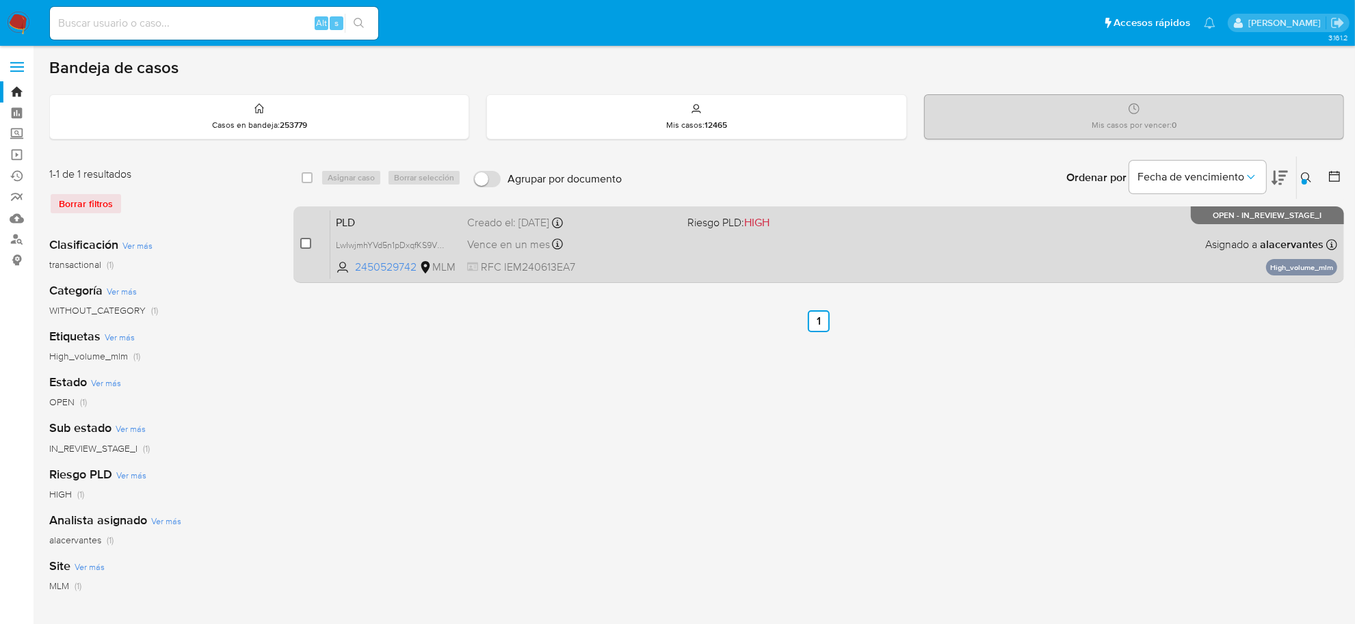
click at [306, 238] on input "checkbox" at bounding box center [305, 243] width 11 height 11
checkbox input "true"
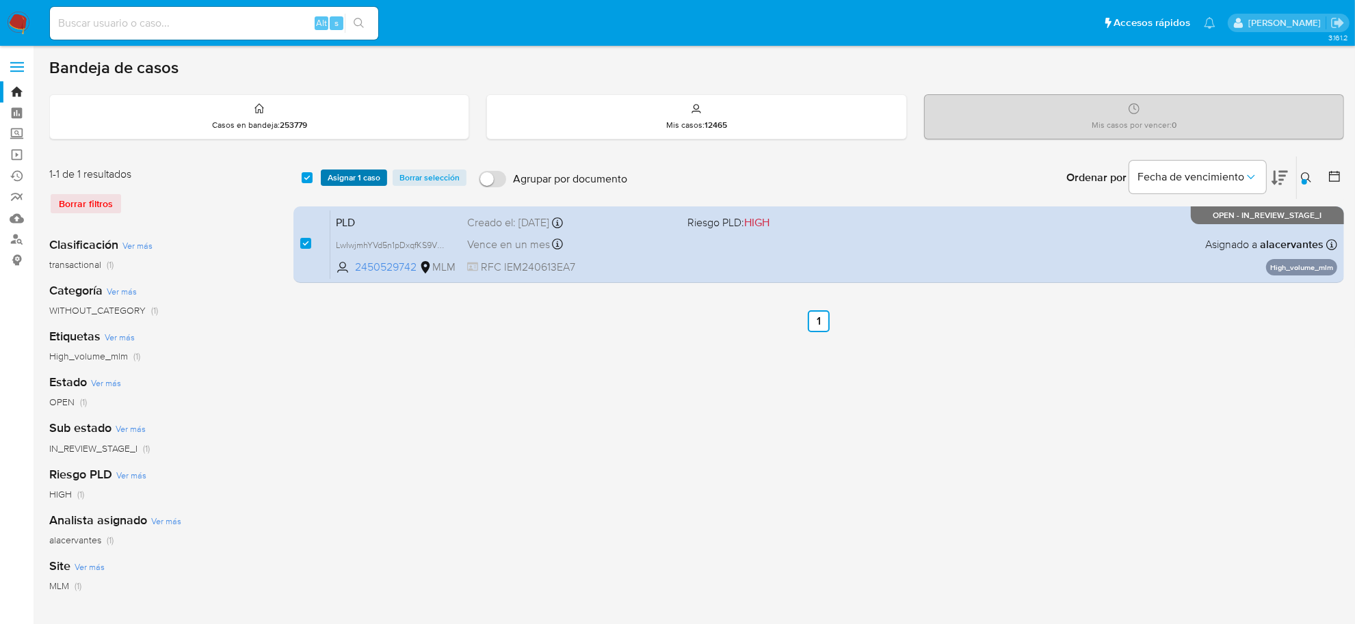
click at [350, 176] on span "Asignar 1 caso" at bounding box center [354, 178] width 53 height 14
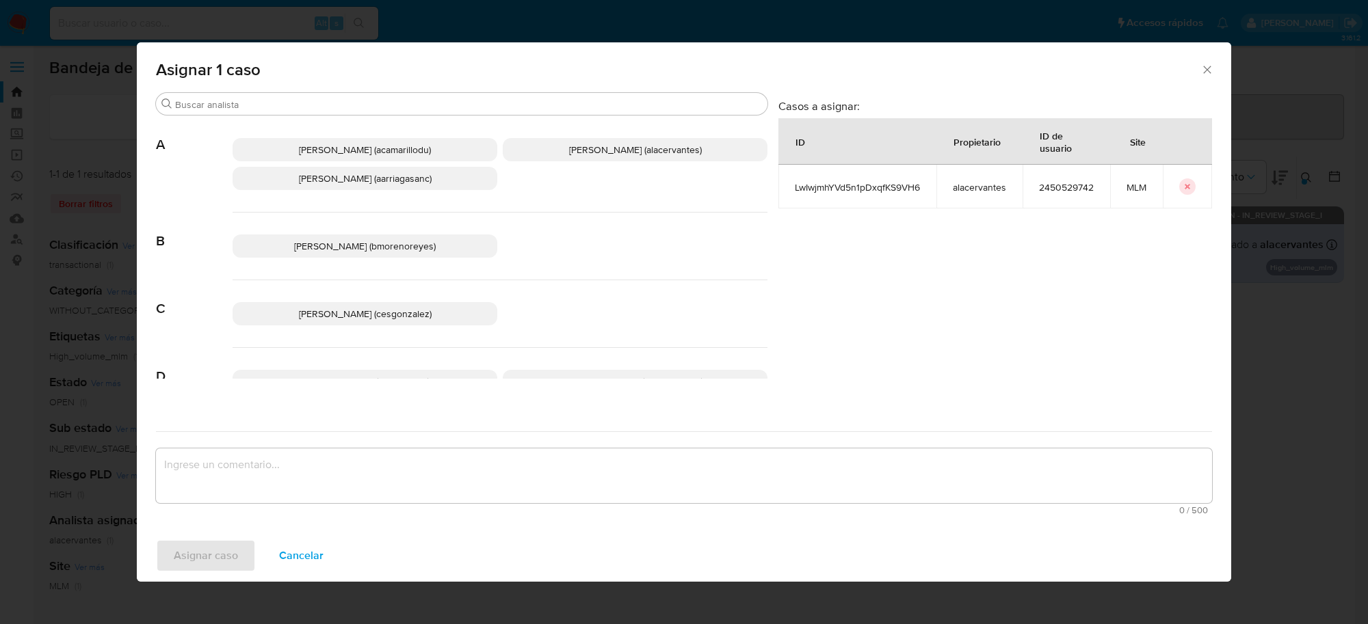
click at [336, 311] on span "Cesar Gonzalez (cesgonzalez)" at bounding box center [365, 314] width 133 height 14
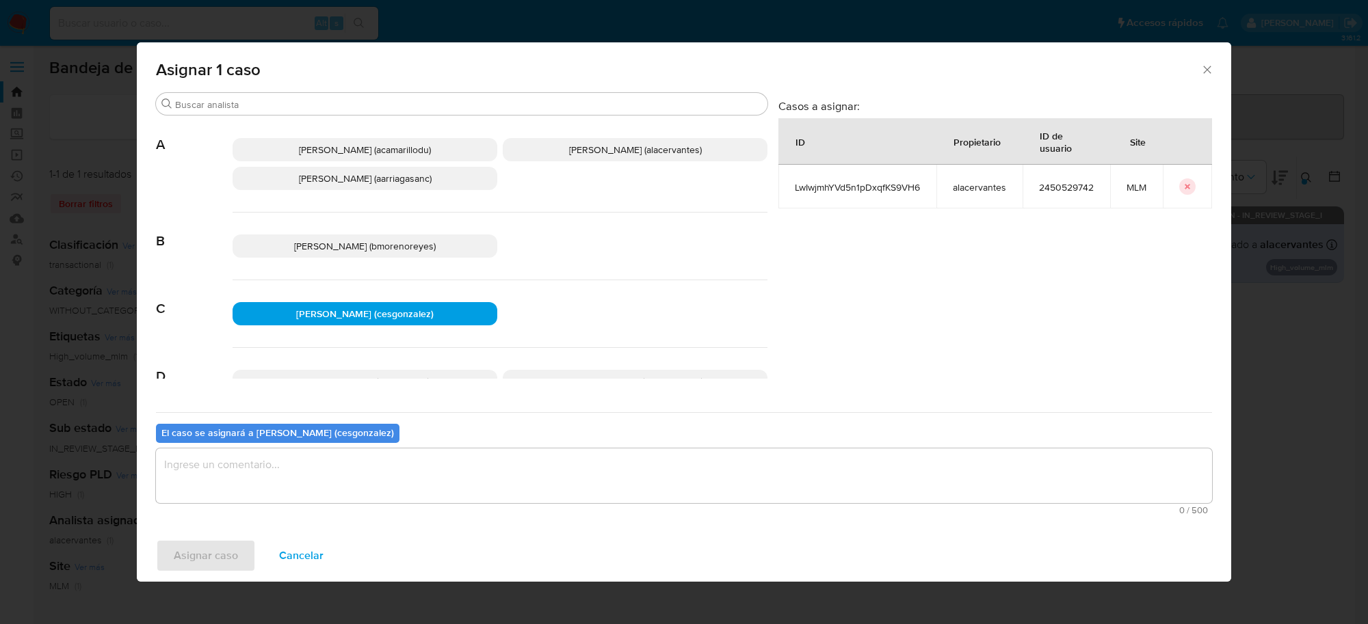
click at [267, 490] on textarea "assign-modal" at bounding box center [684, 476] width 1056 height 55
click at [233, 555] on span "Asignar caso" at bounding box center [206, 556] width 64 height 30
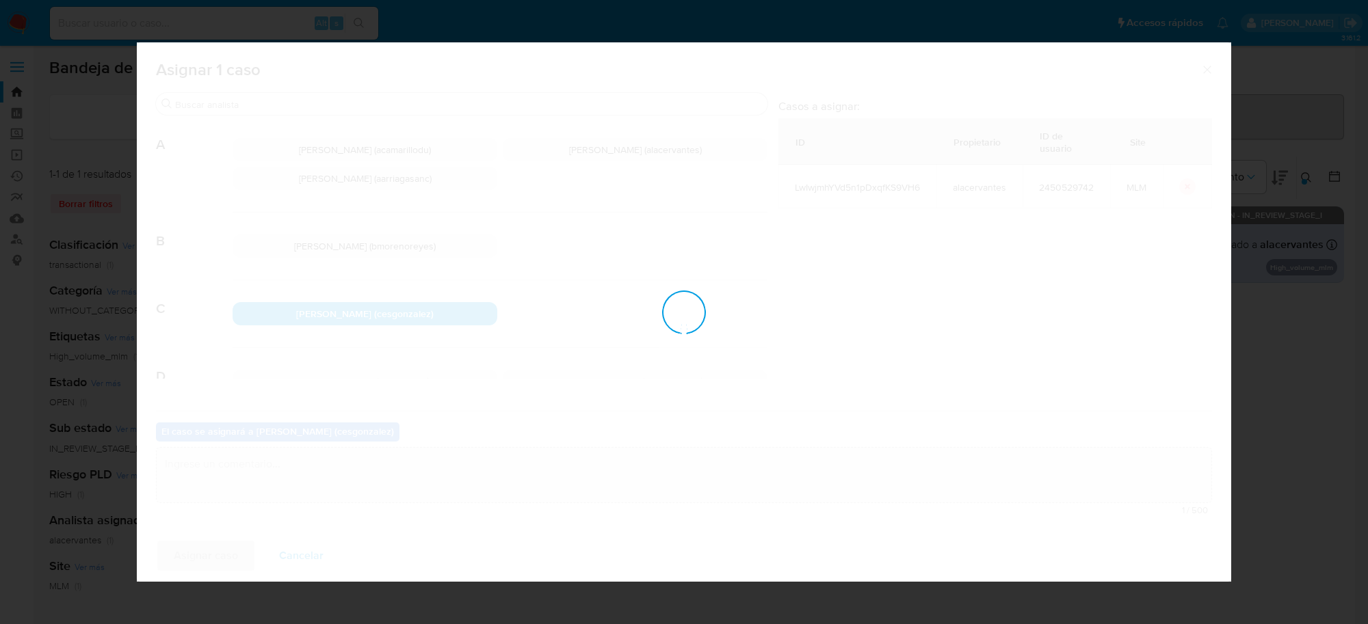
checkbox input "false"
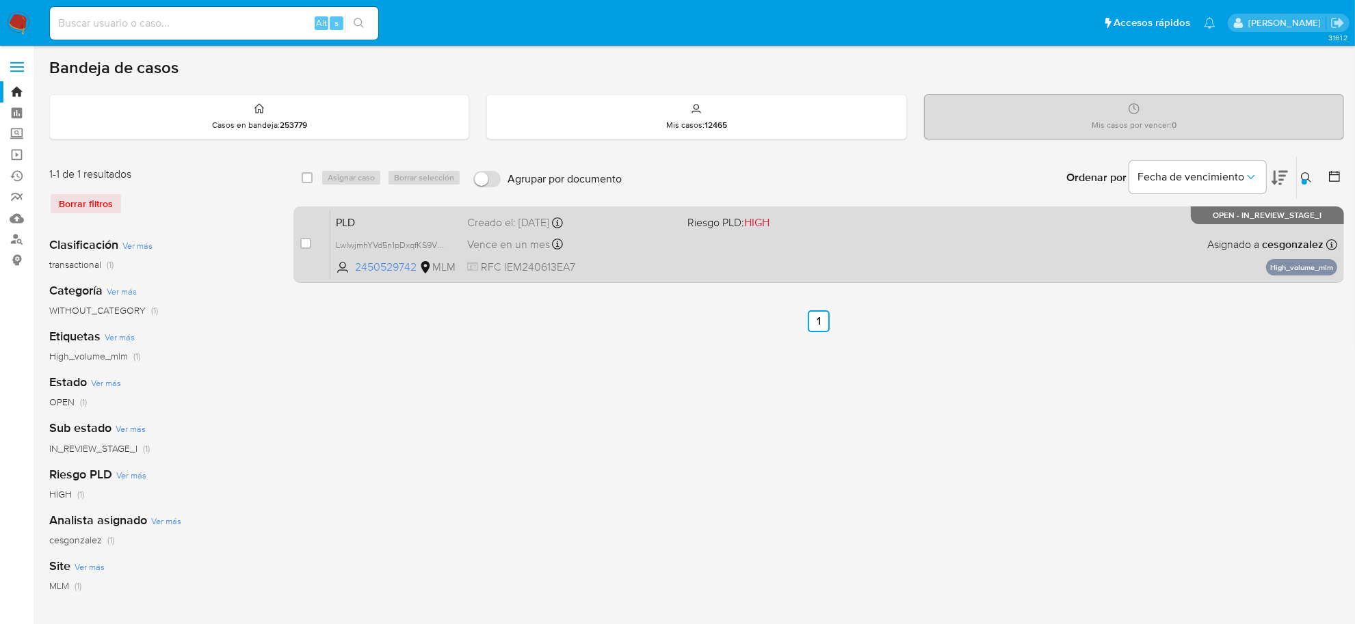
click at [621, 257] on div "PLD LwIwjmhYVd5n1pDxqfKS9VH6 2450529742 MLM Riesgo PLD: HIGH Creado el: 12/09/2…" at bounding box center [833, 244] width 1007 height 69
click at [309, 243] on input "checkbox" at bounding box center [305, 243] width 11 height 11
checkbox input "true"
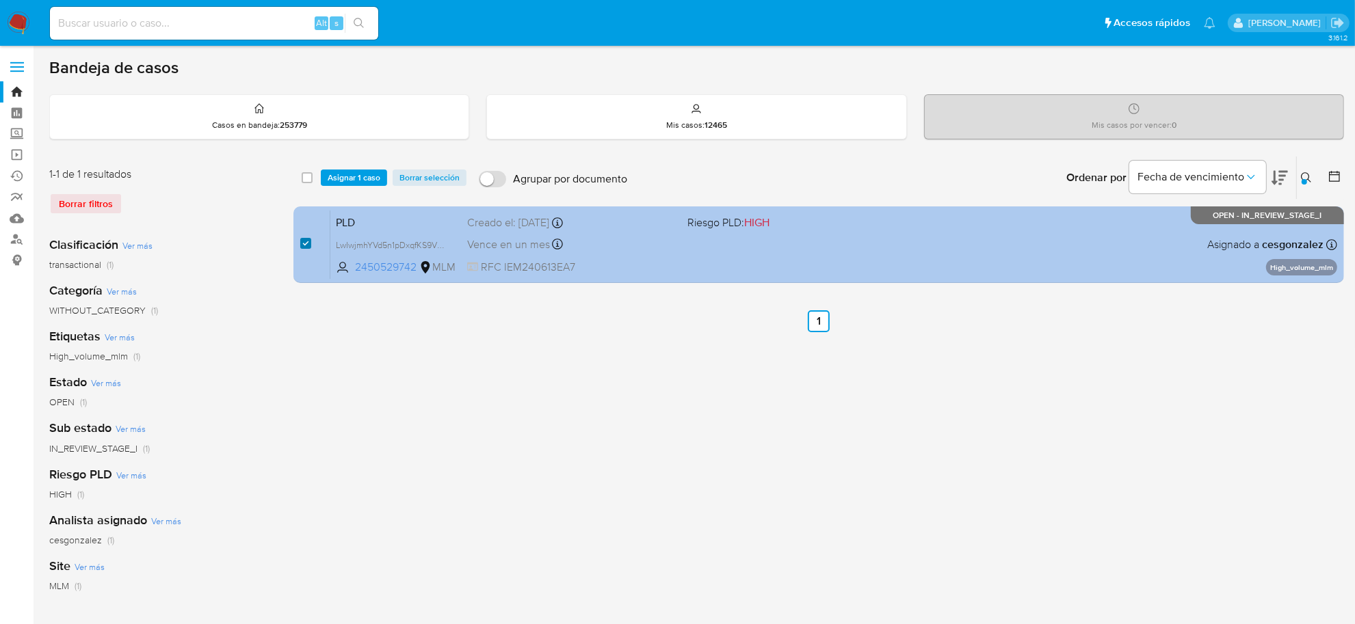
checkbox input "true"
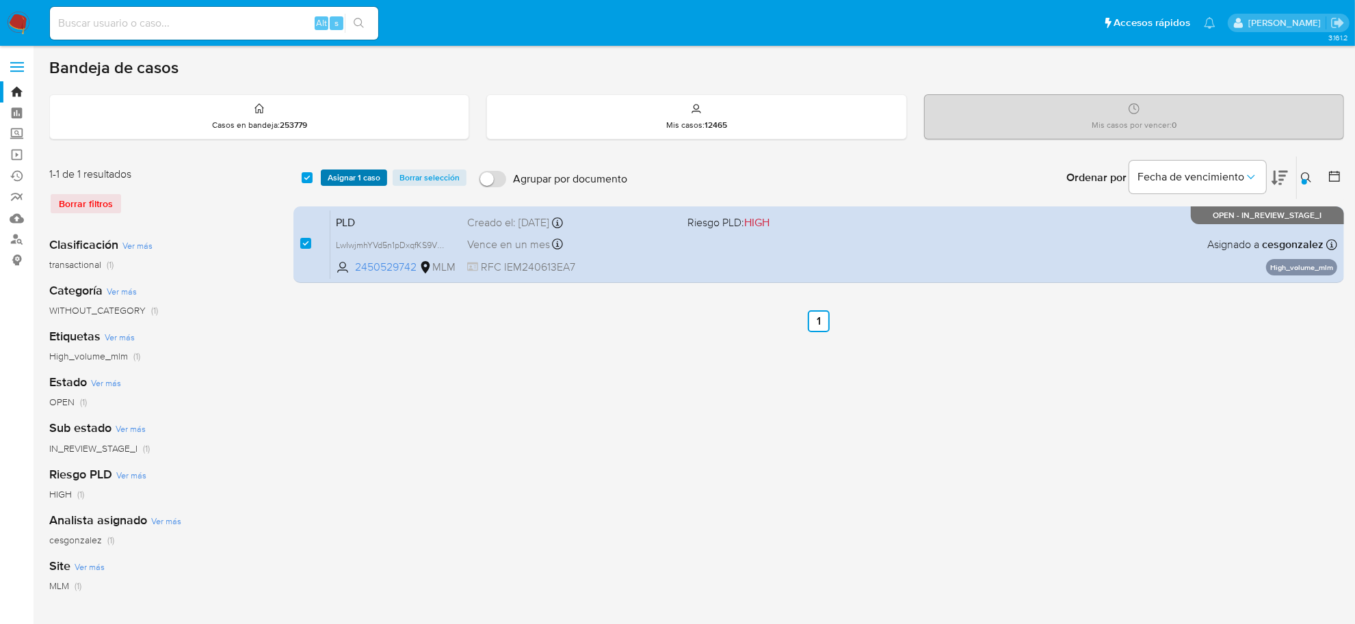
click at [337, 179] on span "Asignar 1 caso" at bounding box center [354, 178] width 53 height 14
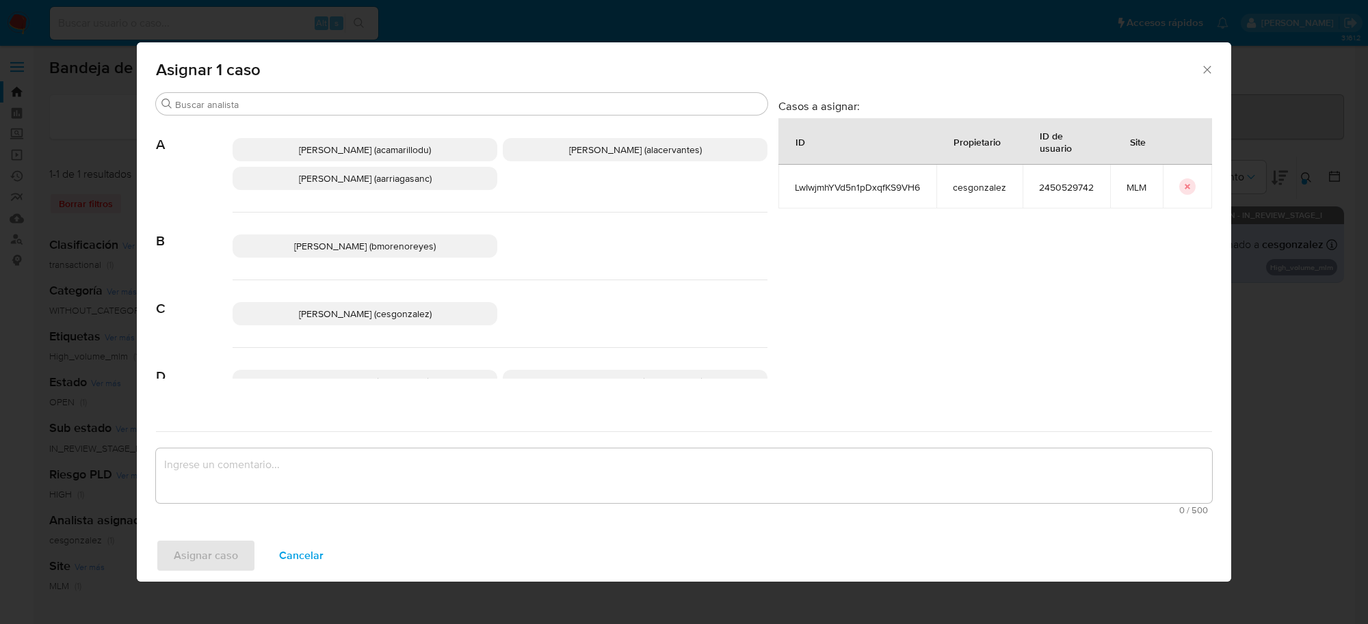
click at [596, 151] on span "Alan Andres Cervantes (alacervantes)" at bounding box center [635, 150] width 133 height 14
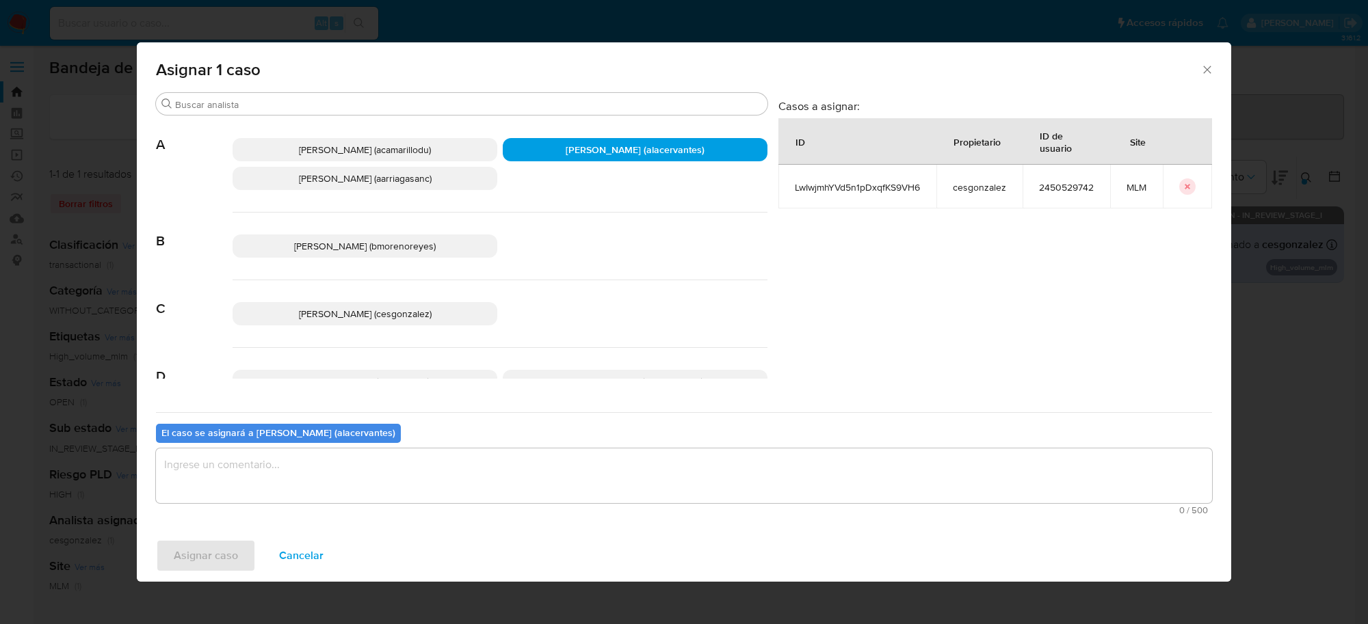
click at [426, 473] on textarea "assign-modal" at bounding box center [684, 476] width 1056 height 55
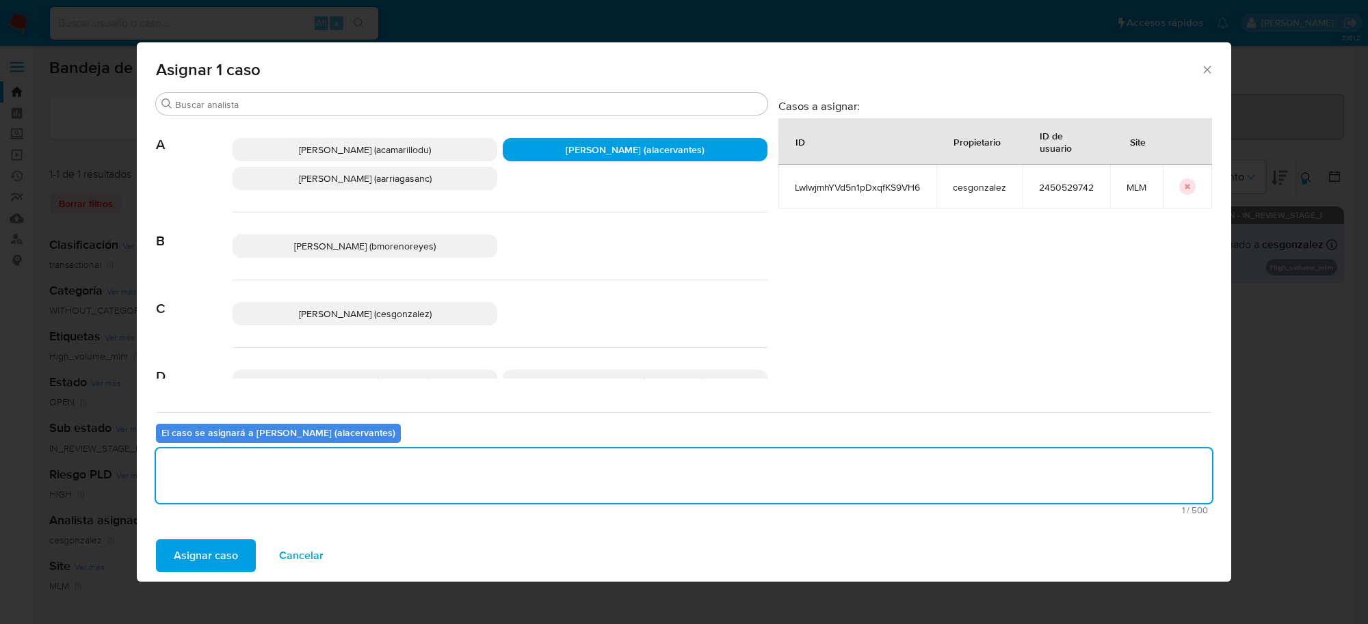
click at [230, 549] on span "Asignar caso" at bounding box center [206, 556] width 64 height 30
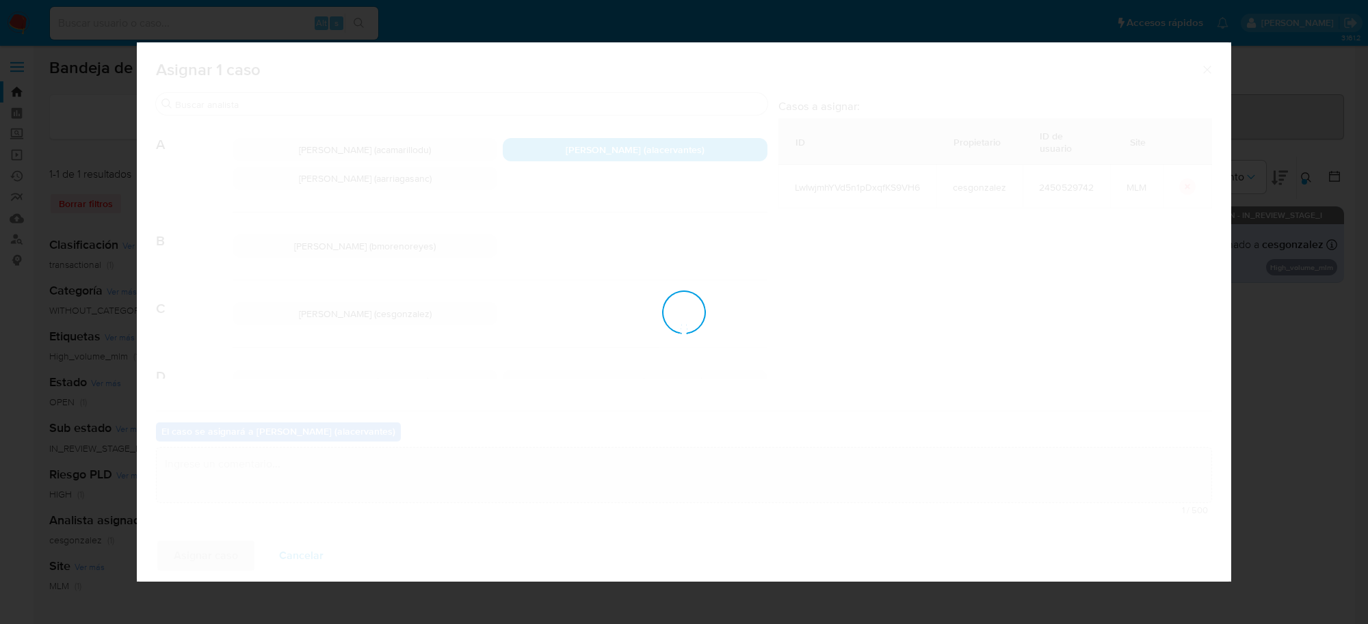
checkbox input "false"
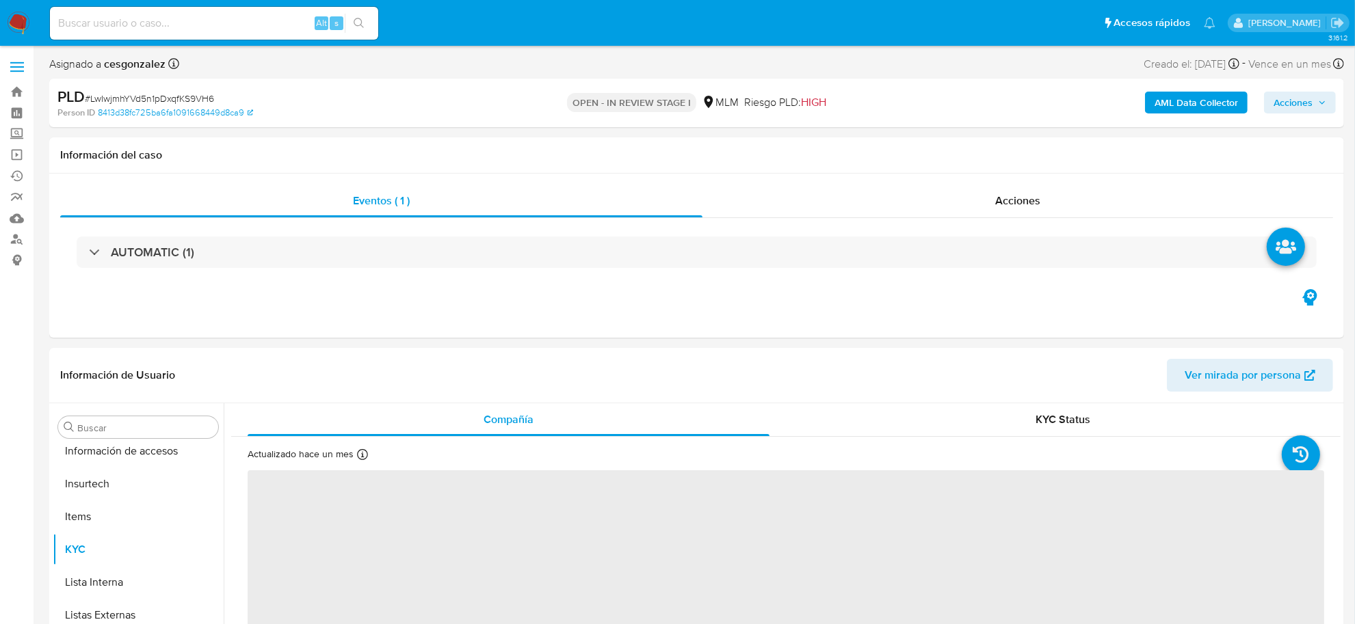
scroll to position [643, 0]
select select "10"
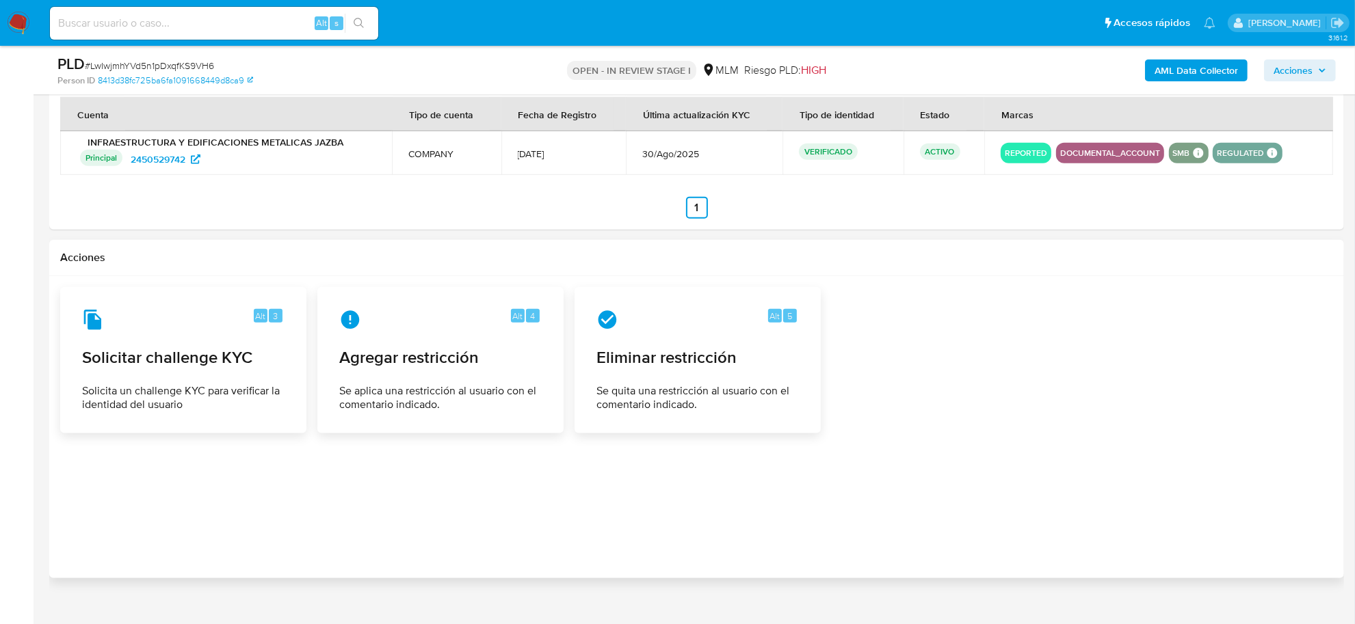
scroll to position [1691, 0]
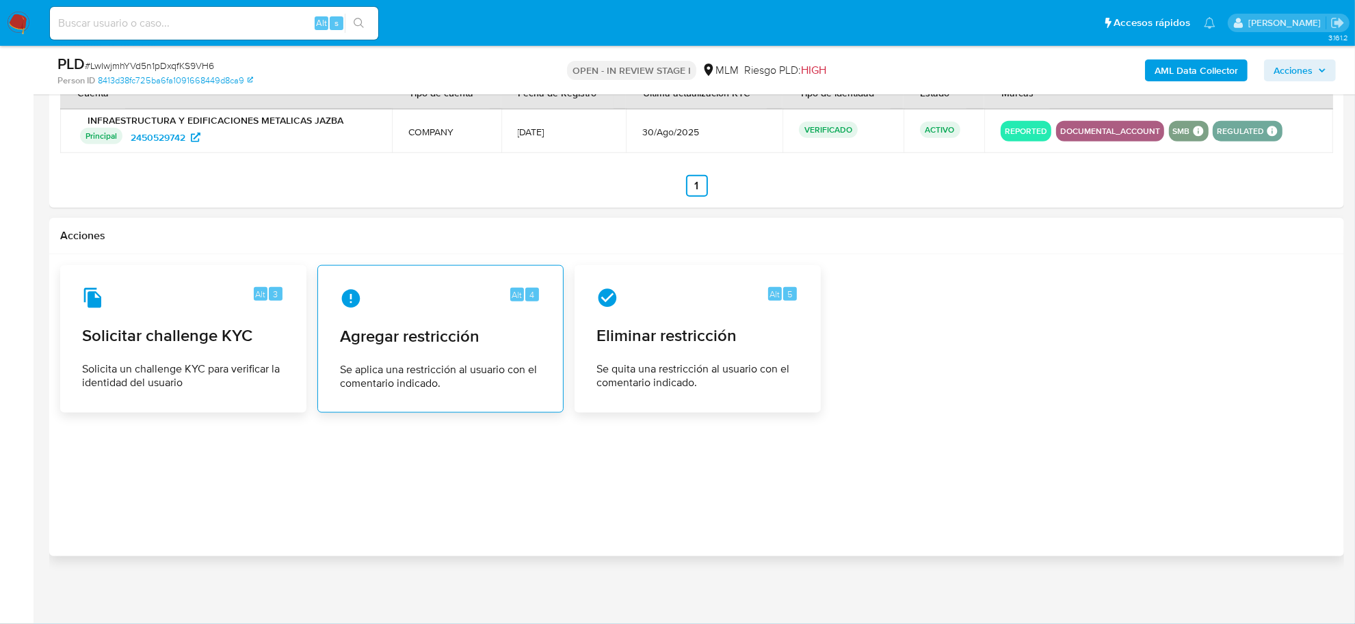
click at [425, 339] on span "Agregar restricción" at bounding box center [440, 336] width 201 height 21
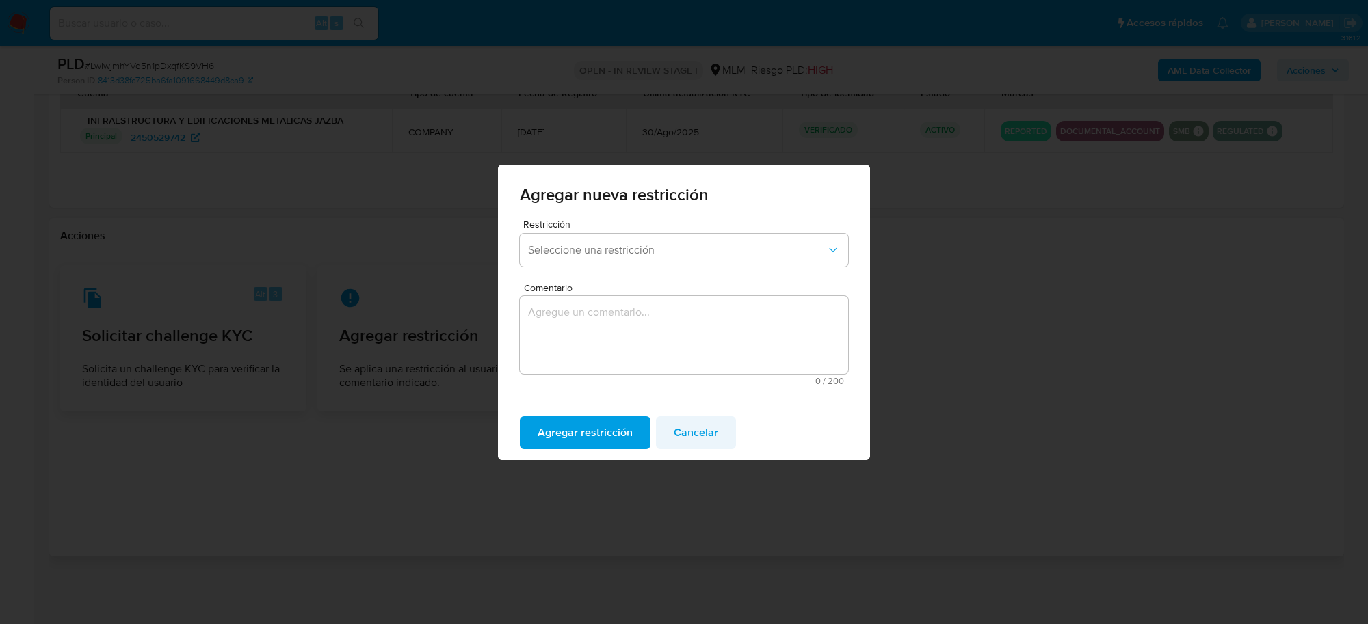
click at [704, 425] on span "Cancelar" at bounding box center [696, 433] width 44 height 30
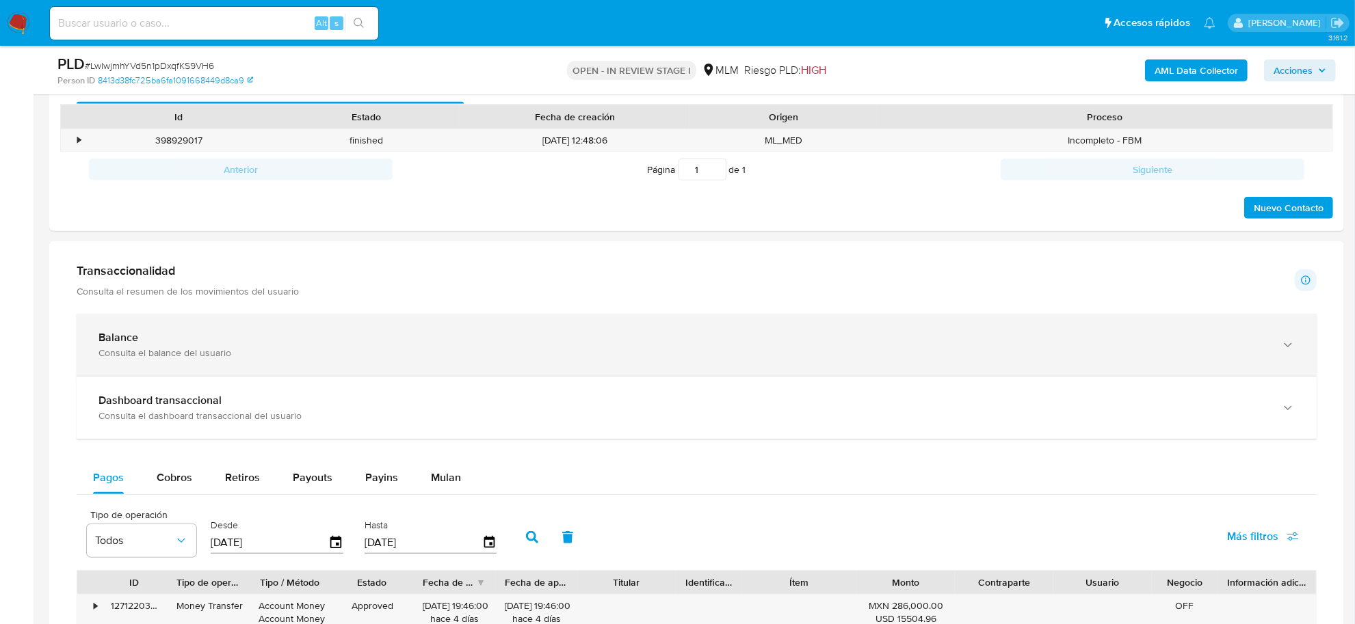
scroll to position [665, 0]
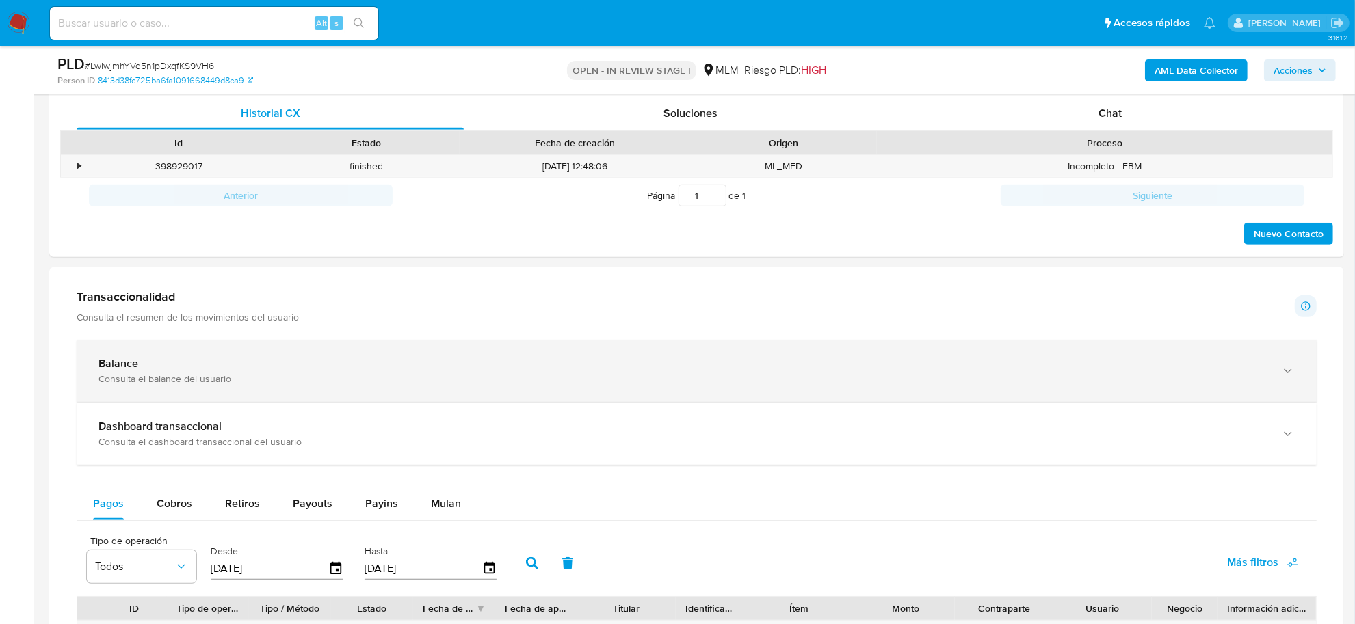
click at [723, 369] on div "Balance" at bounding box center [682, 364] width 1169 height 14
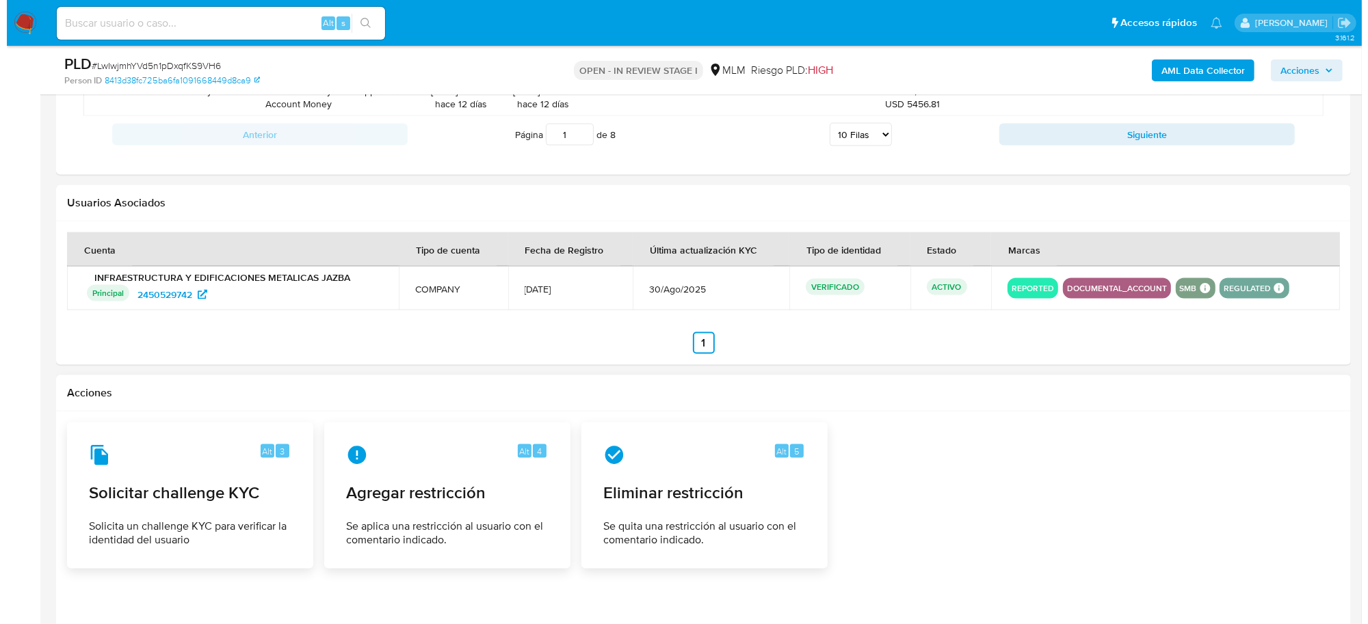
scroll to position [2119, 0]
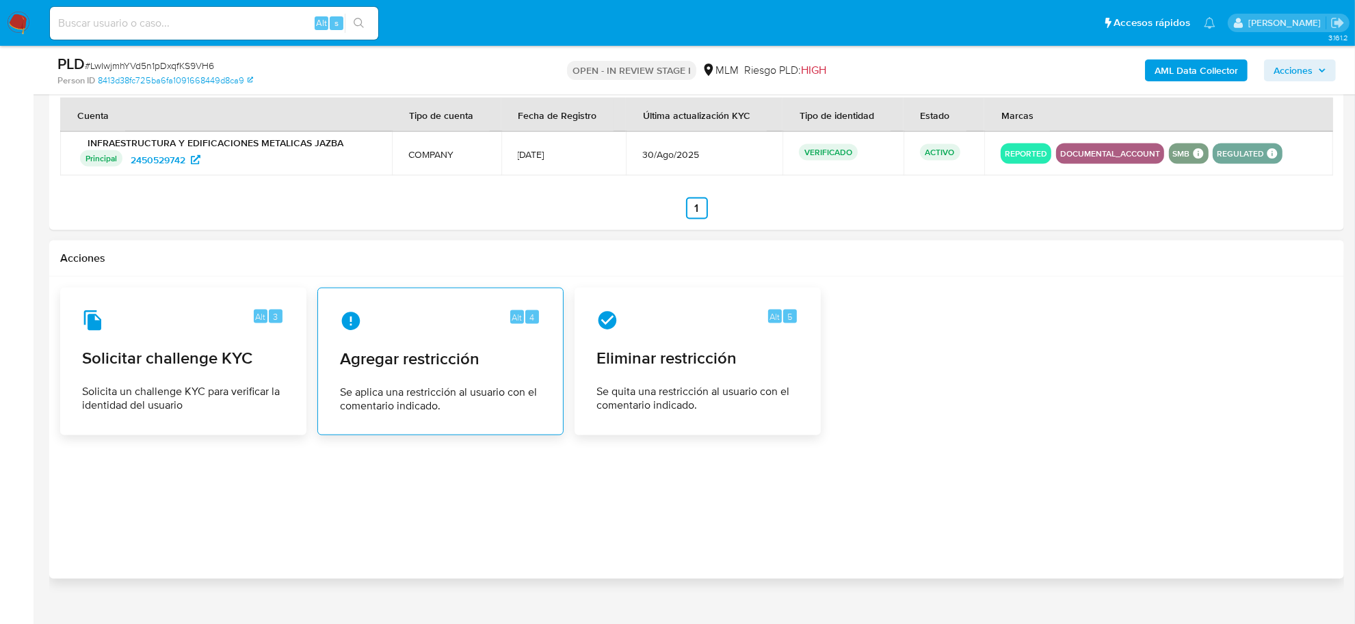
click at [465, 384] on div "Alt 4 Agregar restricción Se aplica una restricción al usuario con el comentari…" at bounding box center [440, 362] width 223 height 124
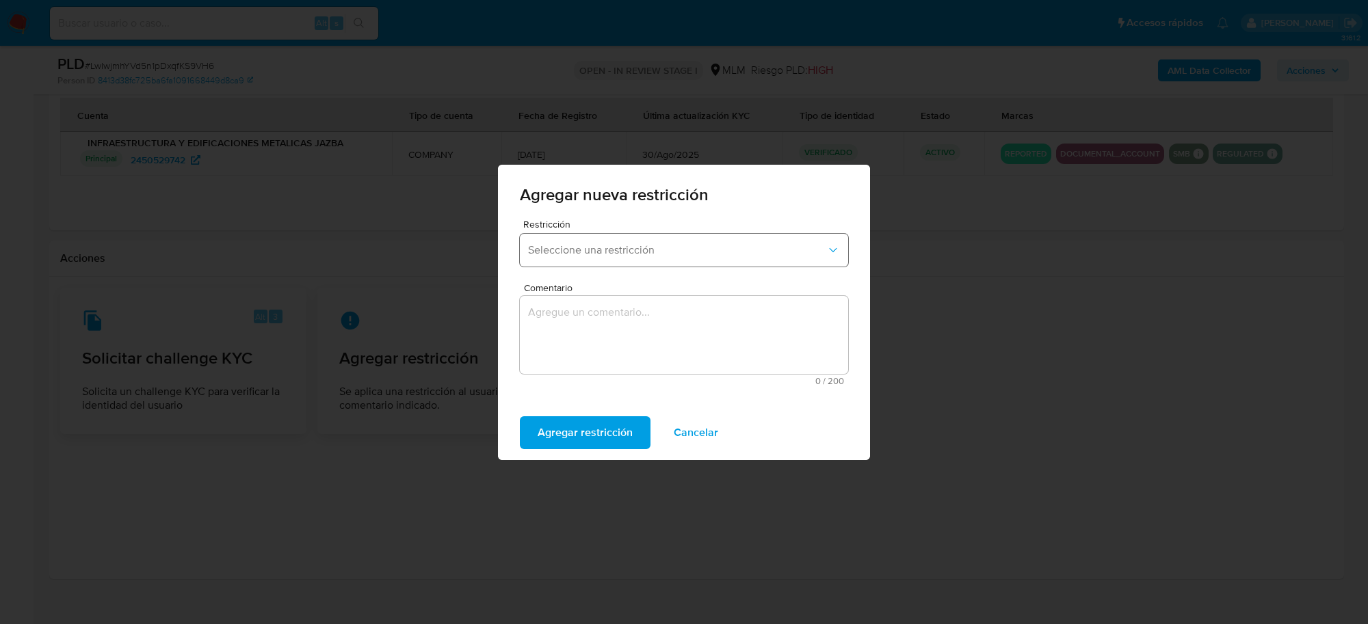
click at [719, 255] on span "Seleccione una restricción" at bounding box center [677, 250] width 298 height 14
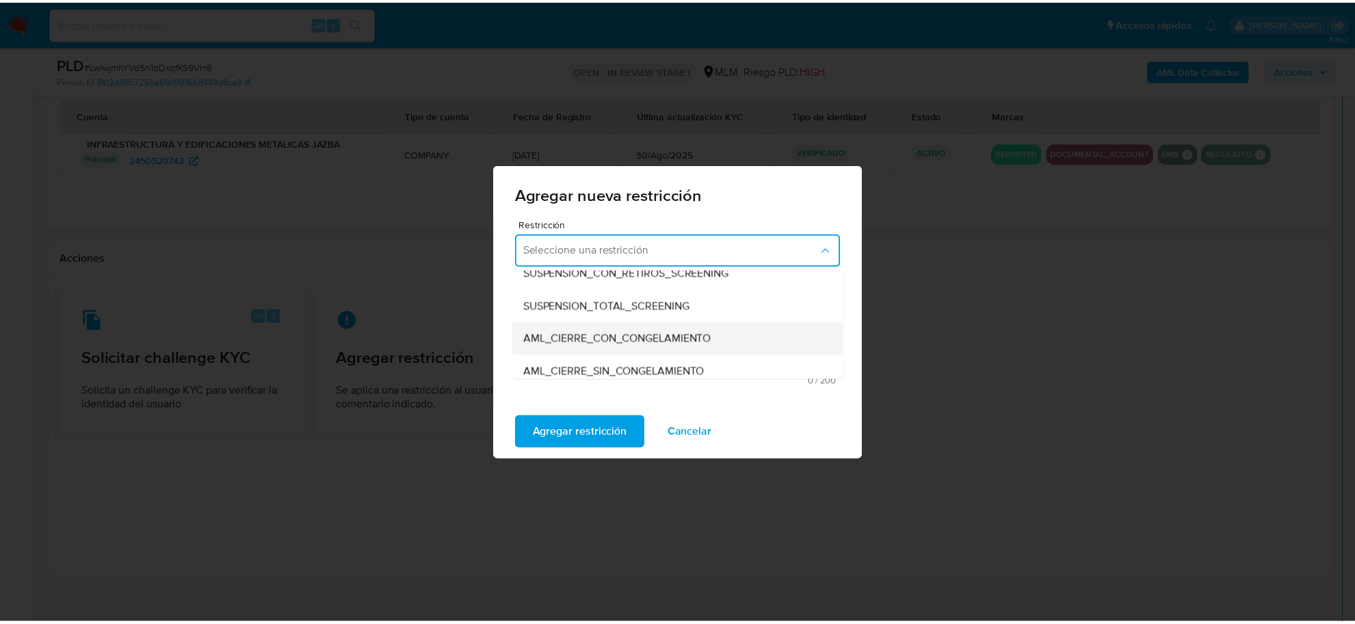
scroll to position [85, 0]
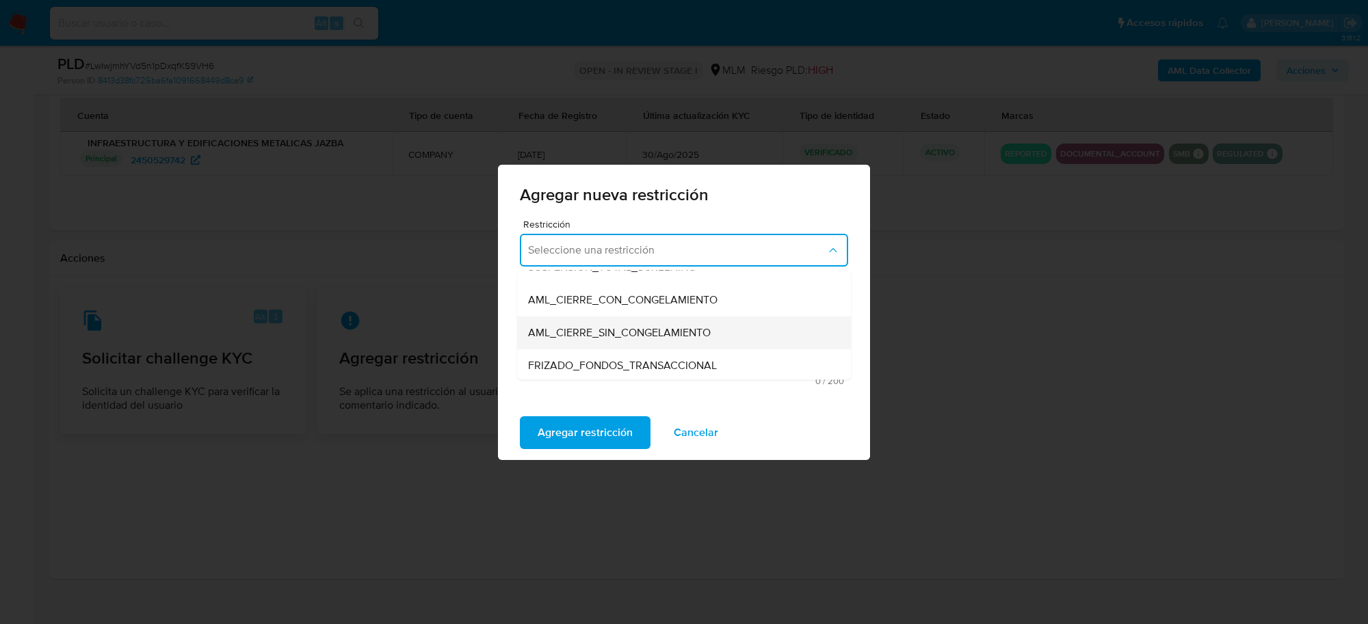
click at [710, 333] on span "AML_CIERRE_SIN_CONGELAMIENTO" at bounding box center [619, 333] width 183 height 14
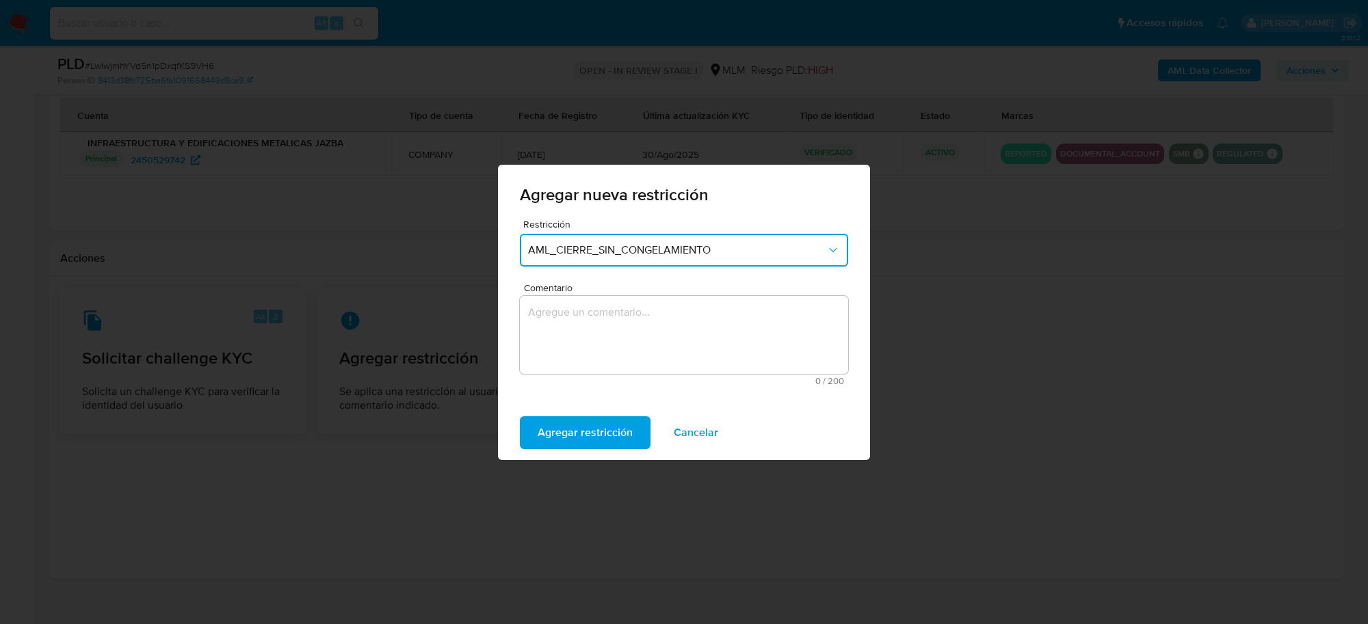
click at [602, 333] on textarea "Comentario" at bounding box center [684, 335] width 328 height 78
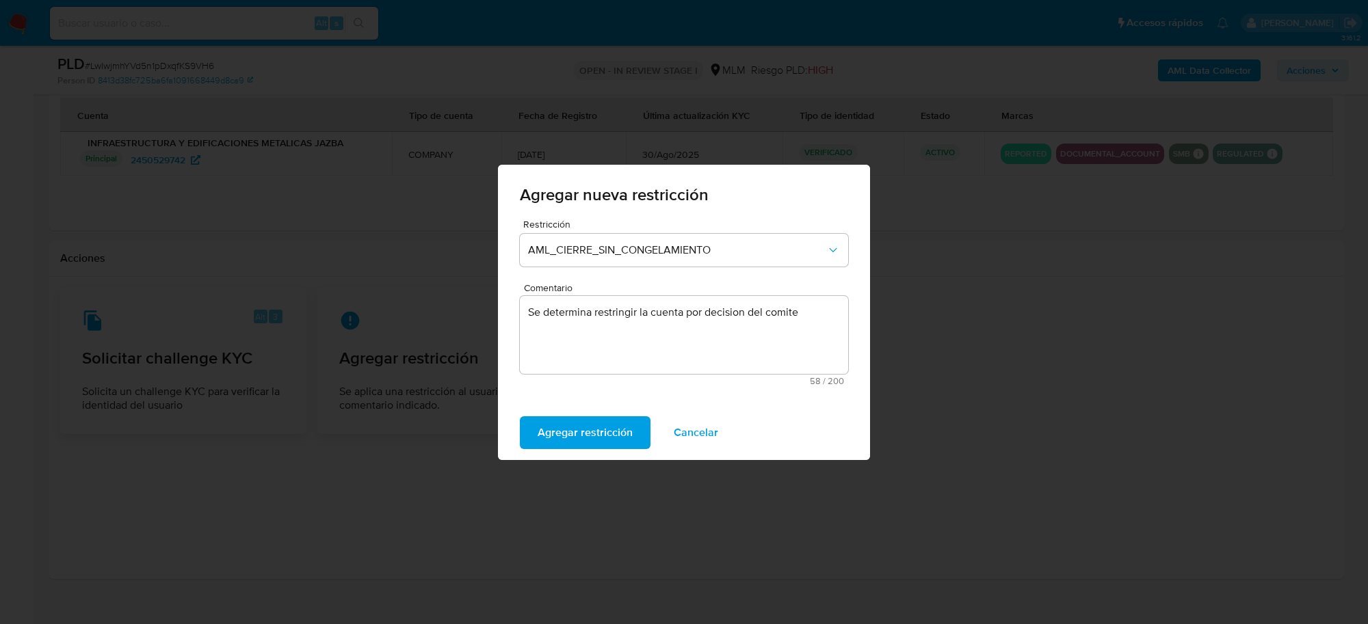
click at [815, 319] on textarea "Se determina restringir la cuenta por decision del comite" at bounding box center [684, 335] width 328 height 78
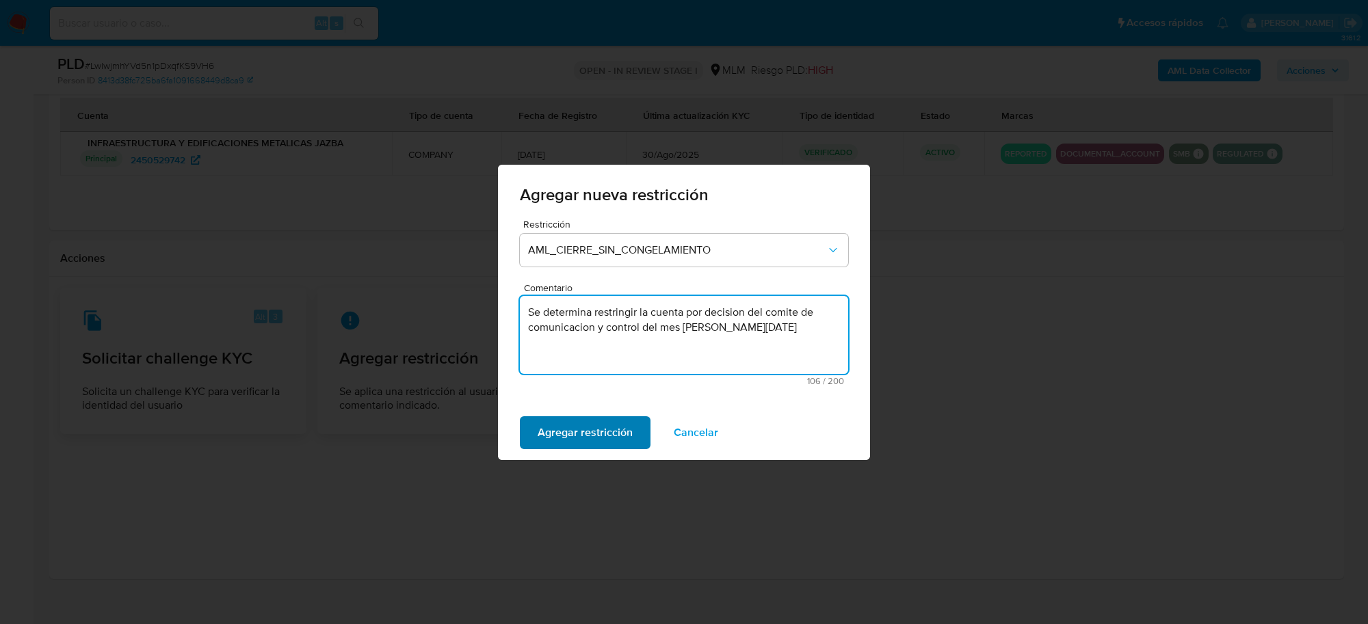
type textarea "Se determina restringir la cuenta por decision del comite de comunicacion y con…"
click at [609, 423] on span "Agregar restricción" at bounding box center [585, 433] width 95 height 30
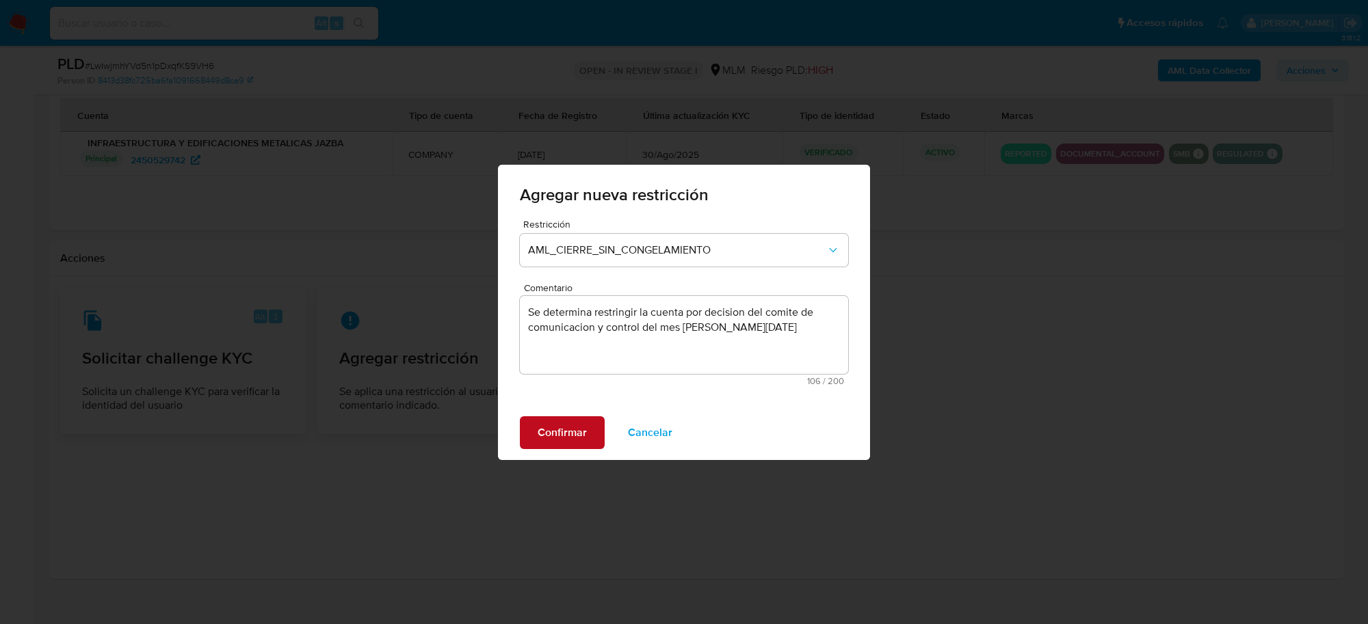
click at [568, 433] on span "Confirmar" at bounding box center [562, 433] width 49 height 30
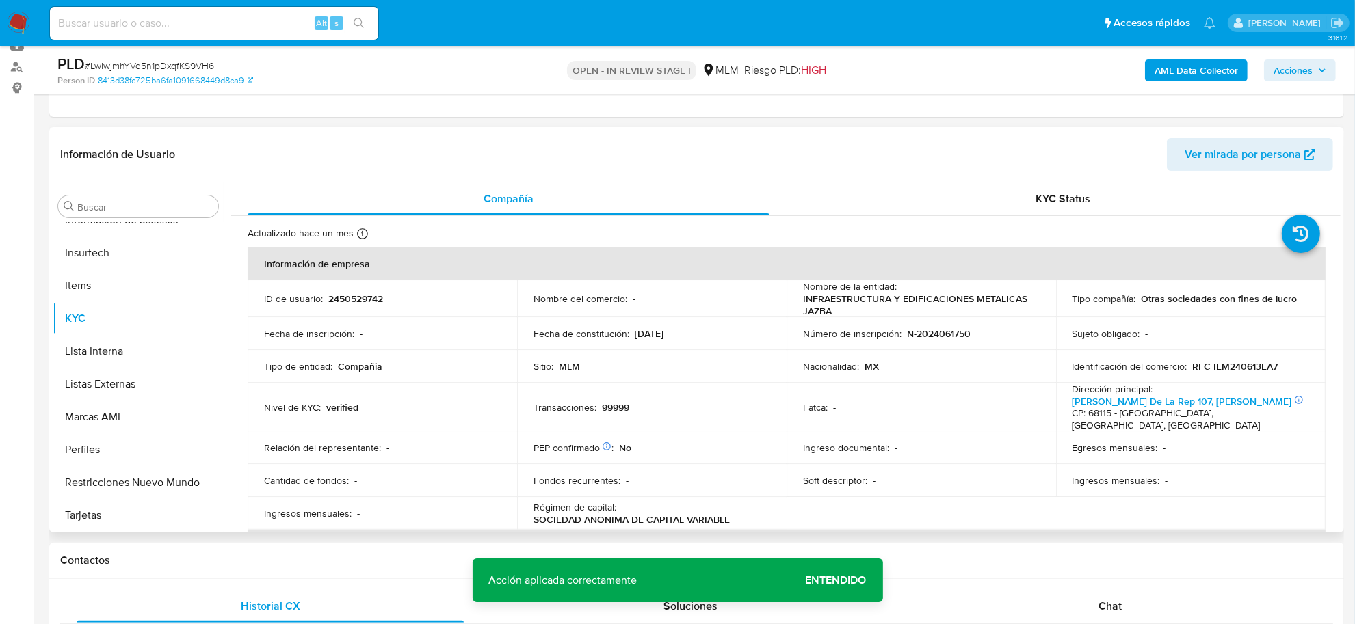
scroll to position [153, 0]
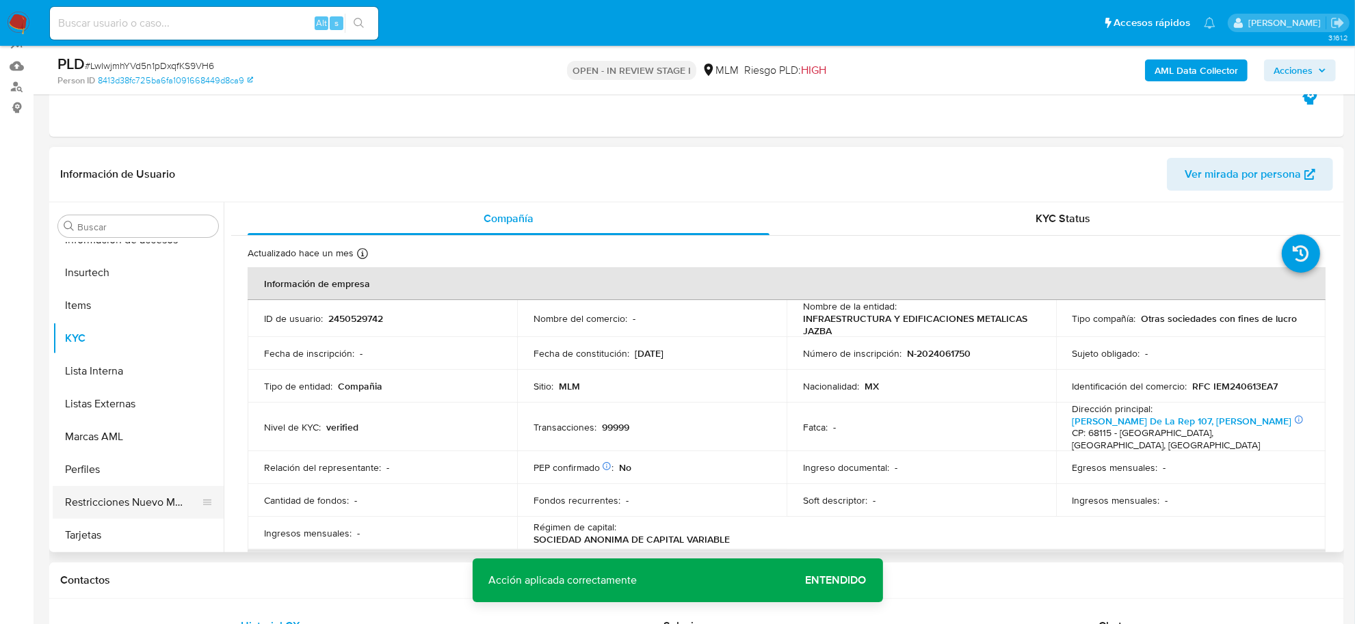
click at [148, 497] on button "Restricciones Nuevo Mundo" at bounding box center [133, 502] width 160 height 33
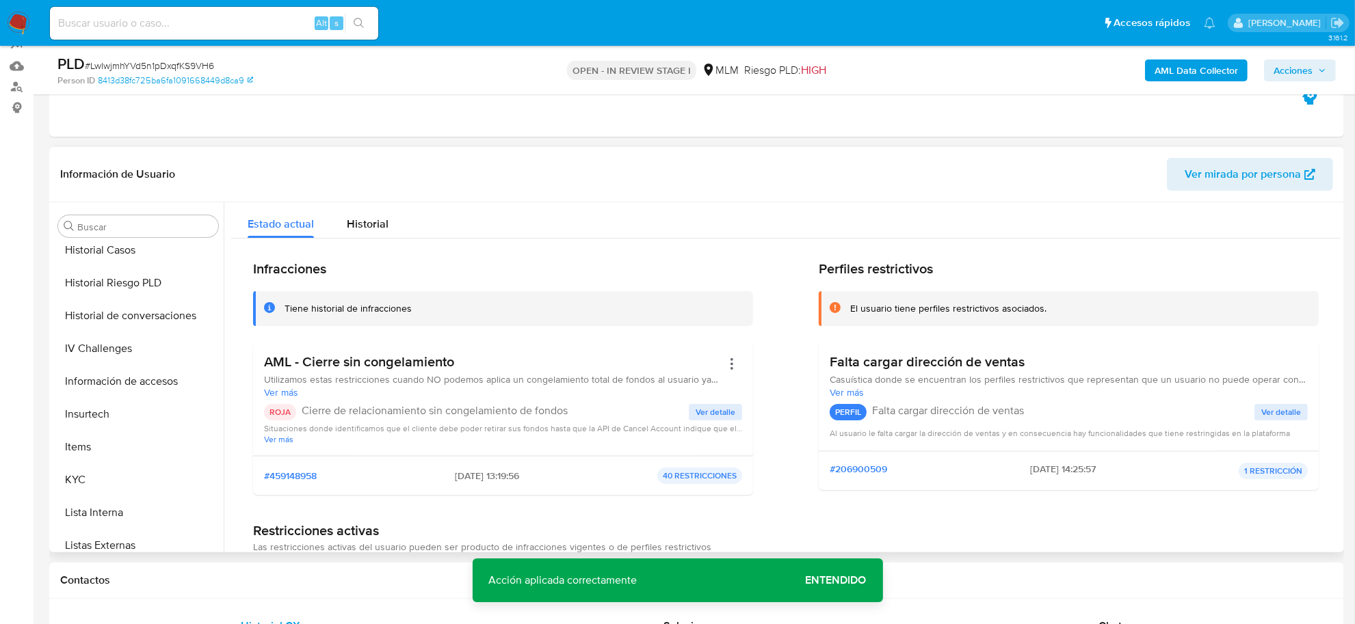
scroll to position [472, 0]
click at [371, 223] on span "Historial" at bounding box center [368, 224] width 42 height 16
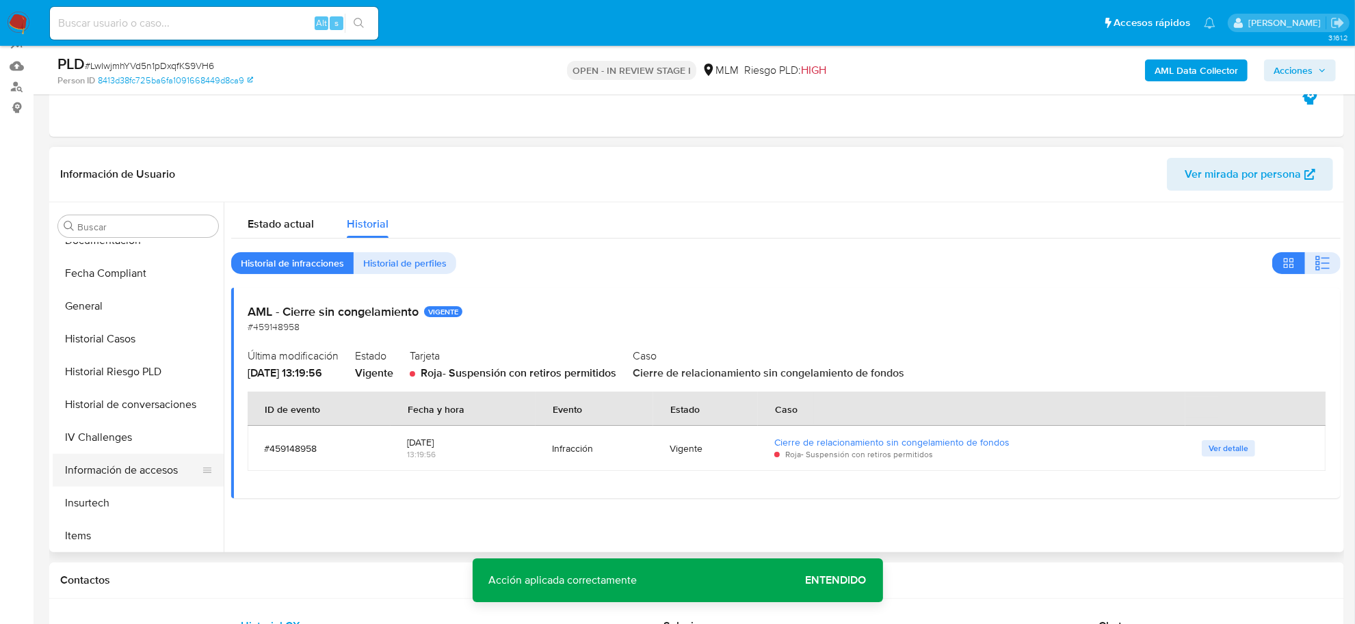
scroll to position [386, 0]
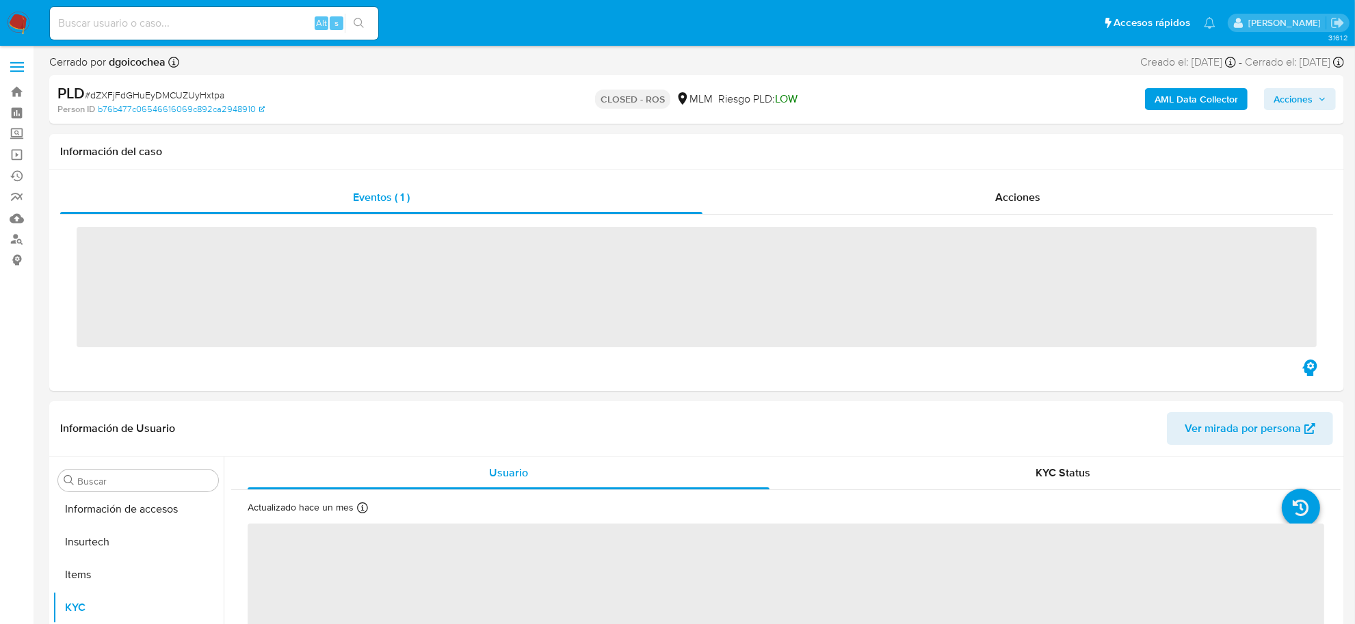
scroll to position [643, 0]
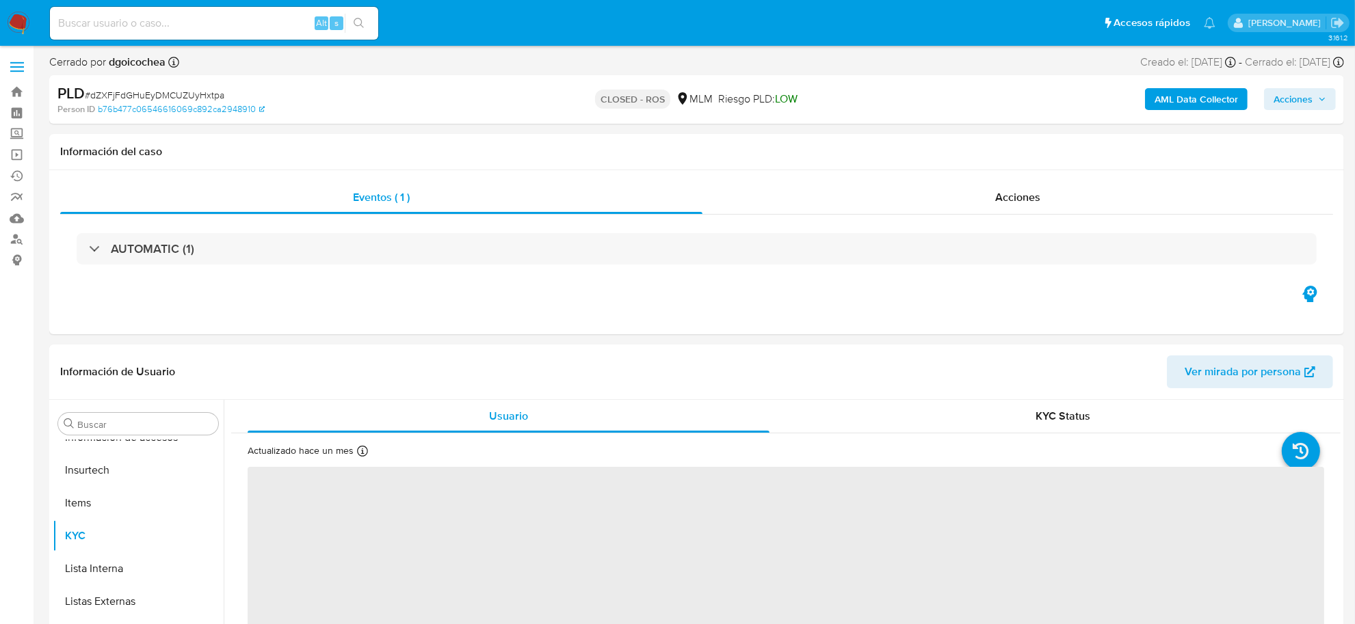
select select "10"
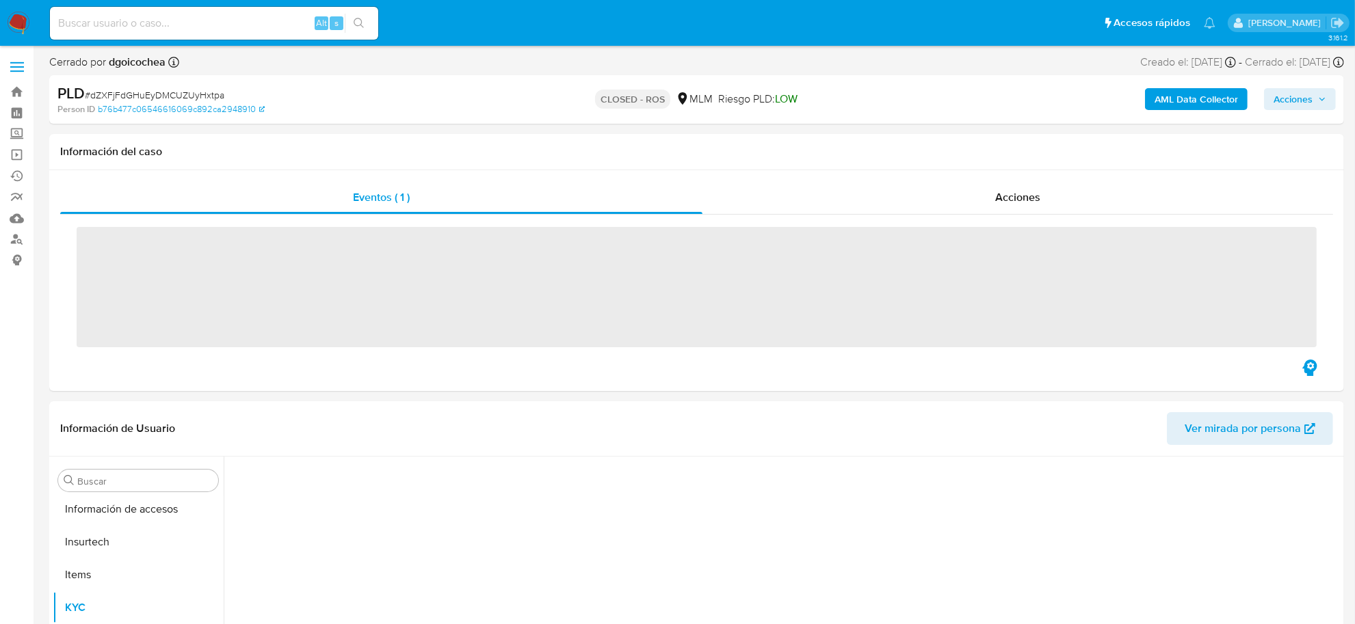
scroll to position [643, 0]
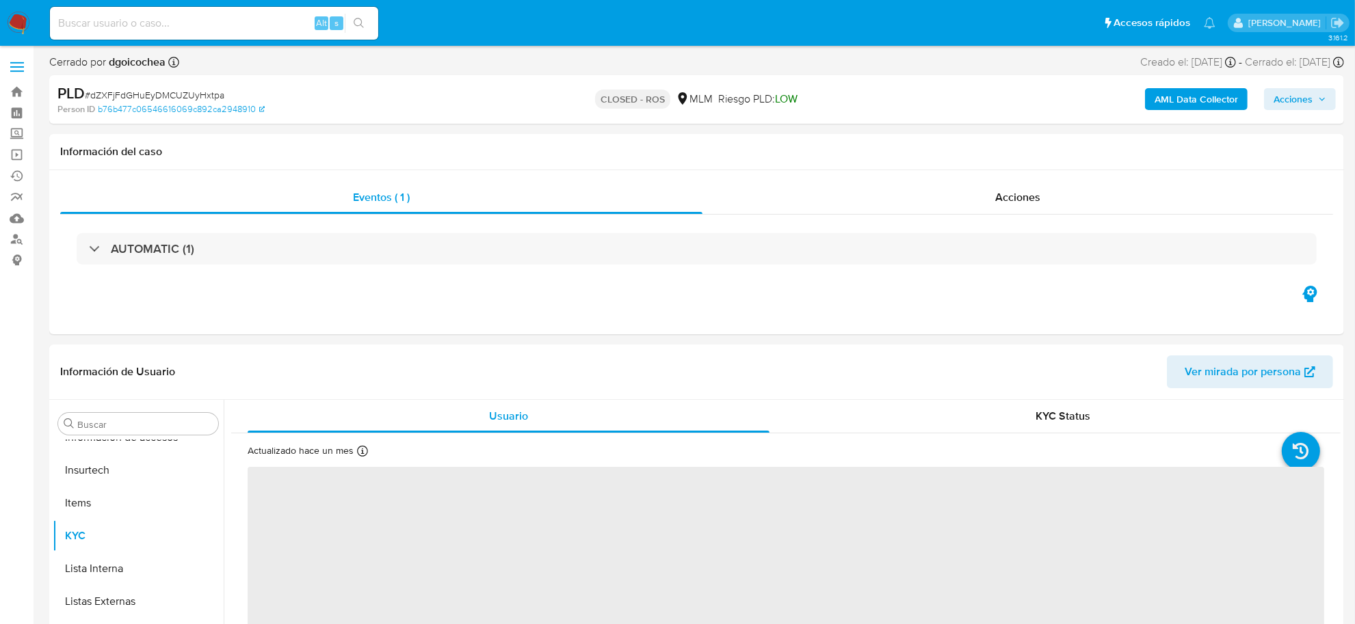
select select "10"
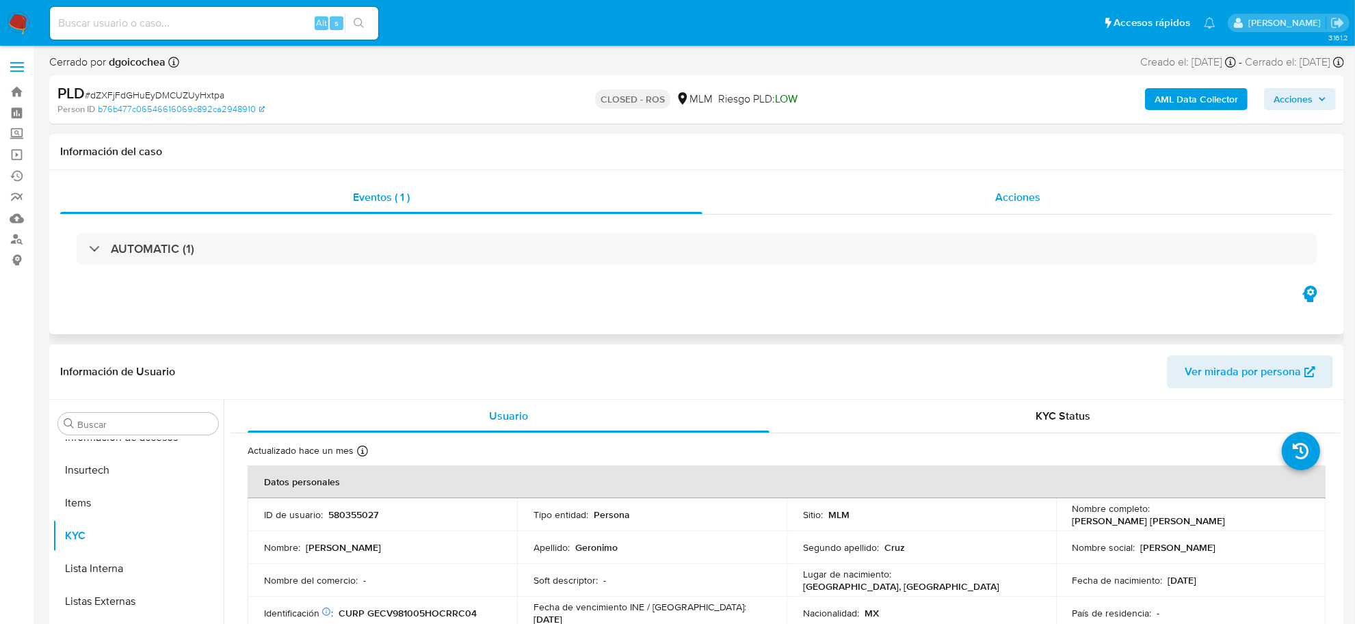
click at [1009, 204] on span "Acciones" at bounding box center [1017, 197] width 45 height 16
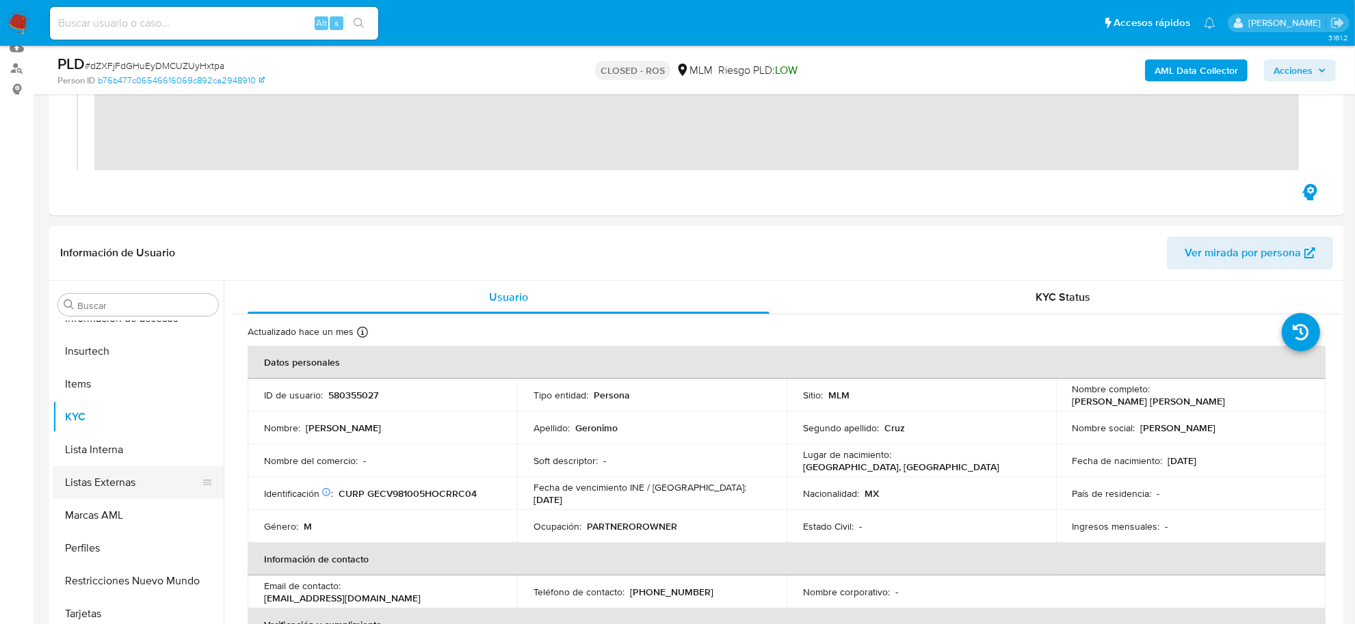
scroll to position [386, 0]
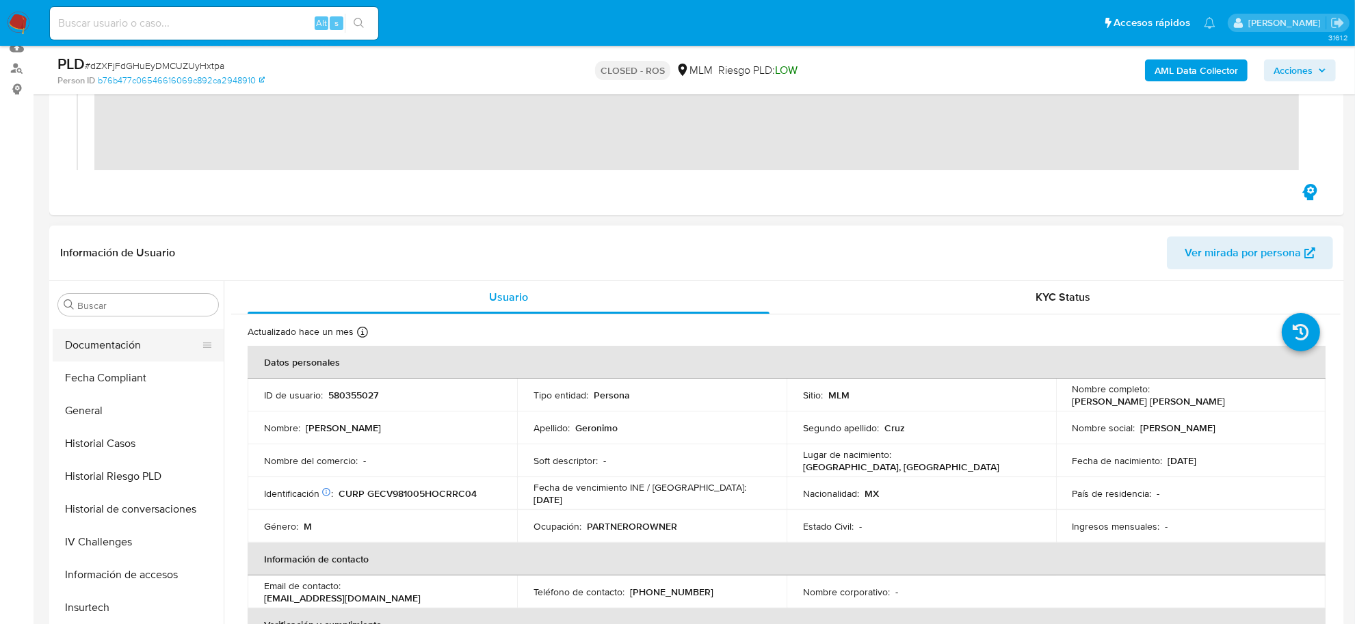
click at [134, 340] on button "Documentación" at bounding box center [133, 345] width 160 height 33
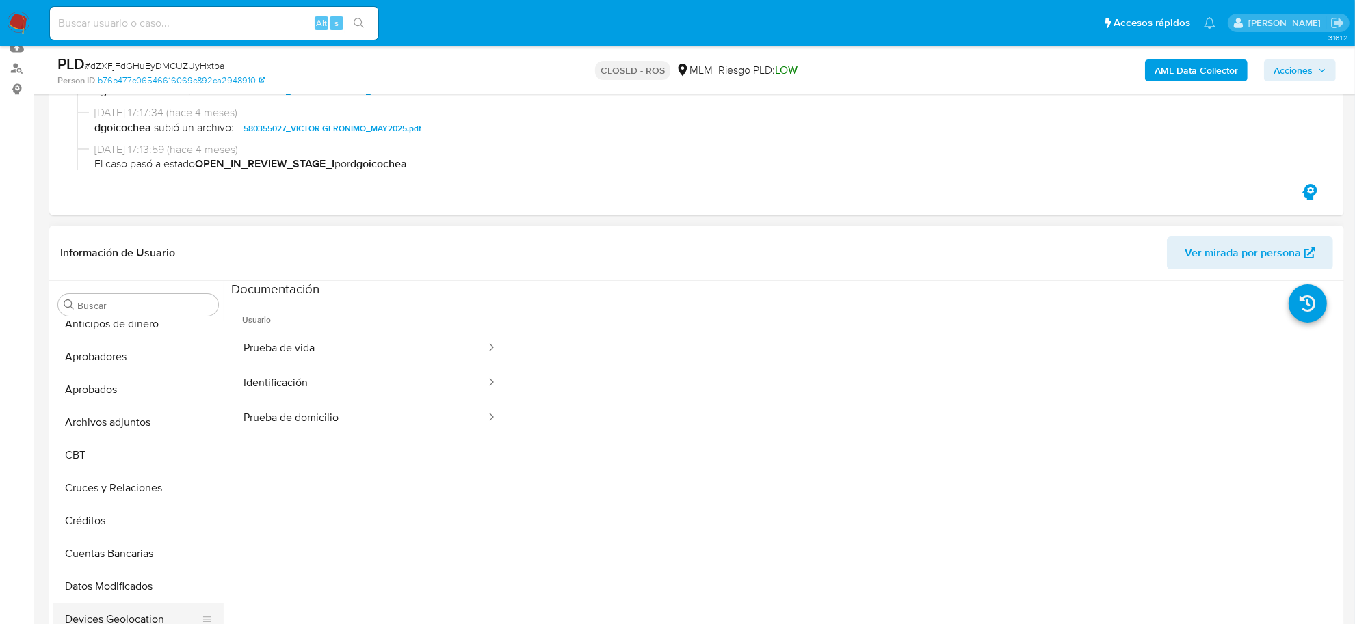
scroll to position [0, 0]
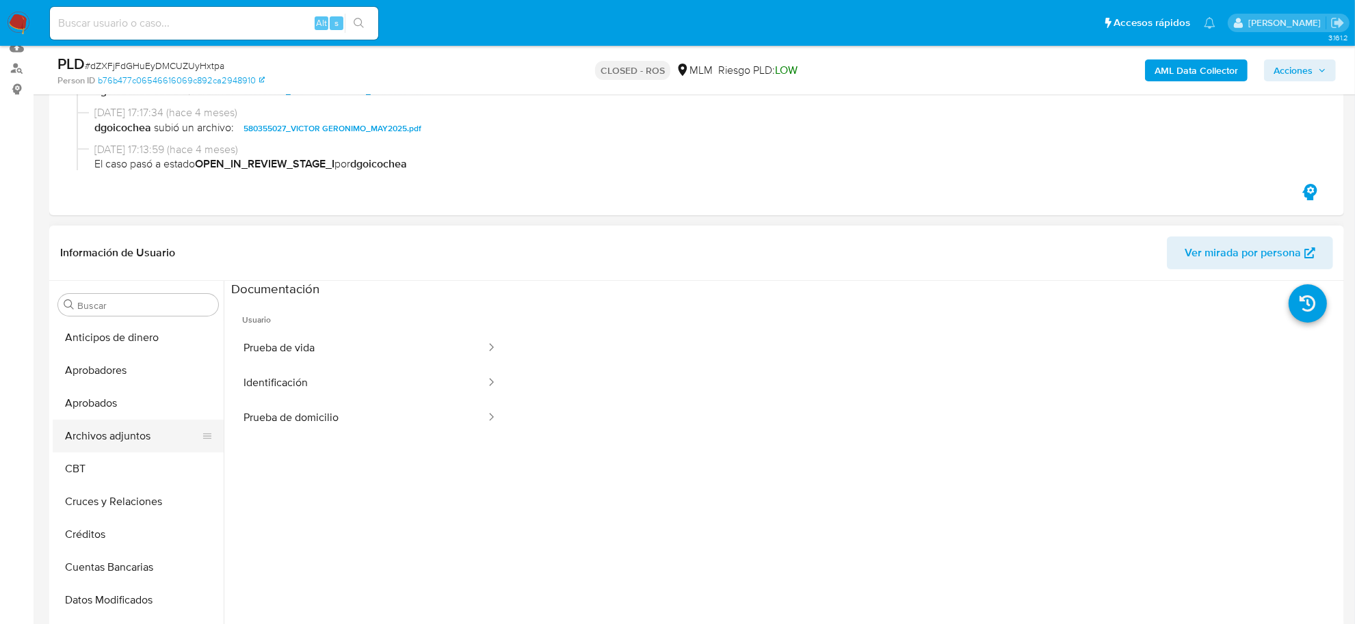
click at [151, 435] on button "Archivos adjuntos" at bounding box center [133, 436] width 160 height 33
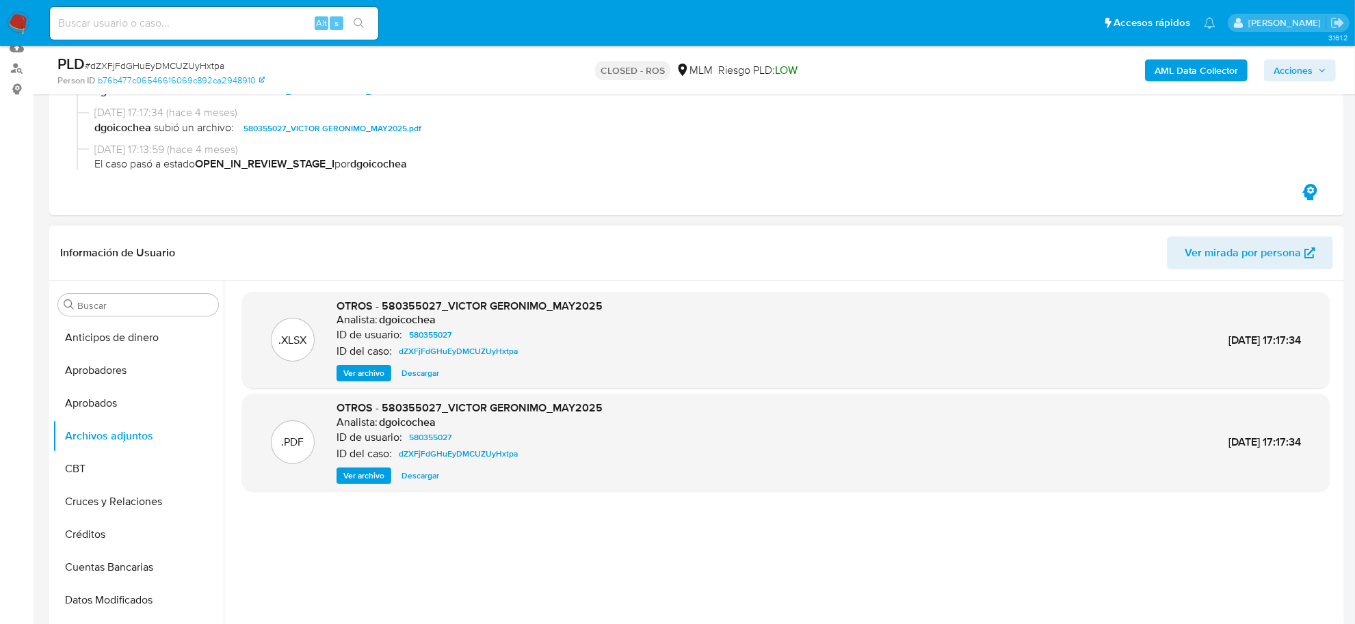
click at [375, 465] on div "OTROS - 580355027_VICTOR GERONIMO_MAY2025 Analista: dgoicochea ID de usuario: 5…" at bounding box center [469, 442] width 266 height 83
click at [373, 474] on span "Ver archivo" at bounding box center [363, 476] width 41 height 14
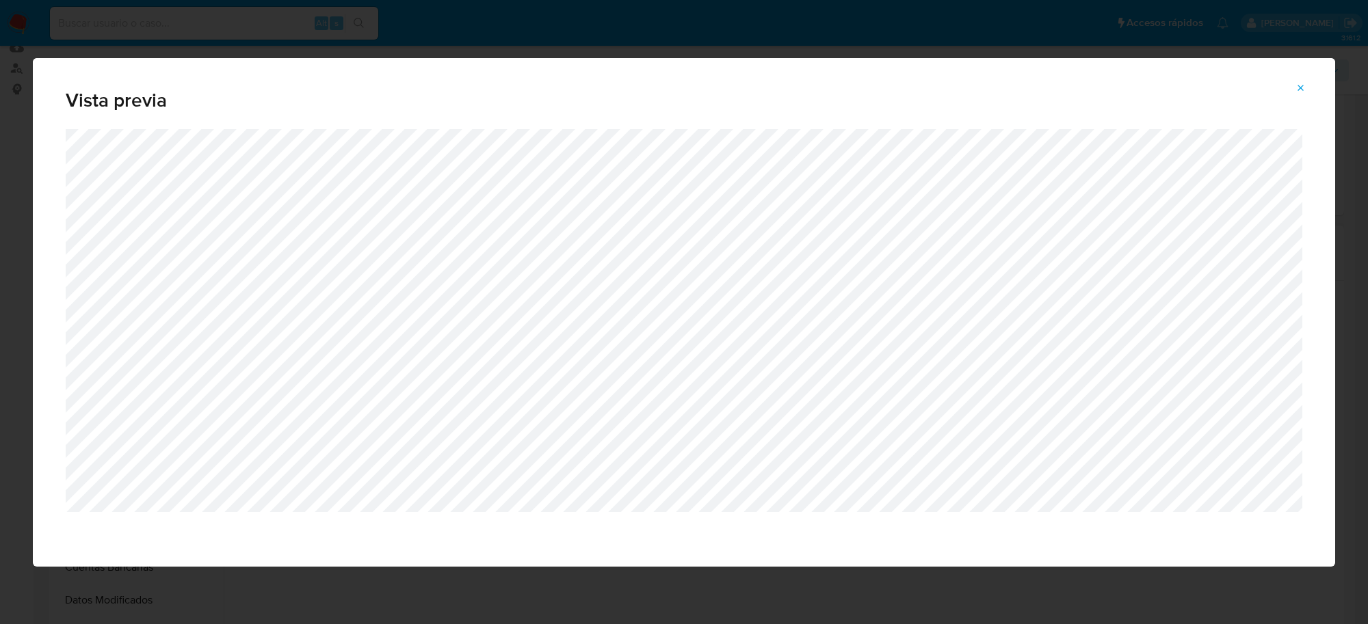
drag, startPoint x: 1301, startPoint y: 89, endPoint x: 1148, endPoint y: 91, distance: 153.2
click at [1301, 89] on icon "Attachment preview" at bounding box center [1301, 88] width 6 height 6
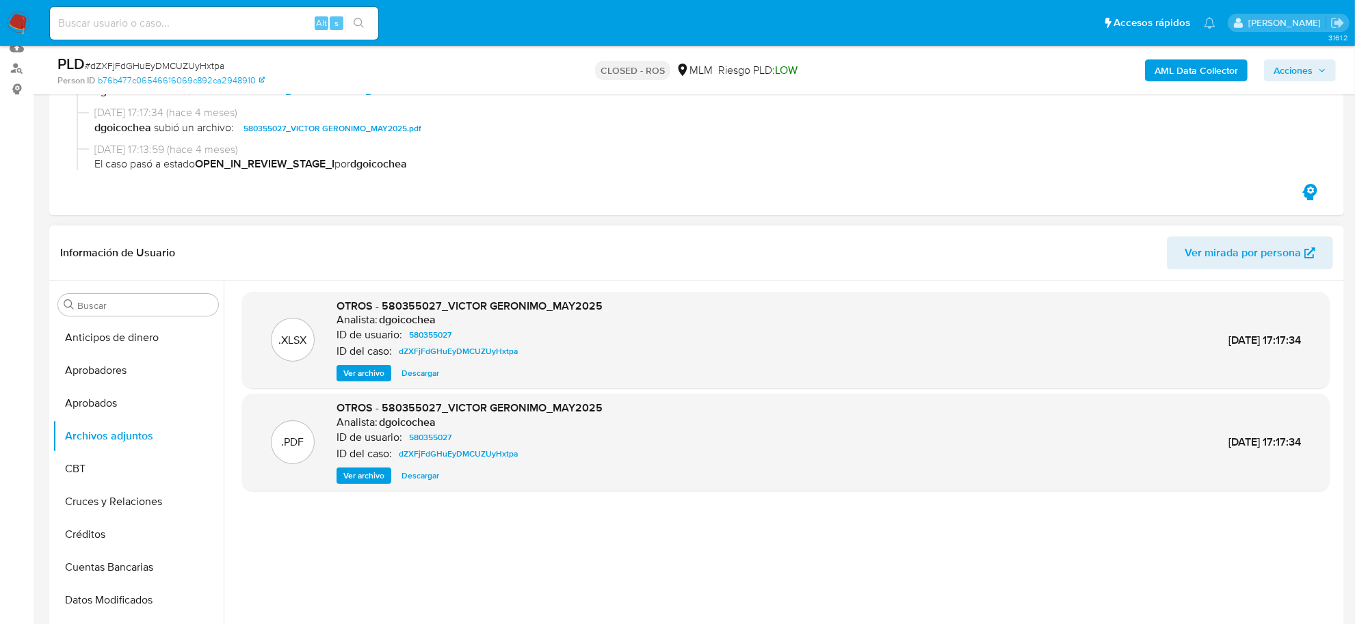
drag, startPoint x: 109, startPoint y: 2, endPoint x: 109, endPoint y: 14, distance: 12.3
click at [109, 5] on nav "Pausado Ver notificaciones Alt s Accesos rápidos Presiona las siguientes teclas…" at bounding box center [677, 23] width 1355 height 46
click at [109, 16] on input at bounding box center [214, 23] width 328 height 18
paste input "BKXGxNOambXU7jXzc87fKyEp"
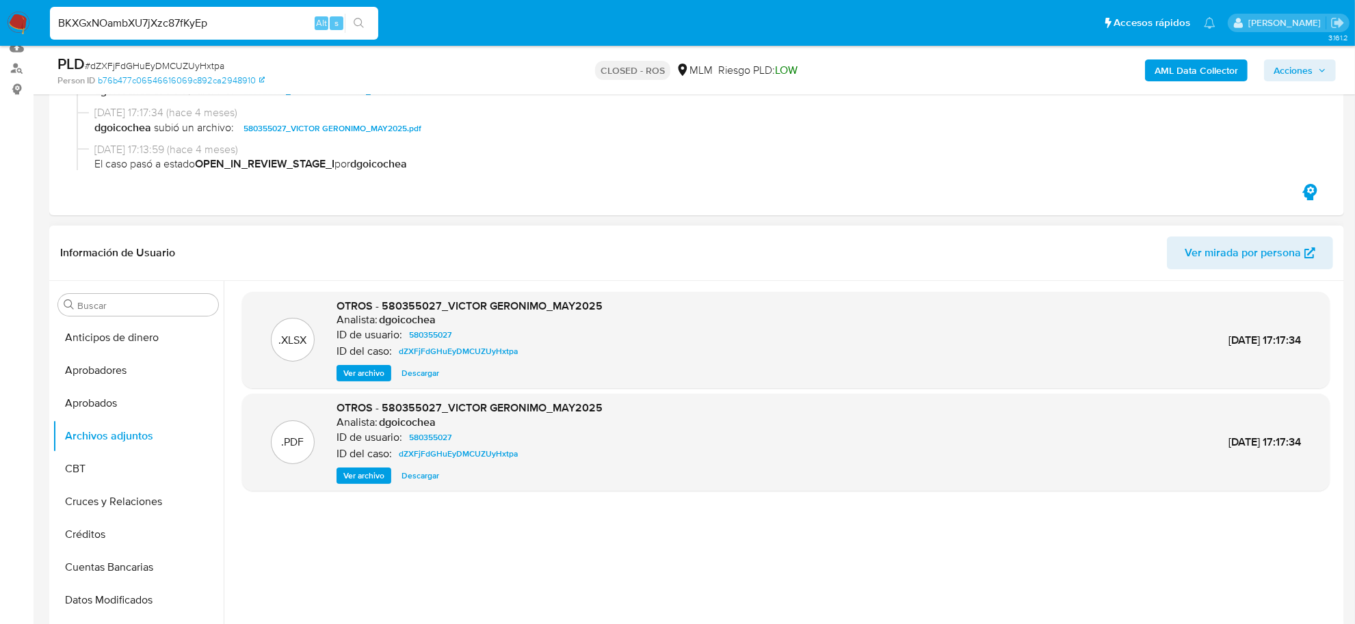
type input "BKXGxNOambXU7jXzc87fKyEp"
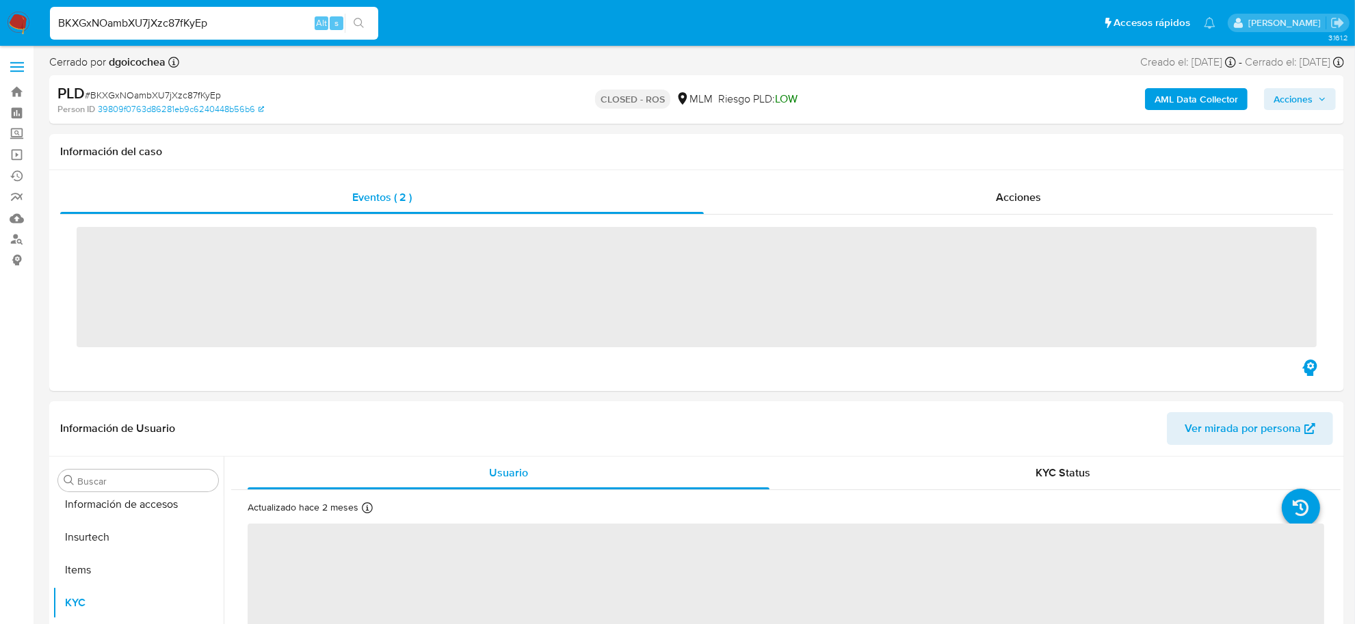
scroll to position [643, 0]
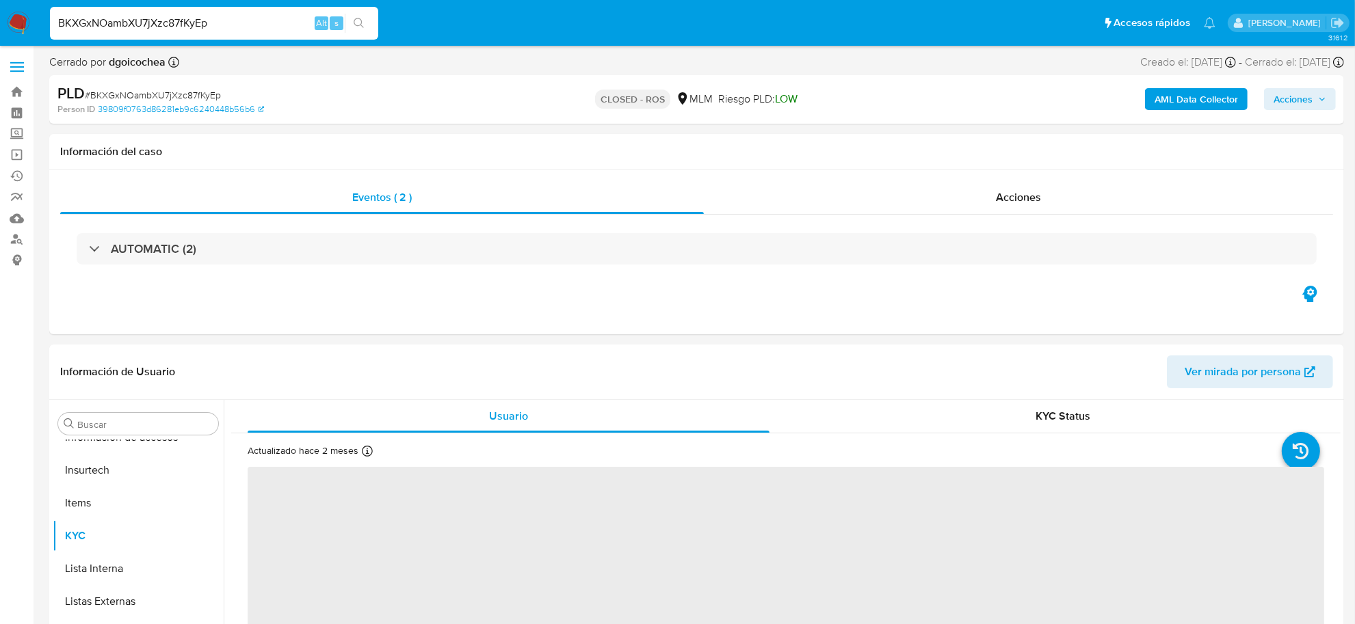
select select "10"
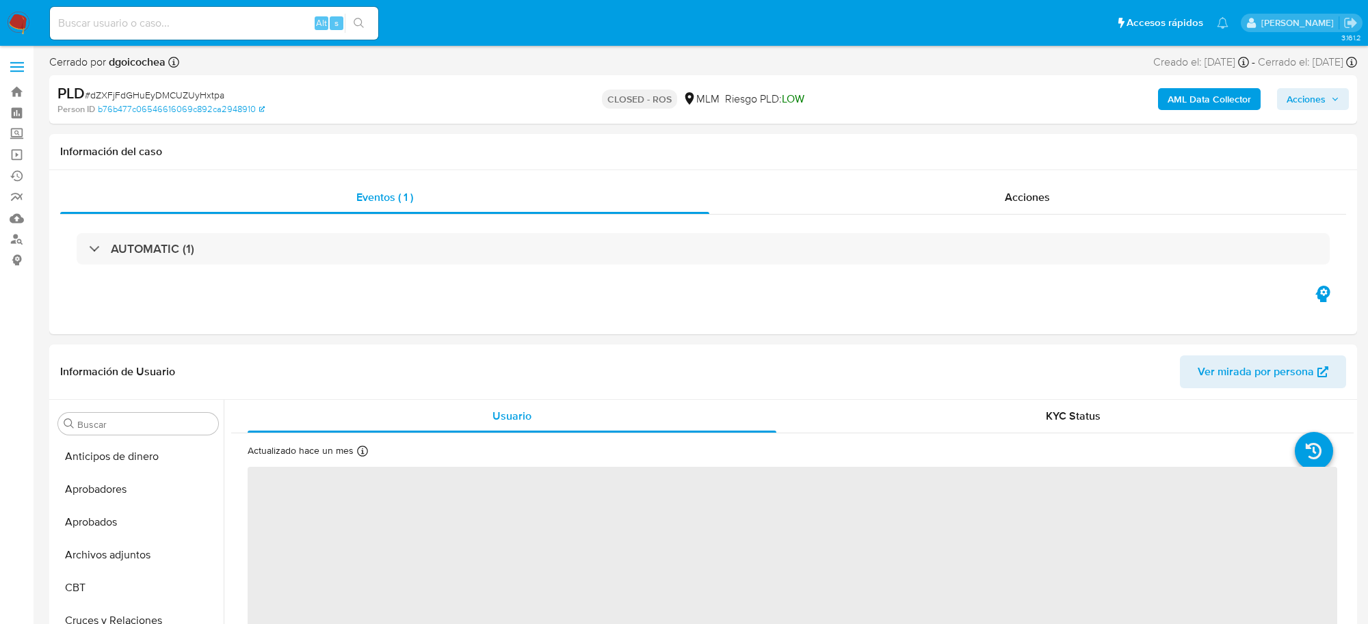
select select "10"
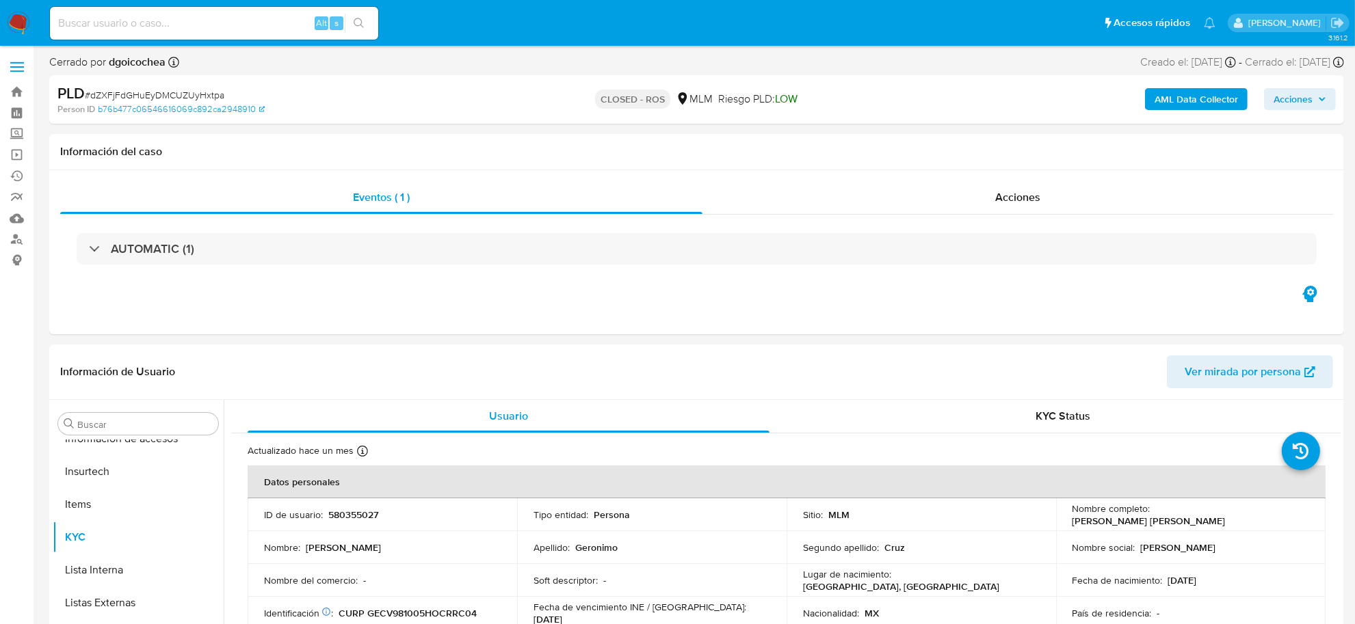
scroll to position [643, 0]
click at [140, 35] on div "Alt s" at bounding box center [214, 23] width 328 height 33
click at [141, 21] on input at bounding box center [214, 23] width 328 height 18
paste input "BKXGxNOambXU7jXzc87fKyEp"
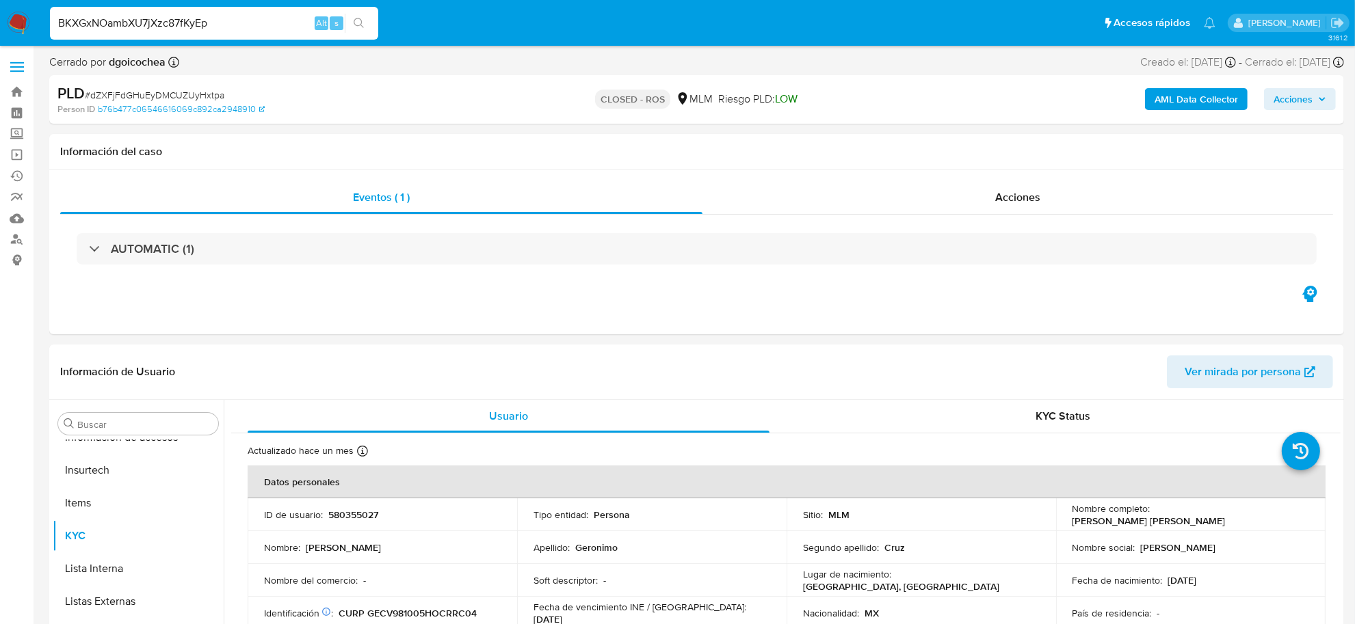
type input "BKXGxNOambXU7jXzc87fKyEp"
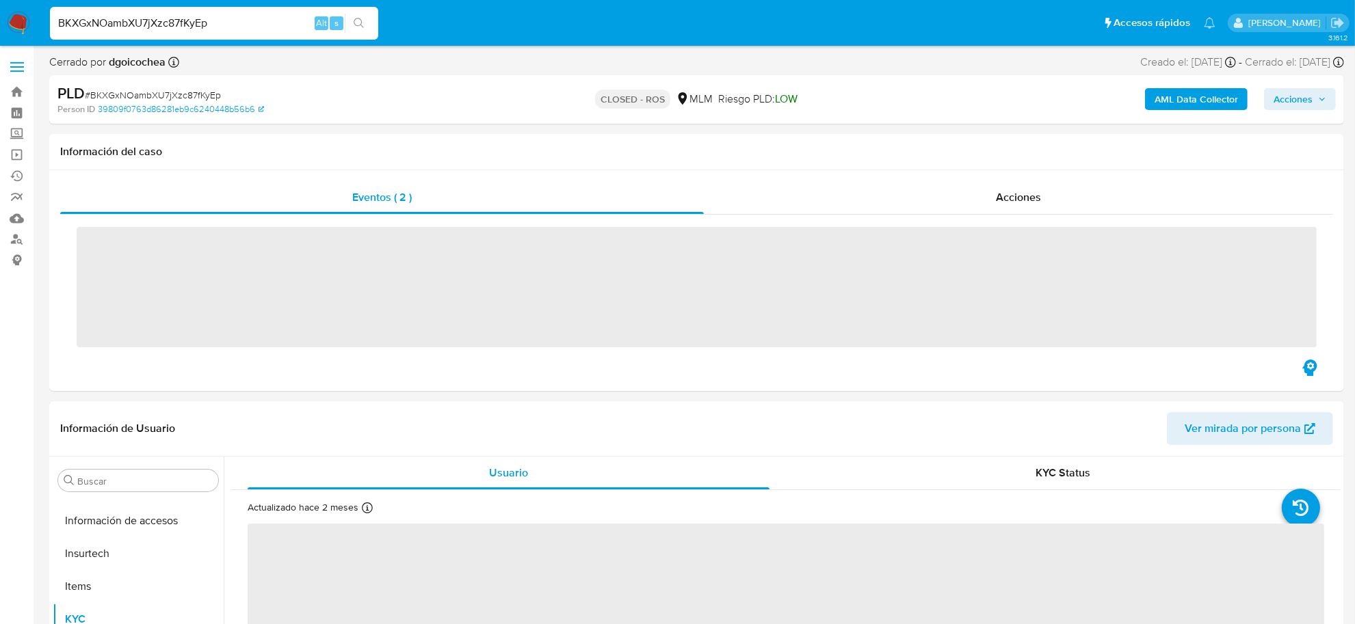
scroll to position [643, 0]
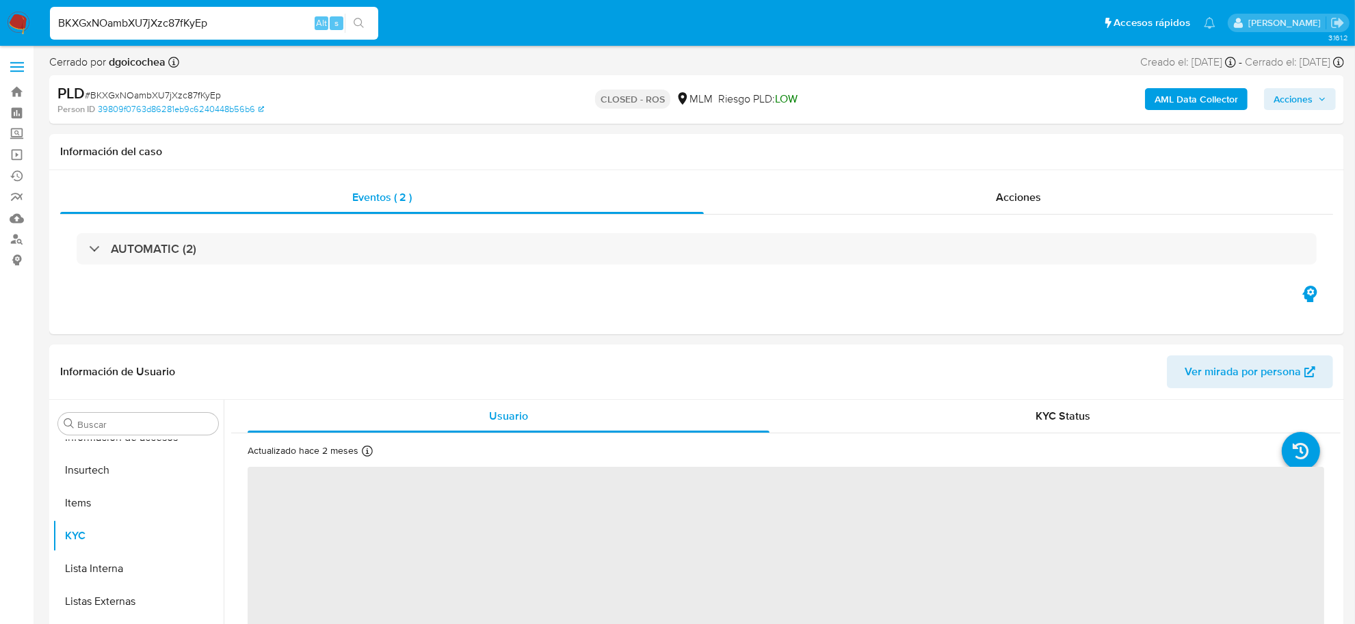
select select "10"
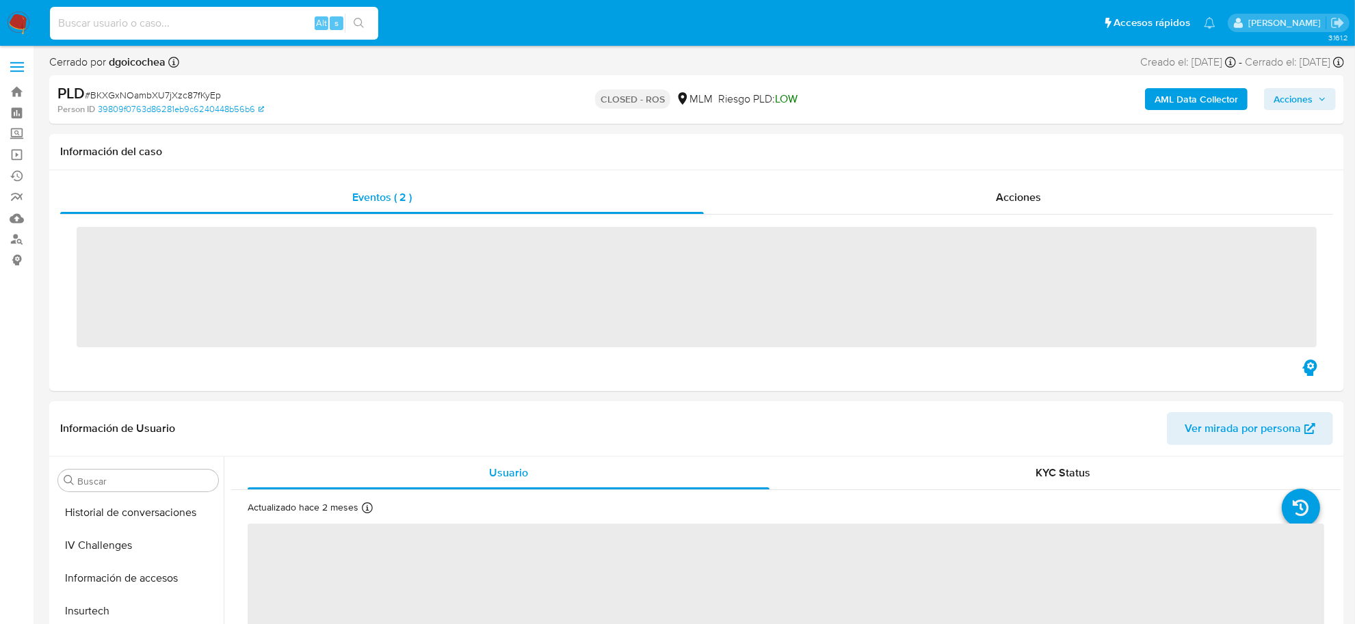
scroll to position [643, 0]
click at [131, 28] on input at bounding box center [214, 23] width 328 height 18
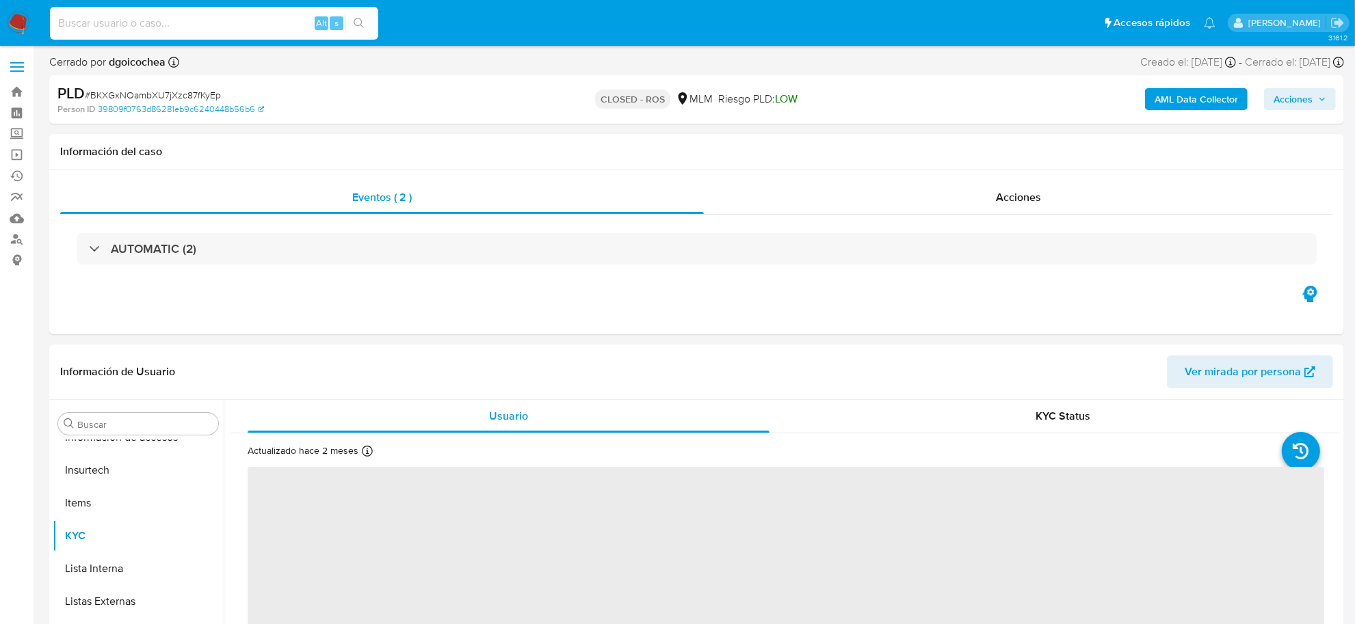
paste input "TNGAlnZNYxHeZg8ic541QErR"
type input "TNGAlnZNYxHeZg8ic541QErR"
select select "10"
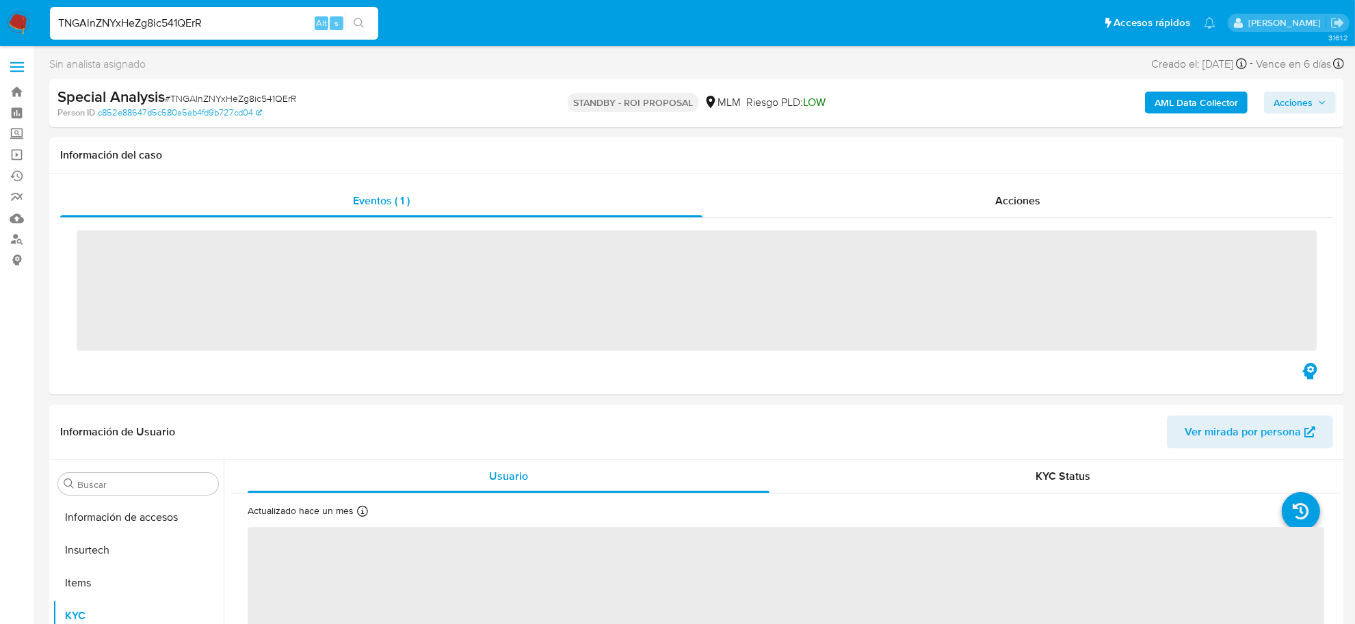
scroll to position [643, 0]
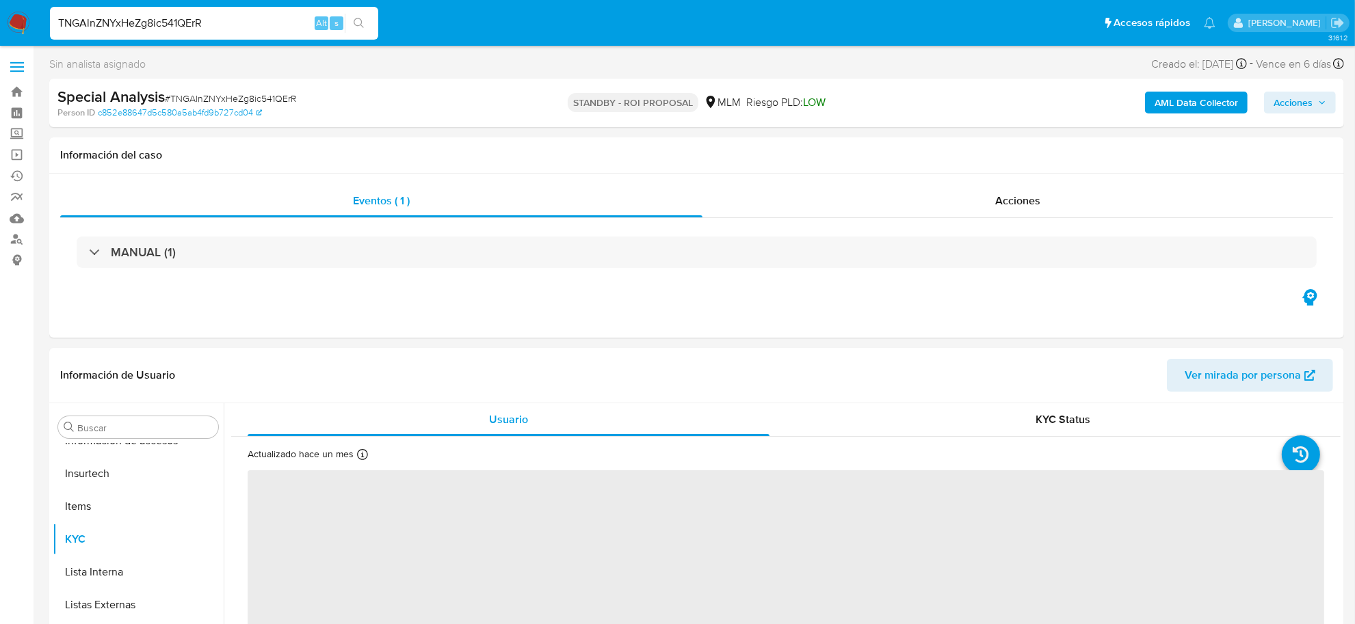
select select "10"
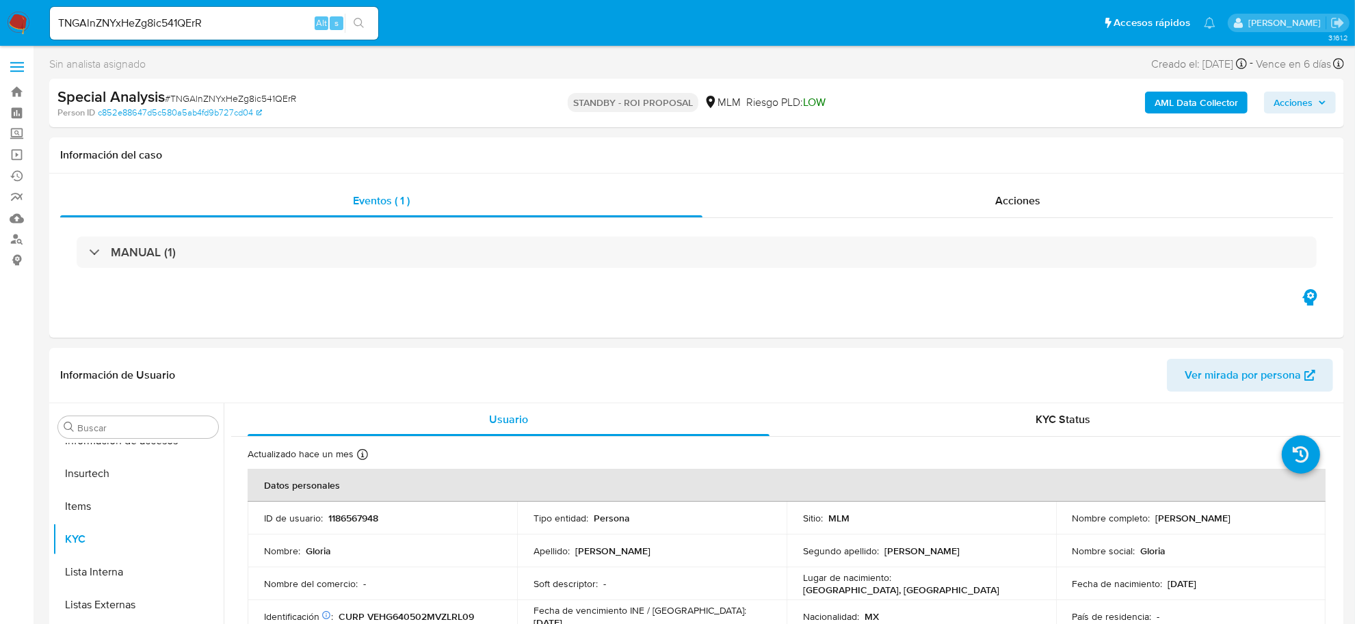
click at [229, 27] on input "TNGAlnZNYxHeZg8ic541QErR" at bounding box center [214, 23] width 328 height 18
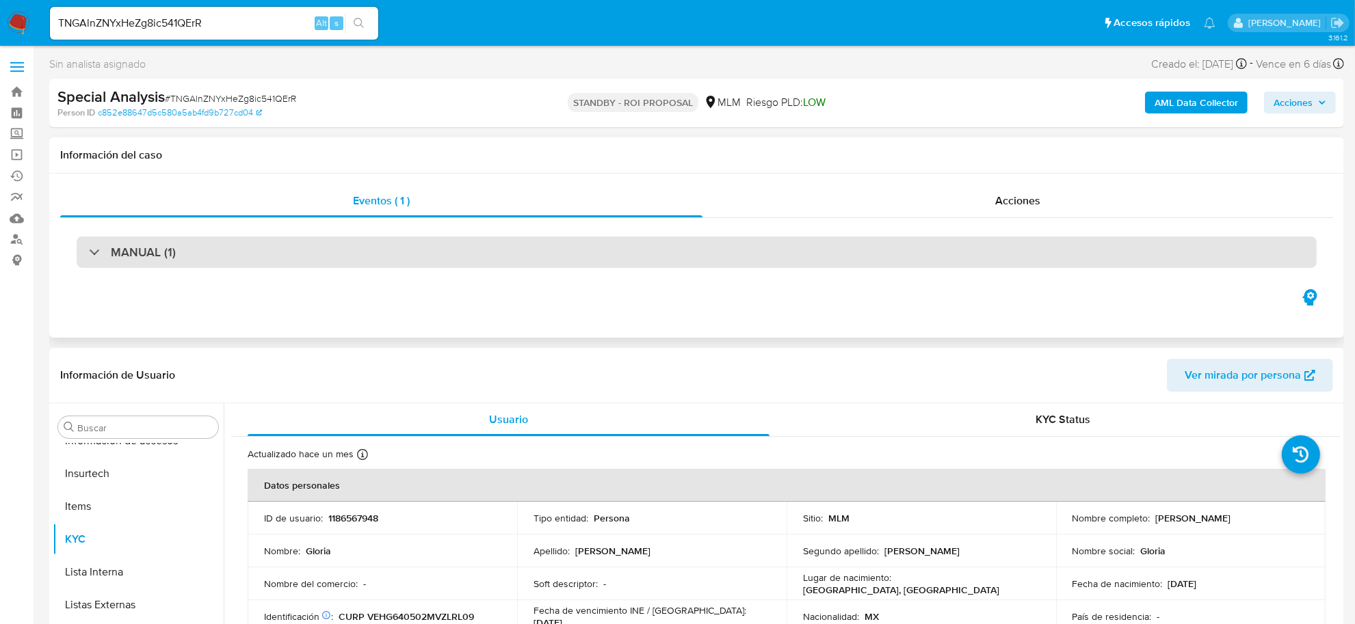
click at [175, 268] on div "MANUAL (1)" at bounding box center [697, 252] width 1240 height 31
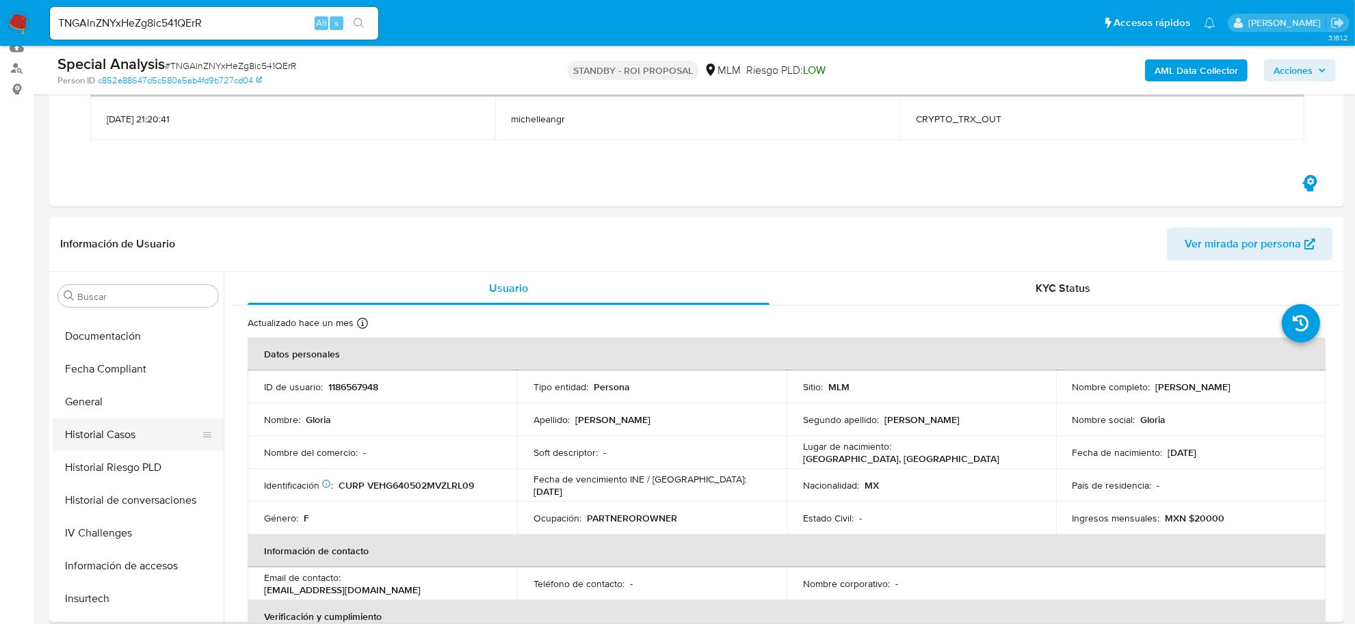
scroll to position [301, 0]
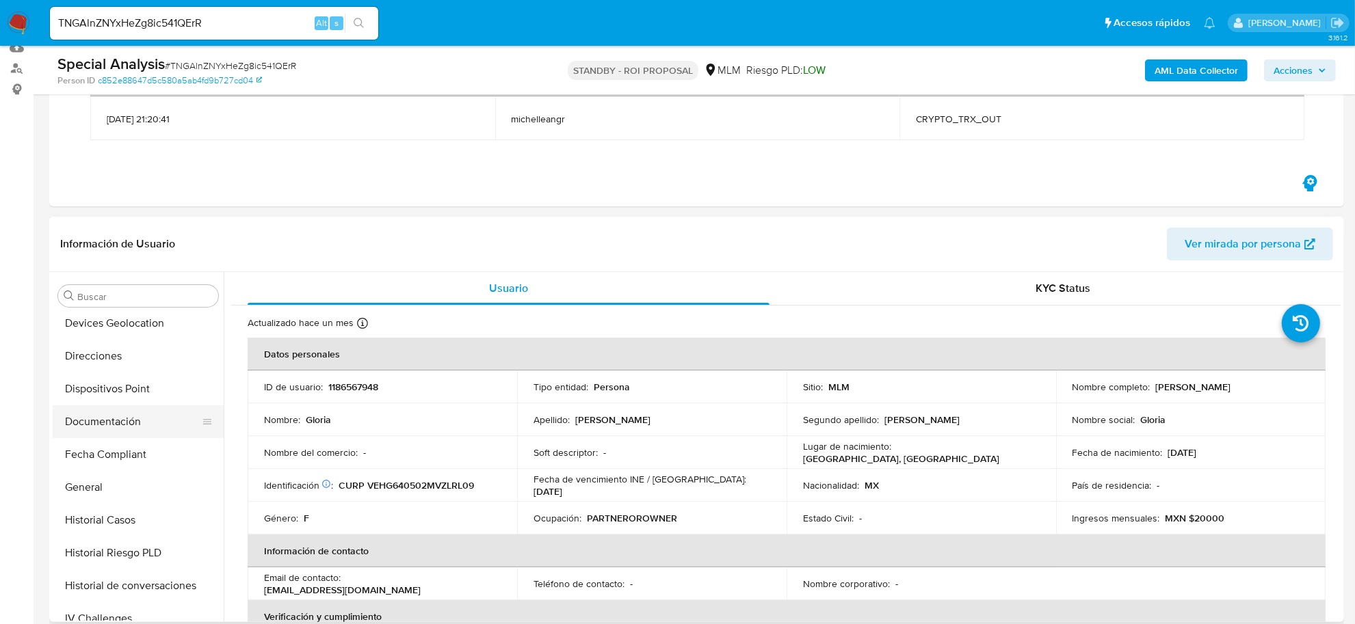
click at [130, 427] on button "Documentación" at bounding box center [133, 422] width 160 height 33
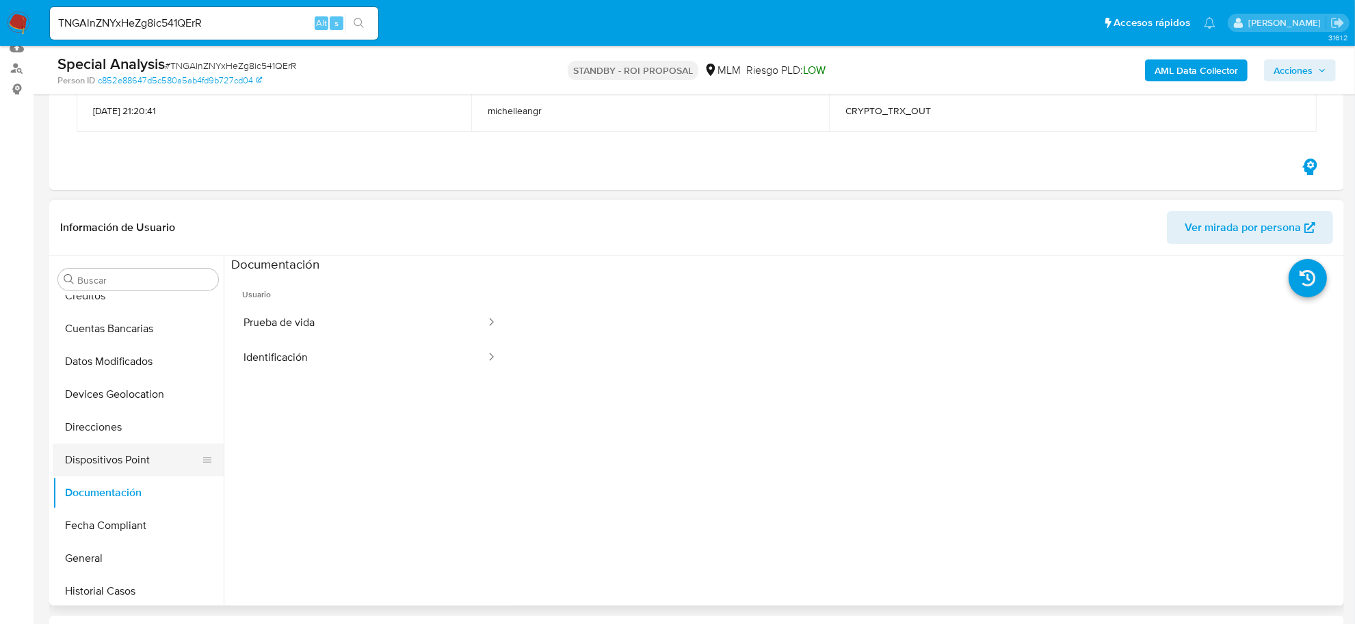
scroll to position [130, 0]
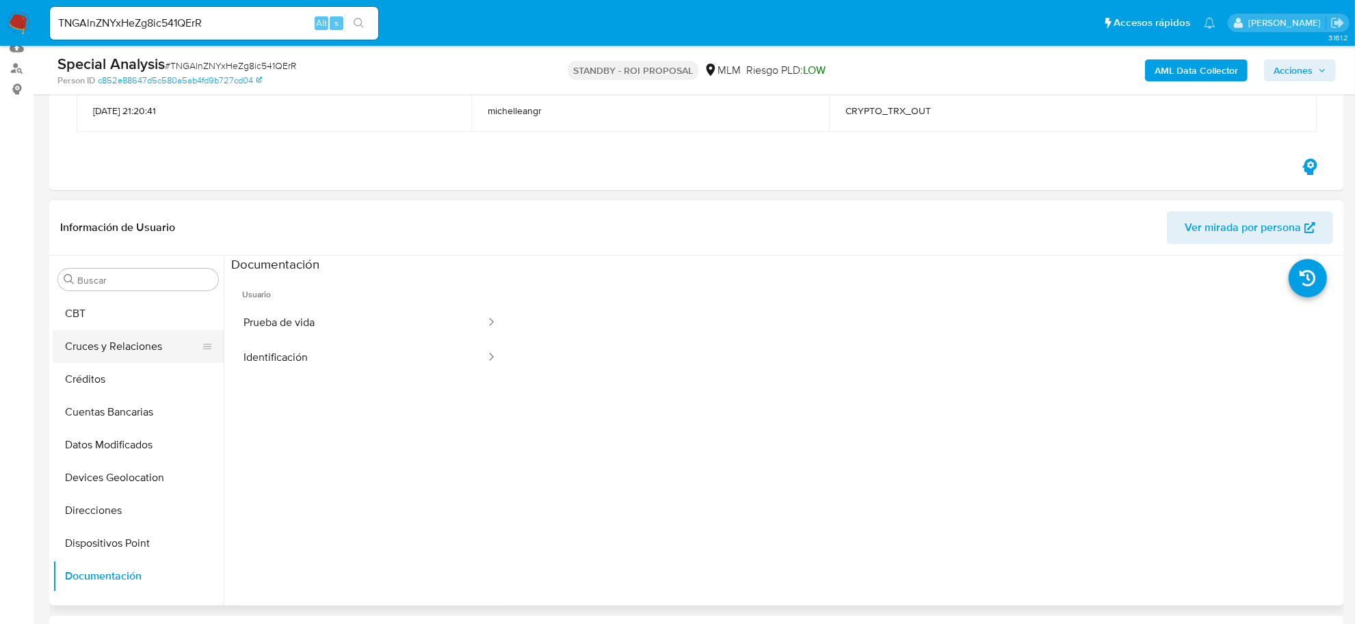
click at [135, 350] on button "Cruces y Relaciones" at bounding box center [133, 346] width 160 height 33
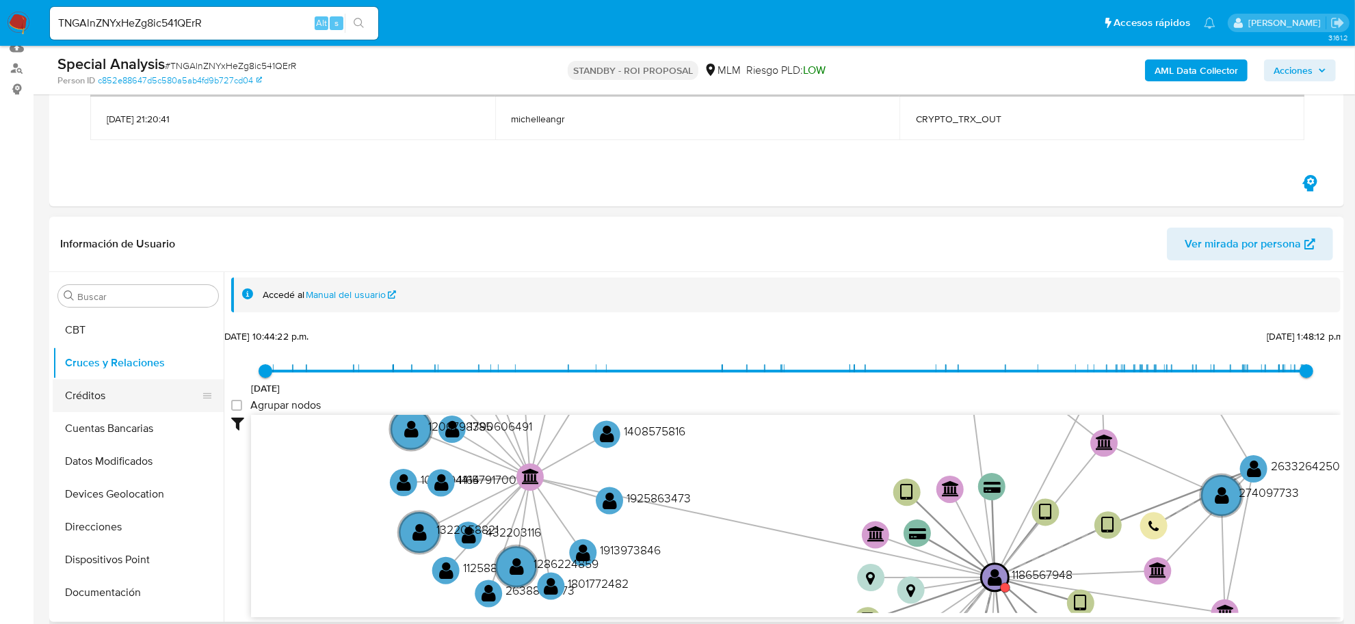
scroll to position [0, 0]
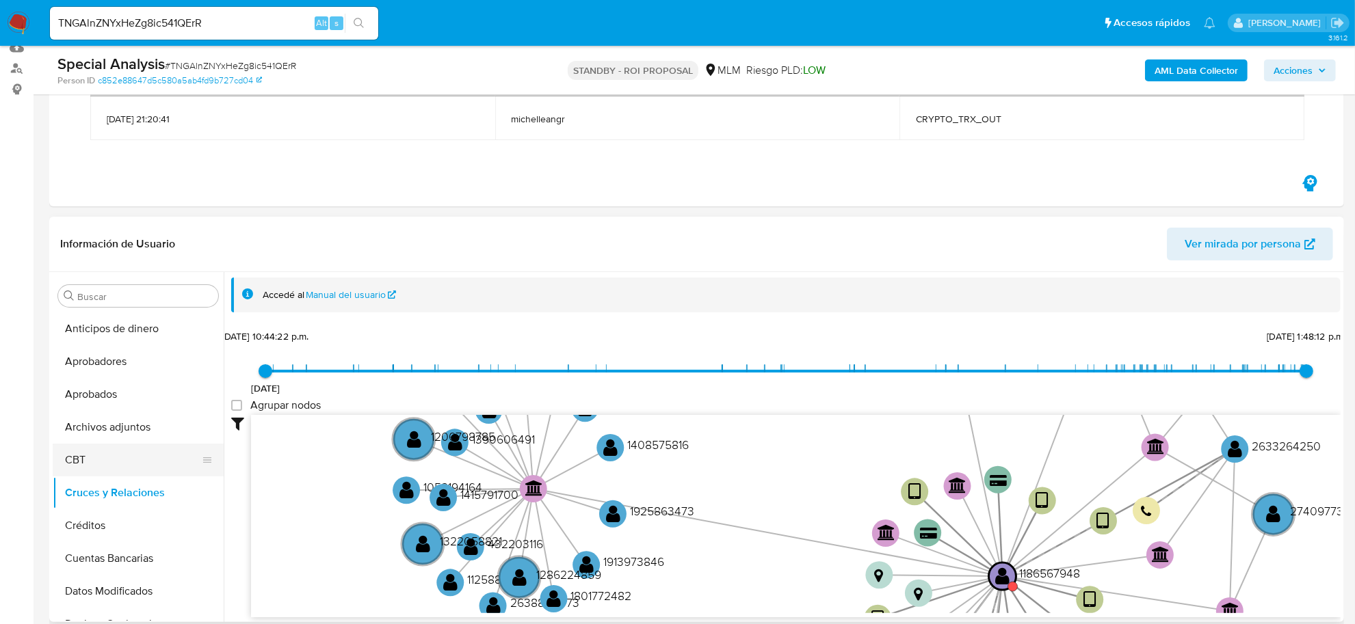
click at [131, 431] on button "Archivos adjuntos" at bounding box center [138, 427] width 171 height 33
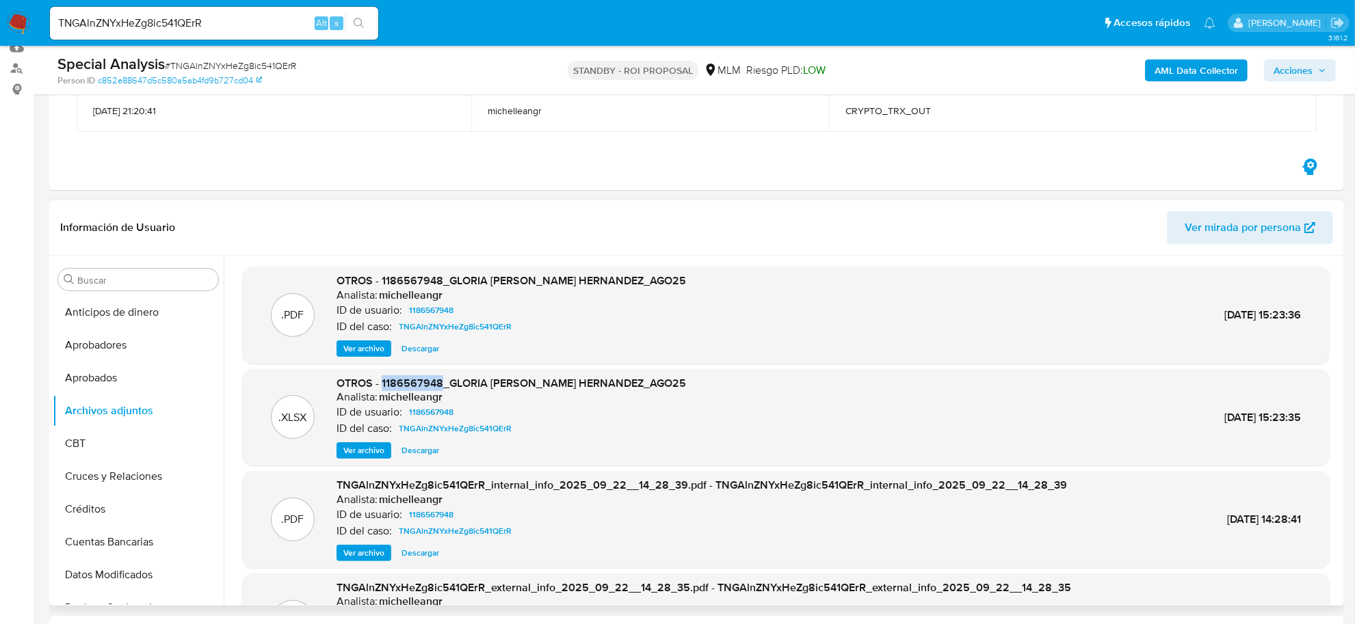
drag, startPoint x: 383, startPoint y: 381, endPoint x: 443, endPoint y: 385, distance: 60.3
click at [443, 385] on span "OTROS - 1186567948_GLORIA [PERSON_NAME] HERNANDEZ_AGO25" at bounding box center [510, 383] width 349 height 16
copy span "1186567948"
